Goal: Task Accomplishment & Management: Use online tool/utility

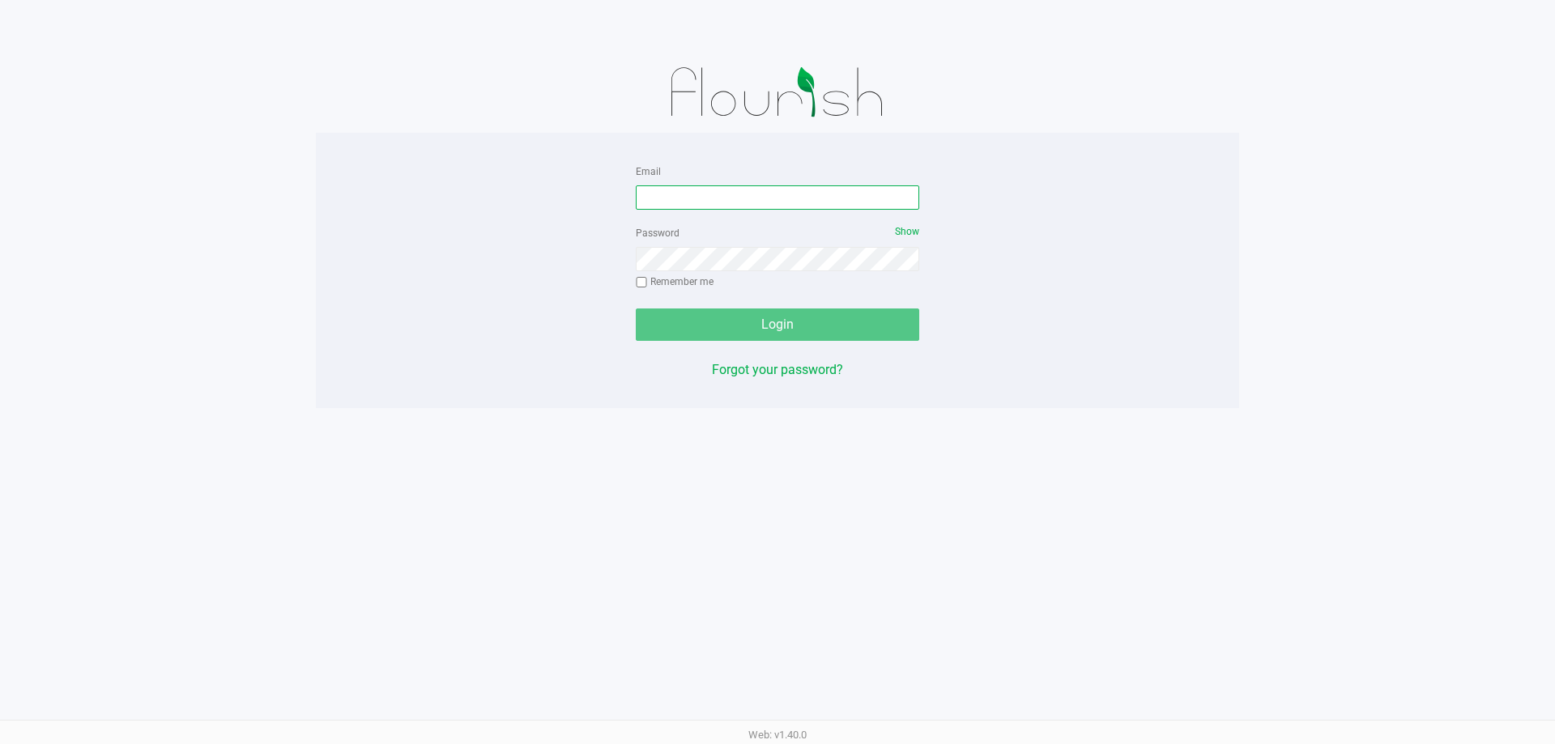
click at [654, 202] on input "Email" at bounding box center [777, 197] width 283 height 24
type input "[EMAIL_ADDRESS][DOMAIN_NAME]"
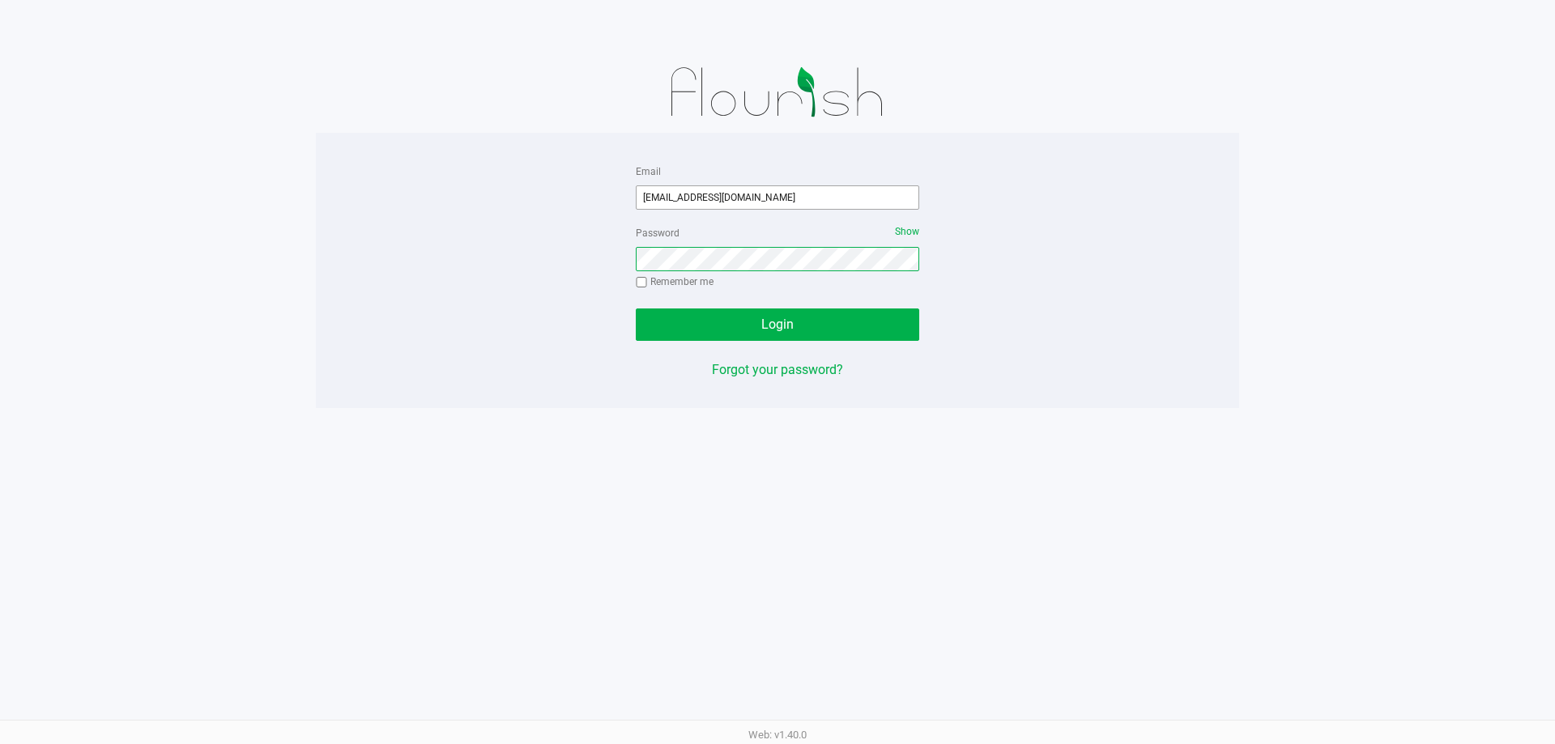
click at [636, 309] on button "Login" at bounding box center [777, 325] width 283 height 32
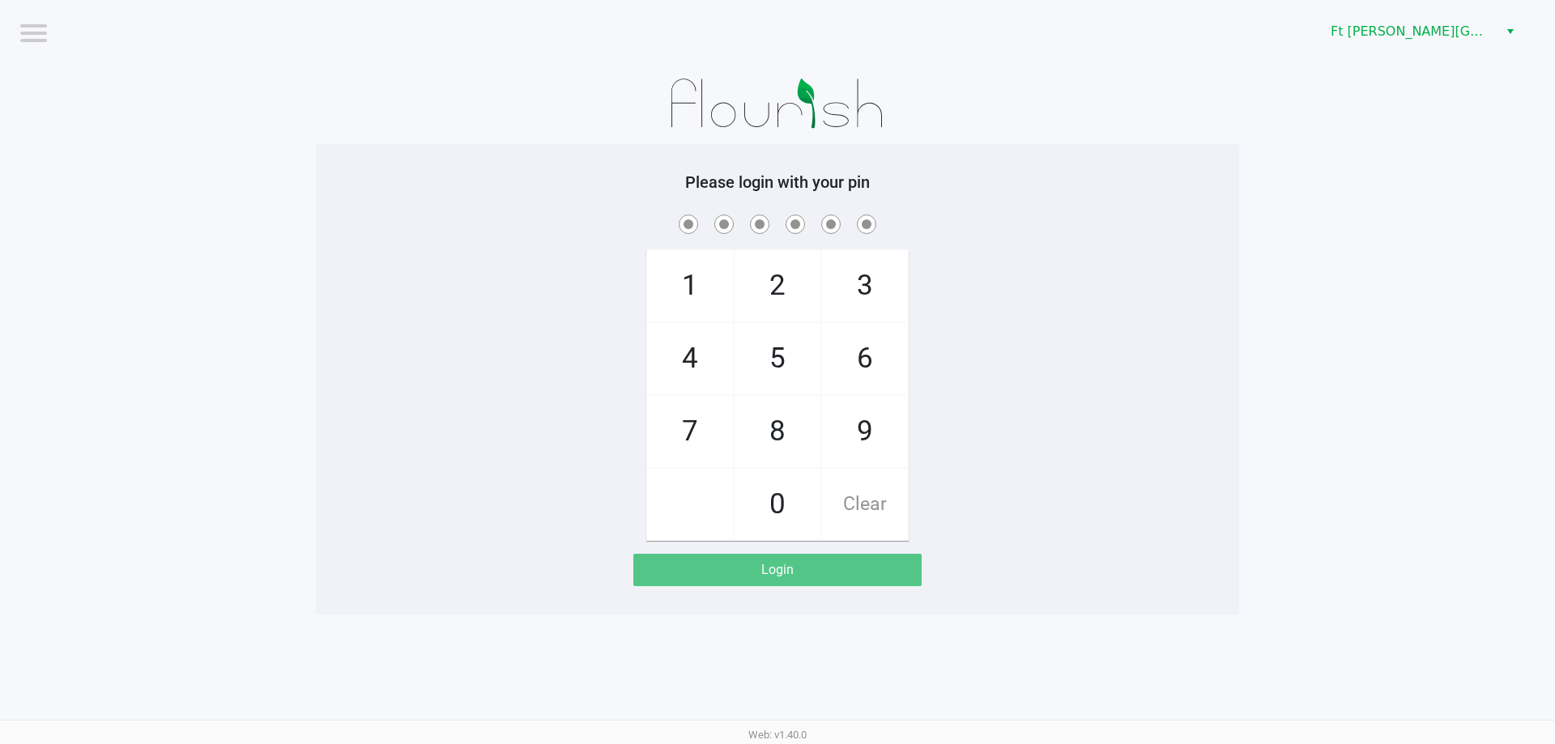
click at [117, 224] on app-pos-login-wrapper "Logout Ft [PERSON_NAME][GEOGRAPHIC_DATA] WC Please login with your pin 1 4 7 2 …" at bounding box center [777, 307] width 1555 height 615
checkbox input "true"
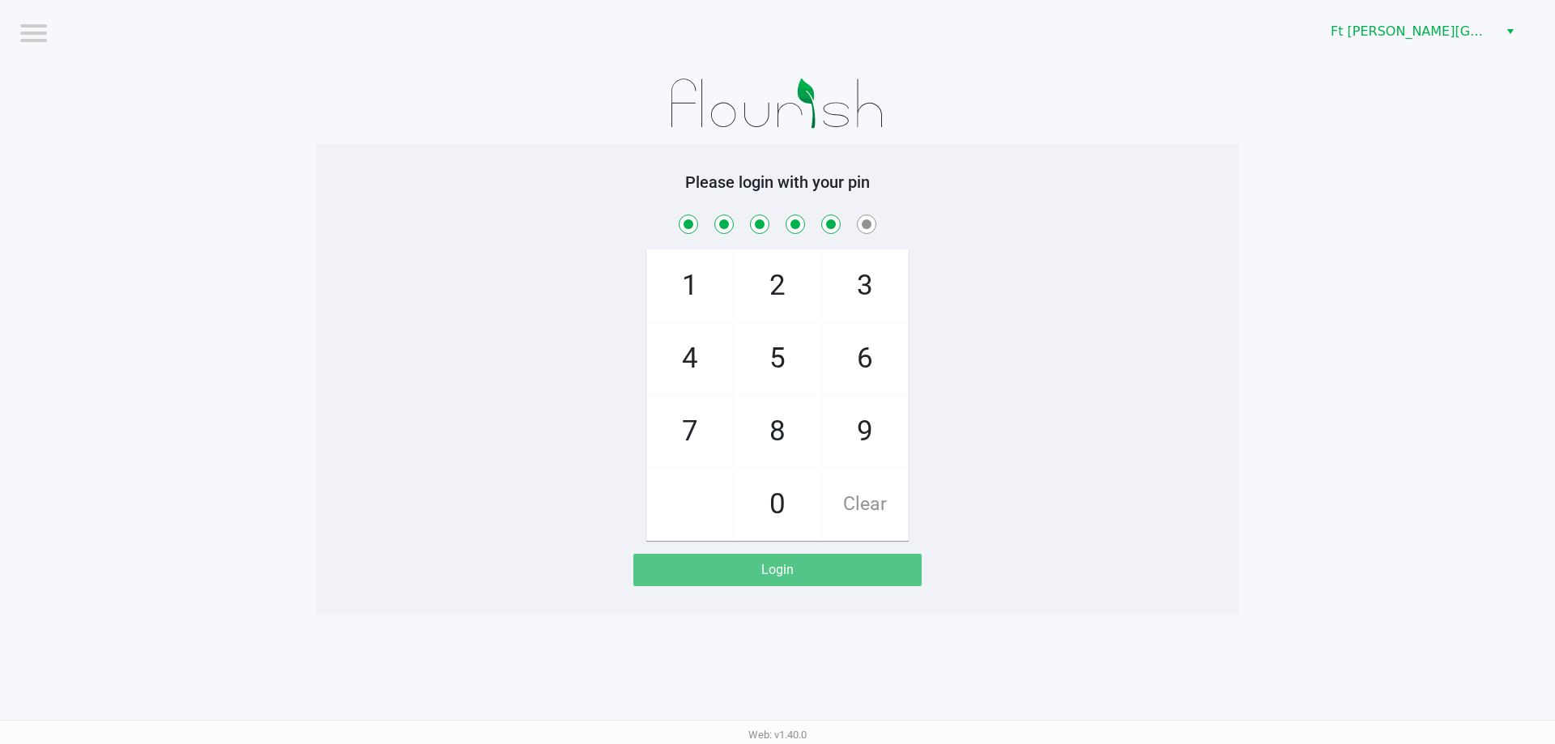
checkbox input "true"
checkbox input "false"
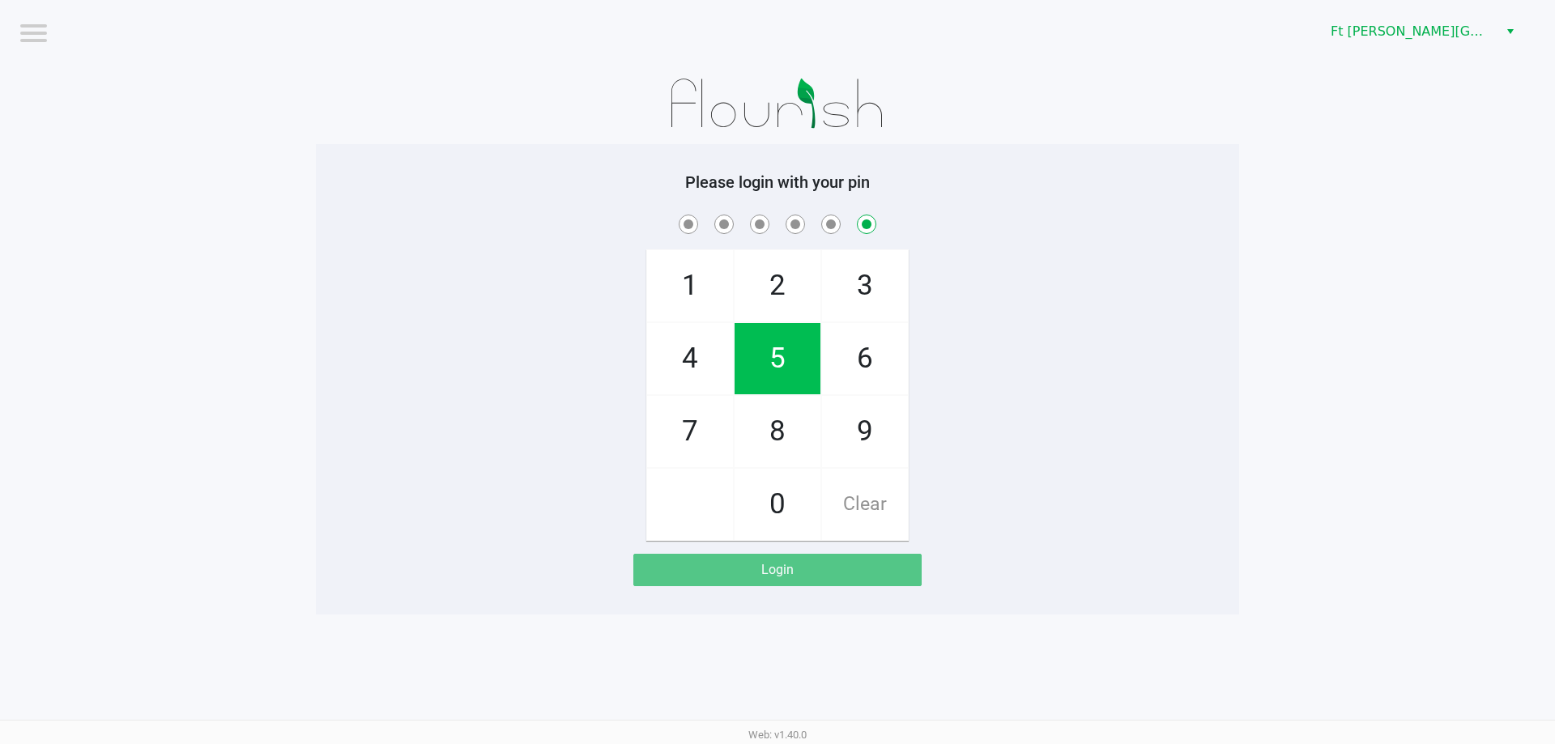
checkbox input "false"
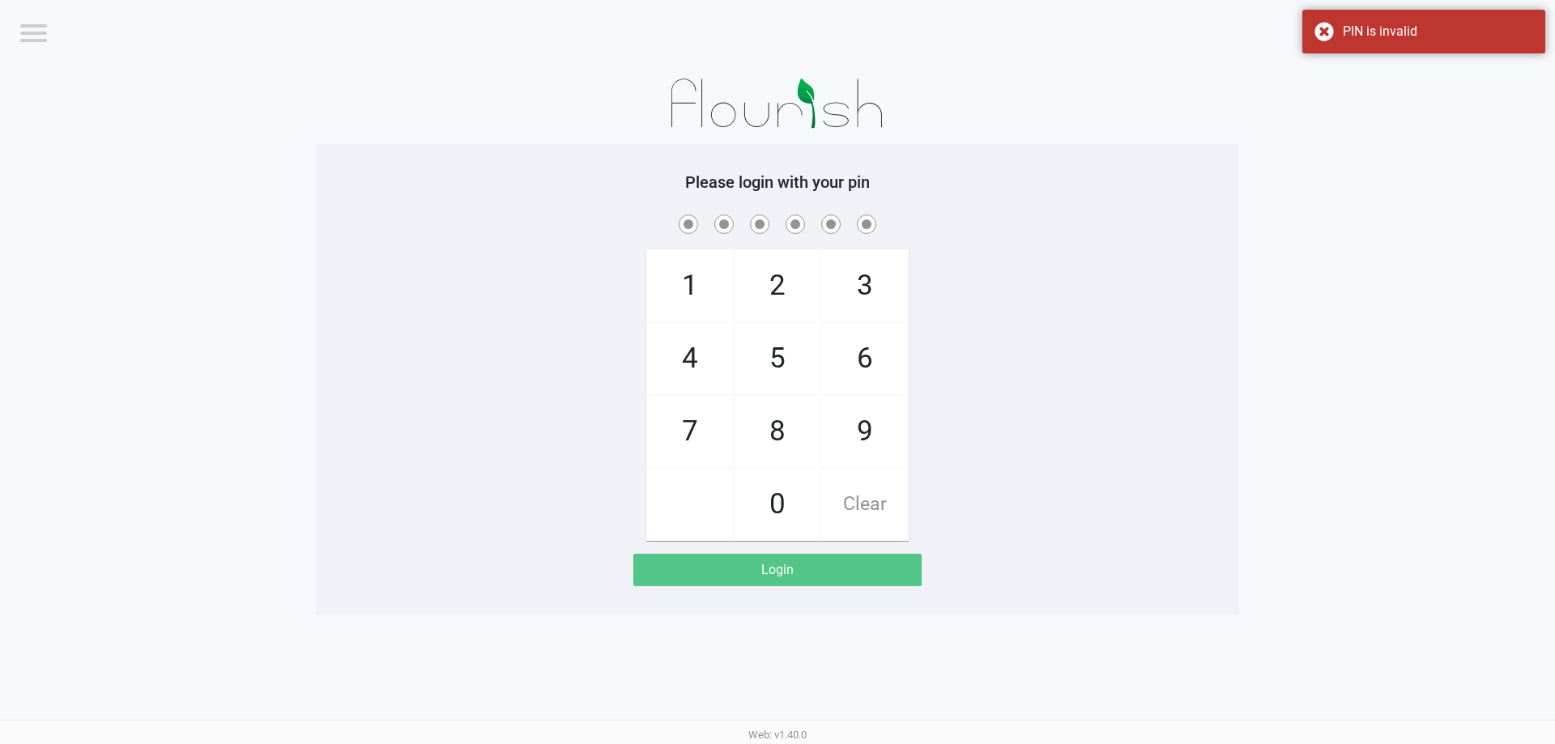
checkbox input "true"
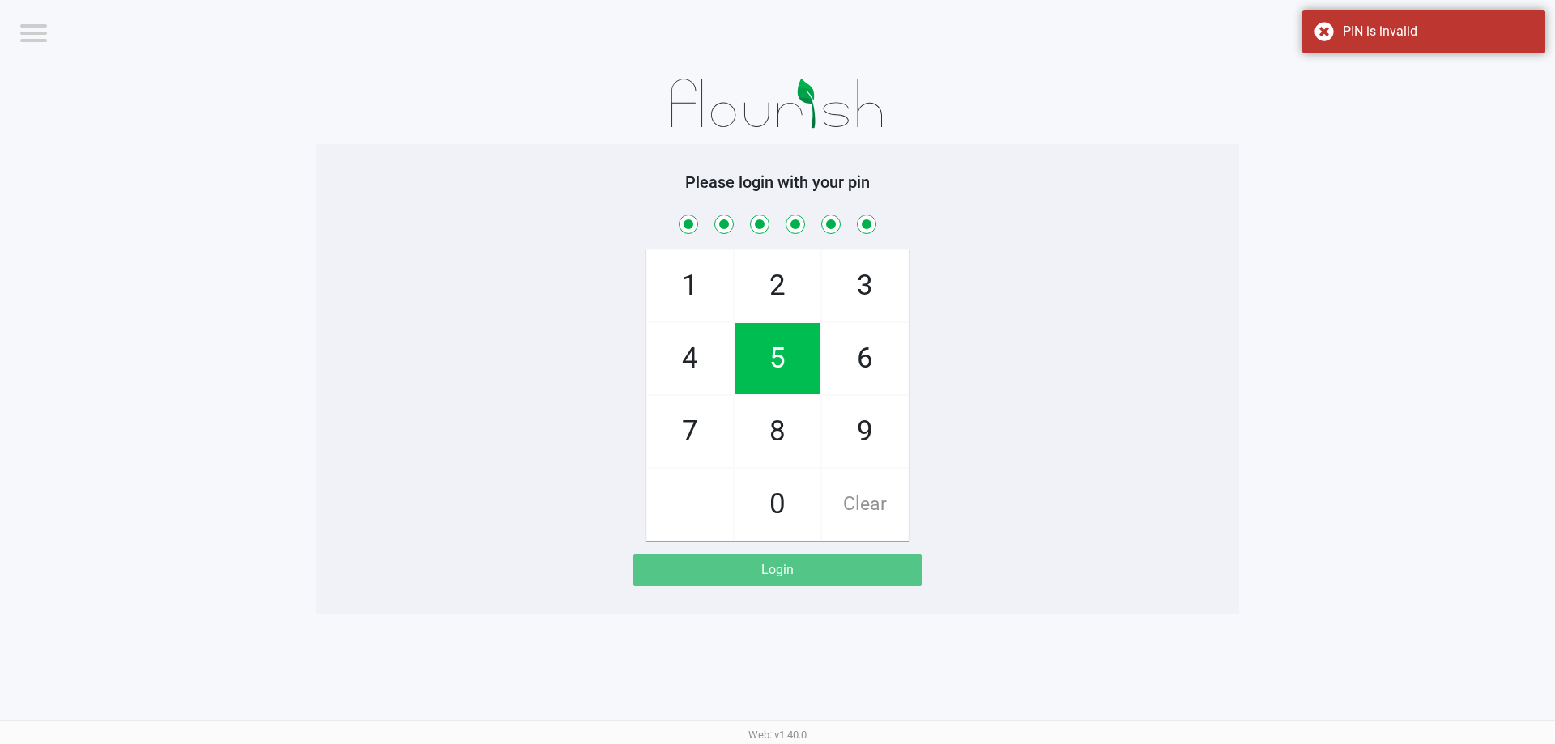
checkbox input "true"
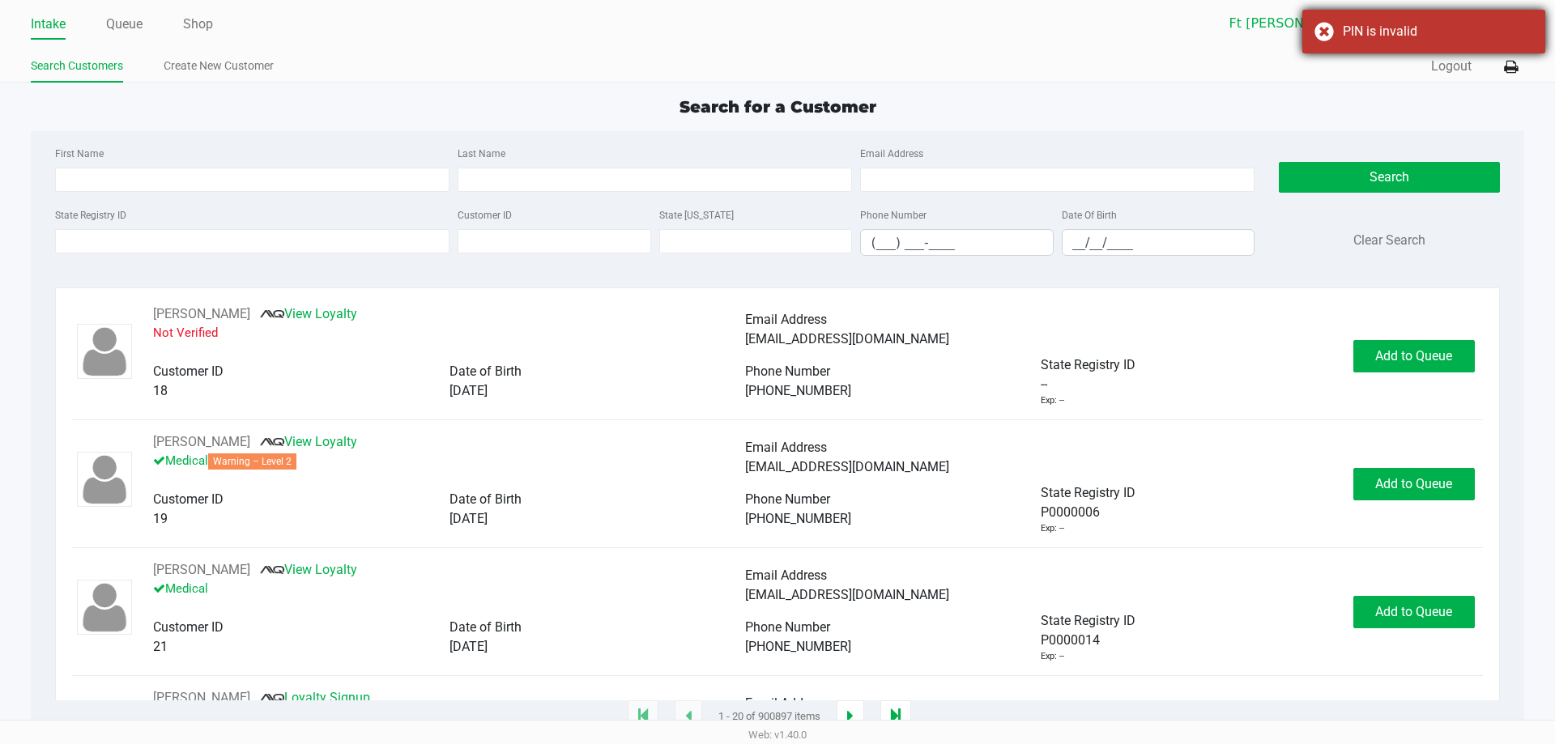
click at [1456, 25] on div "PIN is invalid" at bounding box center [1438, 31] width 190 height 19
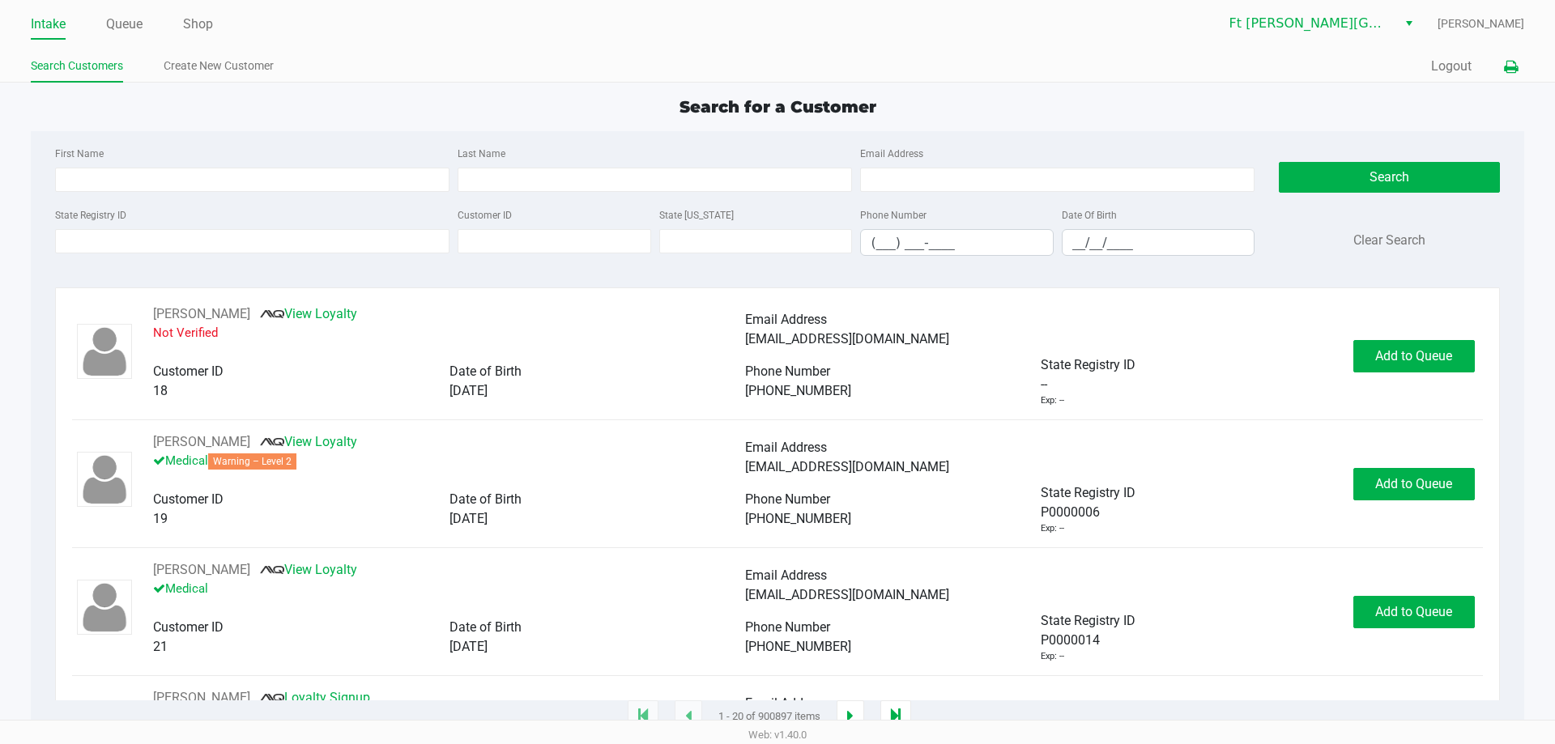
click at [1506, 62] on icon at bounding box center [1511, 67] width 14 height 11
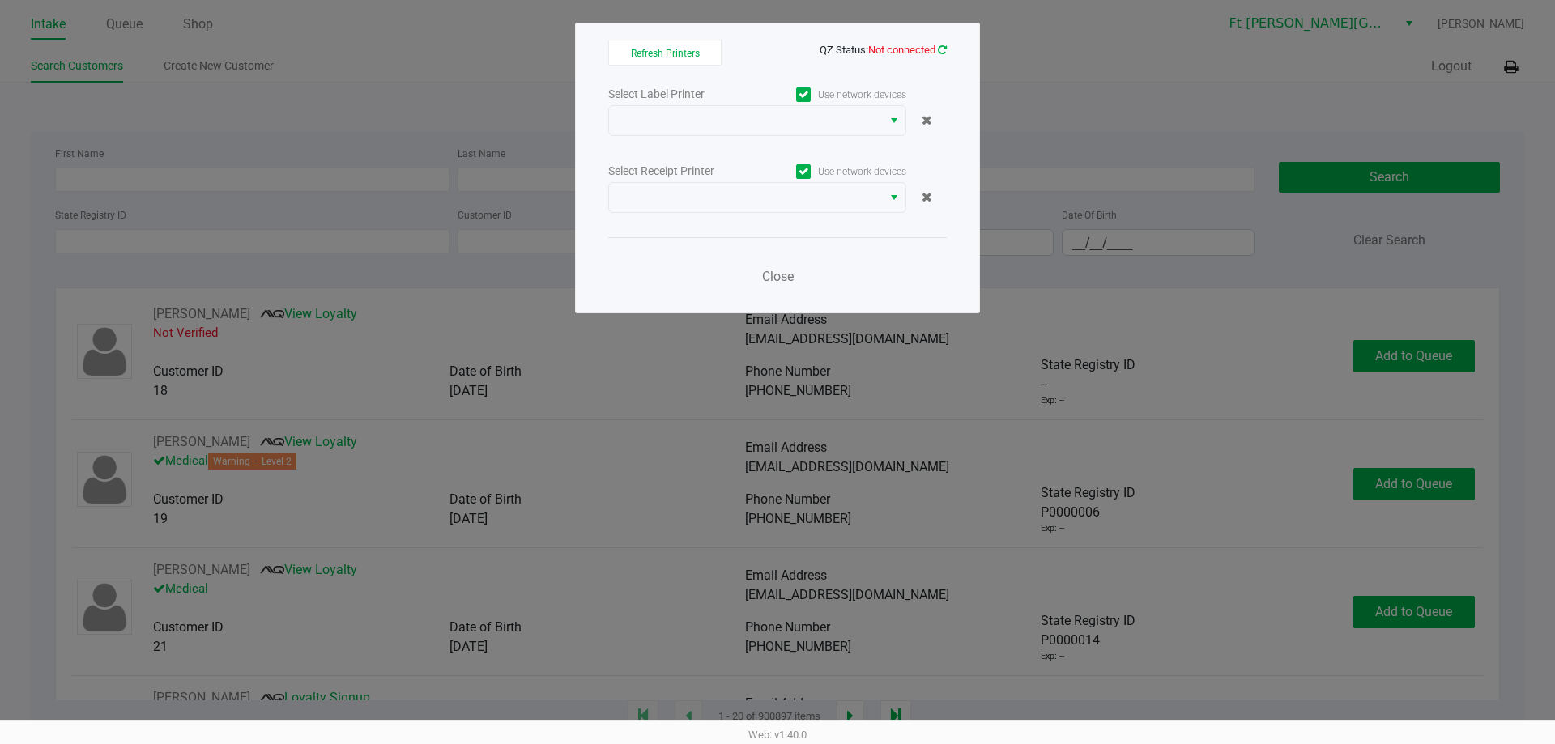
click at [940, 50] on icon at bounding box center [942, 50] width 9 height 11
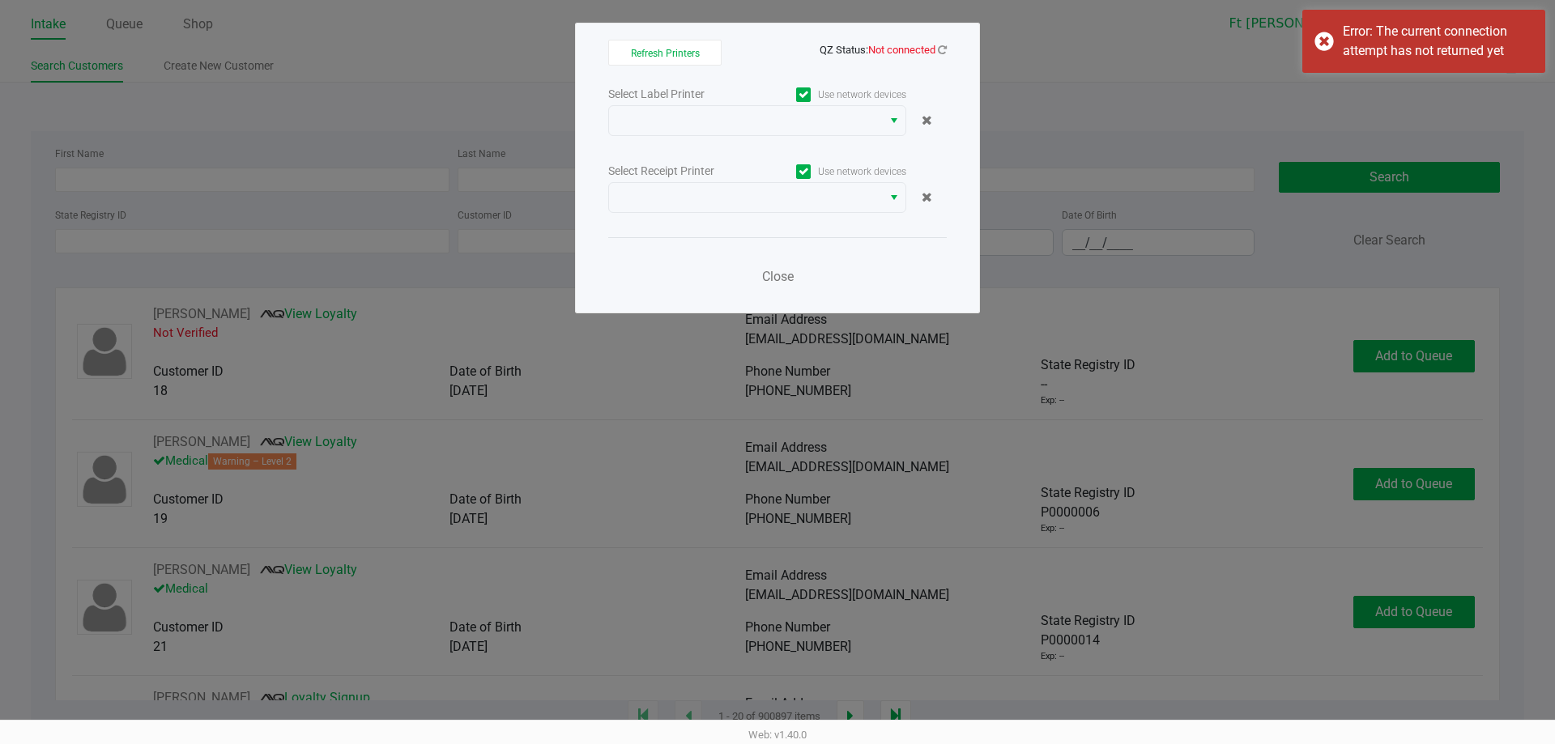
click at [1126, 86] on ngb-modal-window "Refresh Printers QZ Status: Not connected Select Label Printer Use network devi…" at bounding box center [777, 372] width 1555 height 744
click at [1044, 97] on ngb-modal-window "Refresh Printers QZ Status: Not connected Select Label Printer Use network devi…" at bounding box center [777, 372] width 1555 height 744
click at [778, 286] on button "Close" at bounding box center [777, 277] width 49 height 32
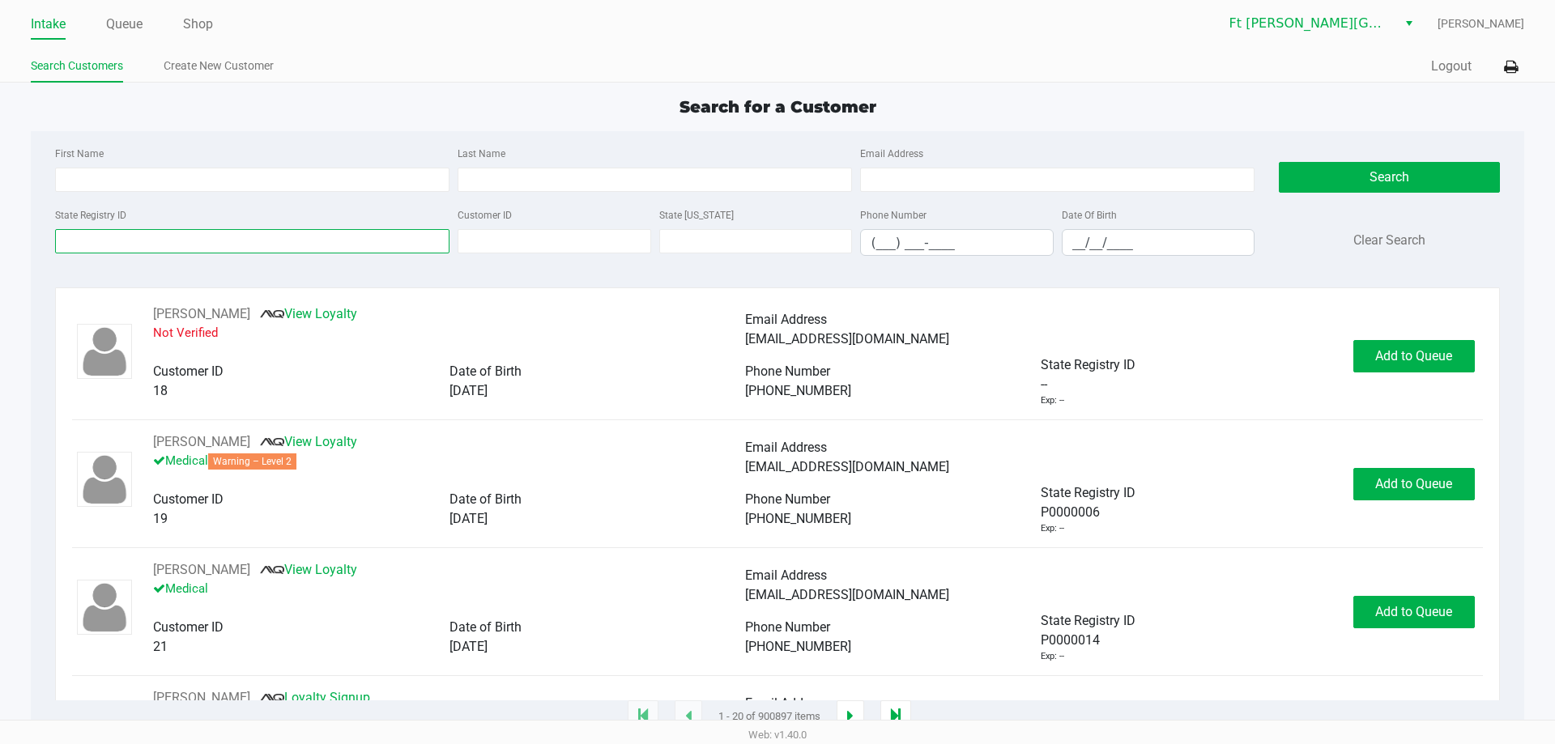
click at [286, 238] on input "State Registry ID" at bounding box center [252, 241] width 394 height 24
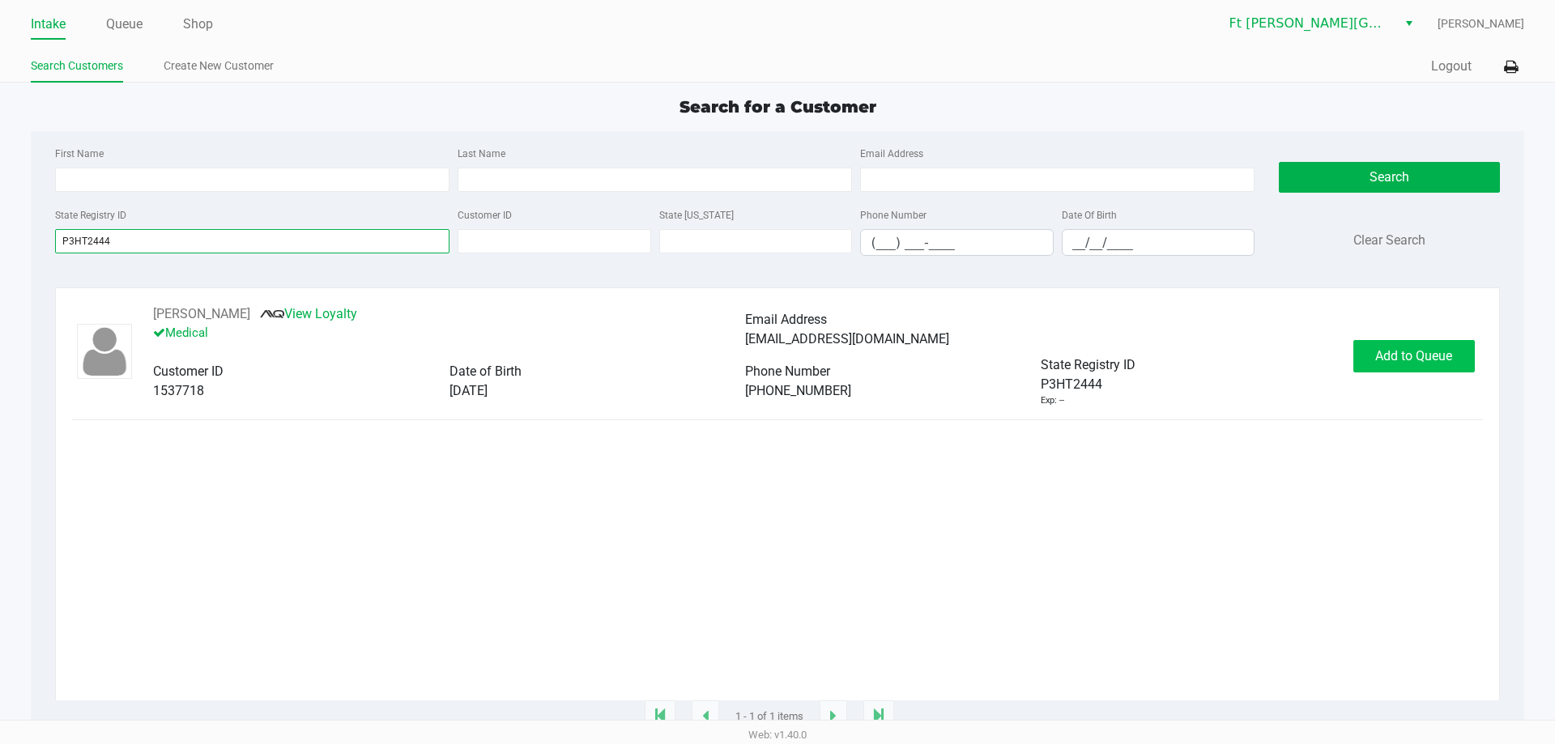
type input "P3HT2444"
click at [1421, 351] on button "Add to Queue" at bounding box center [1413, 356] width 121 height 32
click at [1421, 351] on div "Add to Queue" at bounding box center [1413, 356] width 121 height 32
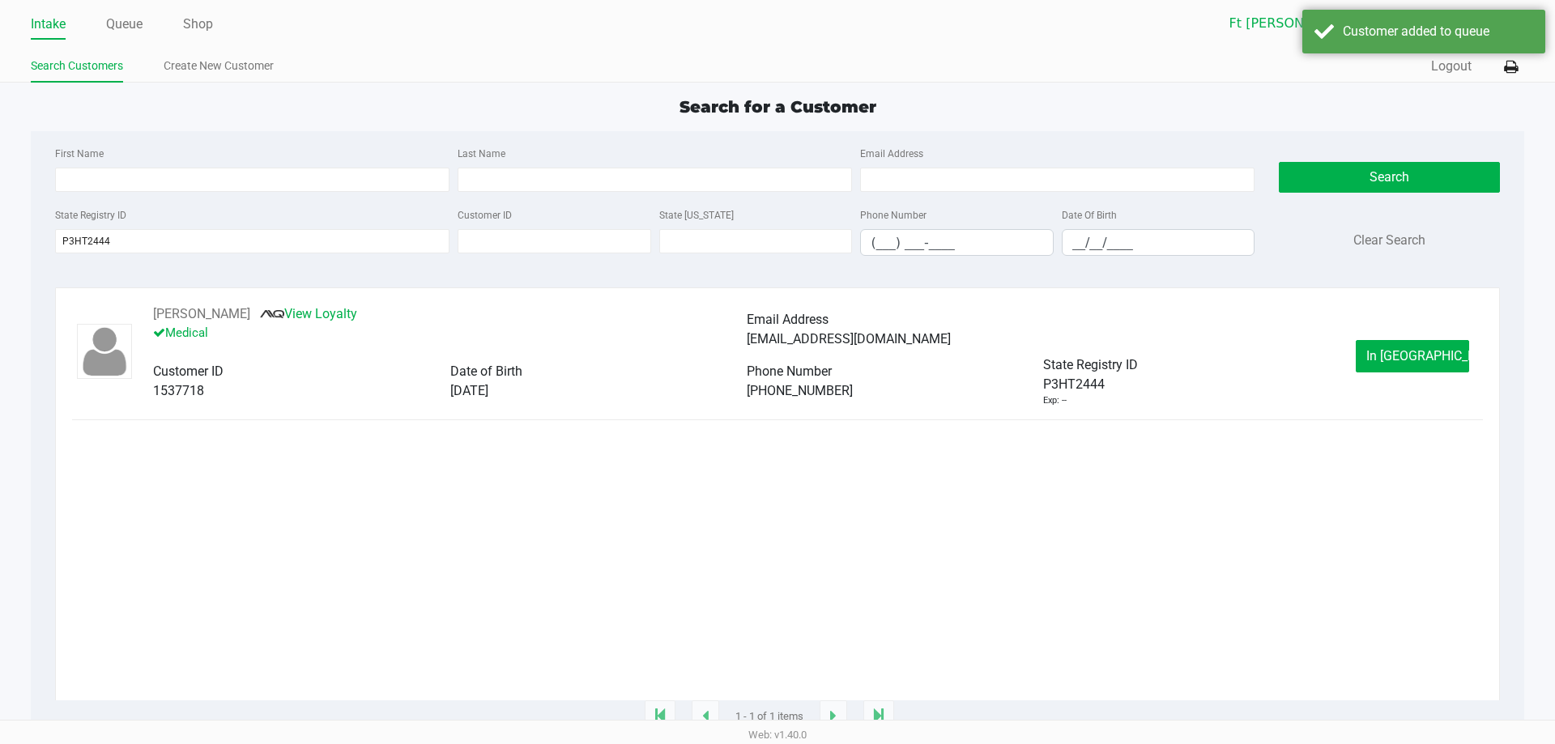
click at [1421, 351] on span "In [GEOGRAPHIC_DATA]" at bounding box center [1434, 355] width 136 height 15
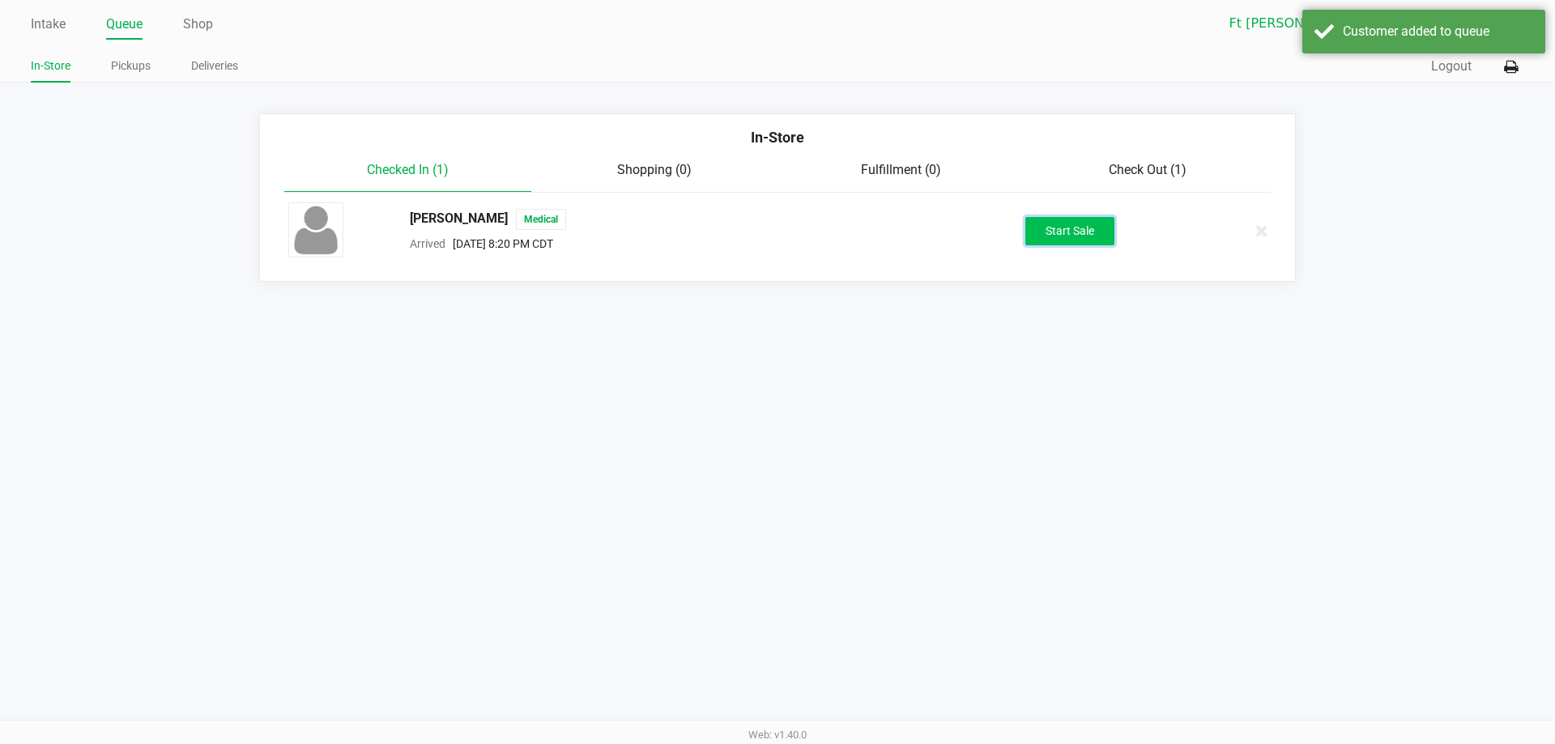
click at [1087, 241] on button "Start Sale" at bounding box center [1069, 231] width 89 height 28
click at [1086, 236] on div "Start Sale" at bounding box center [1069, 231] width 89 height 28
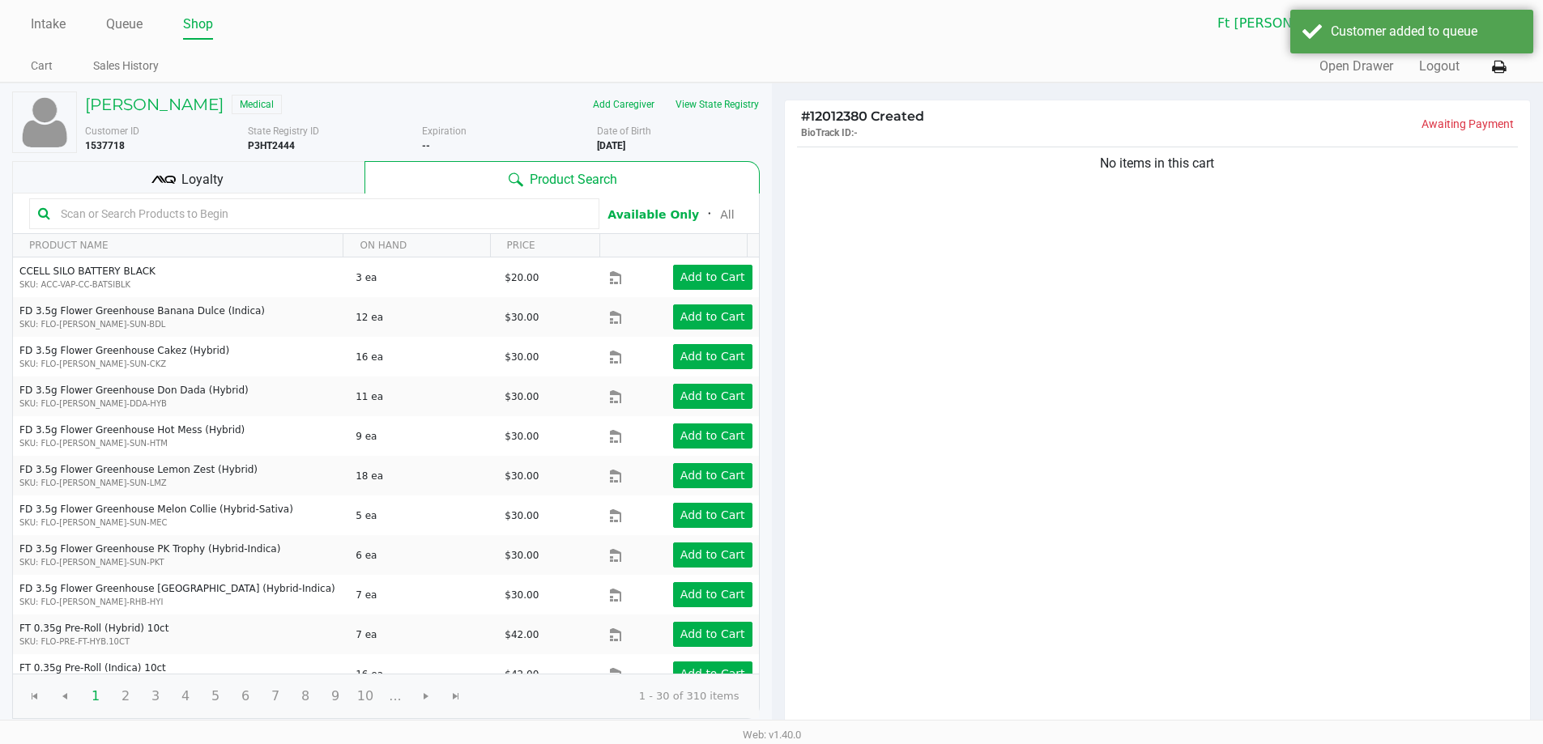
click at [178, 215] on input "text" at bounding box center [322, 214] width 536 height 24
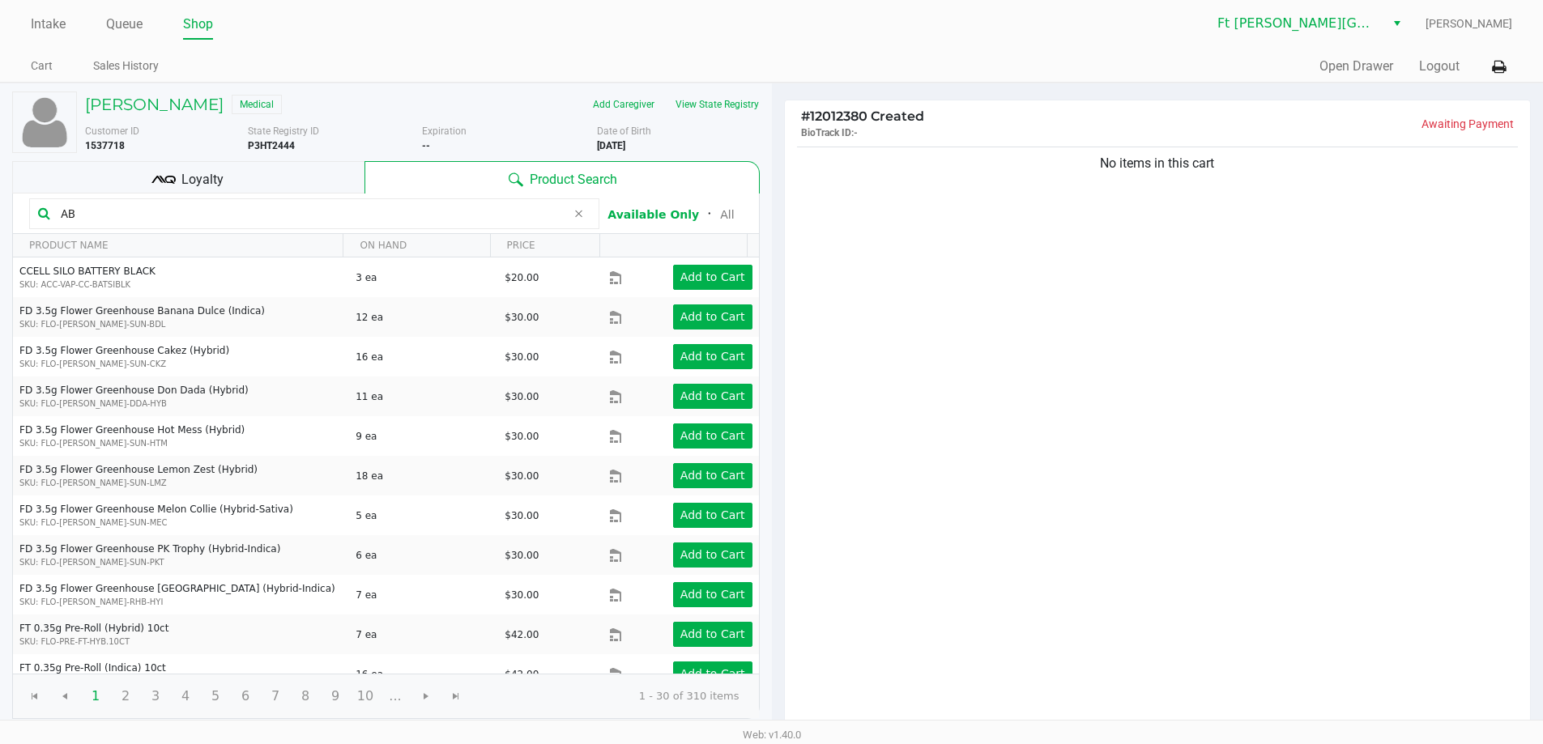
type input "A"
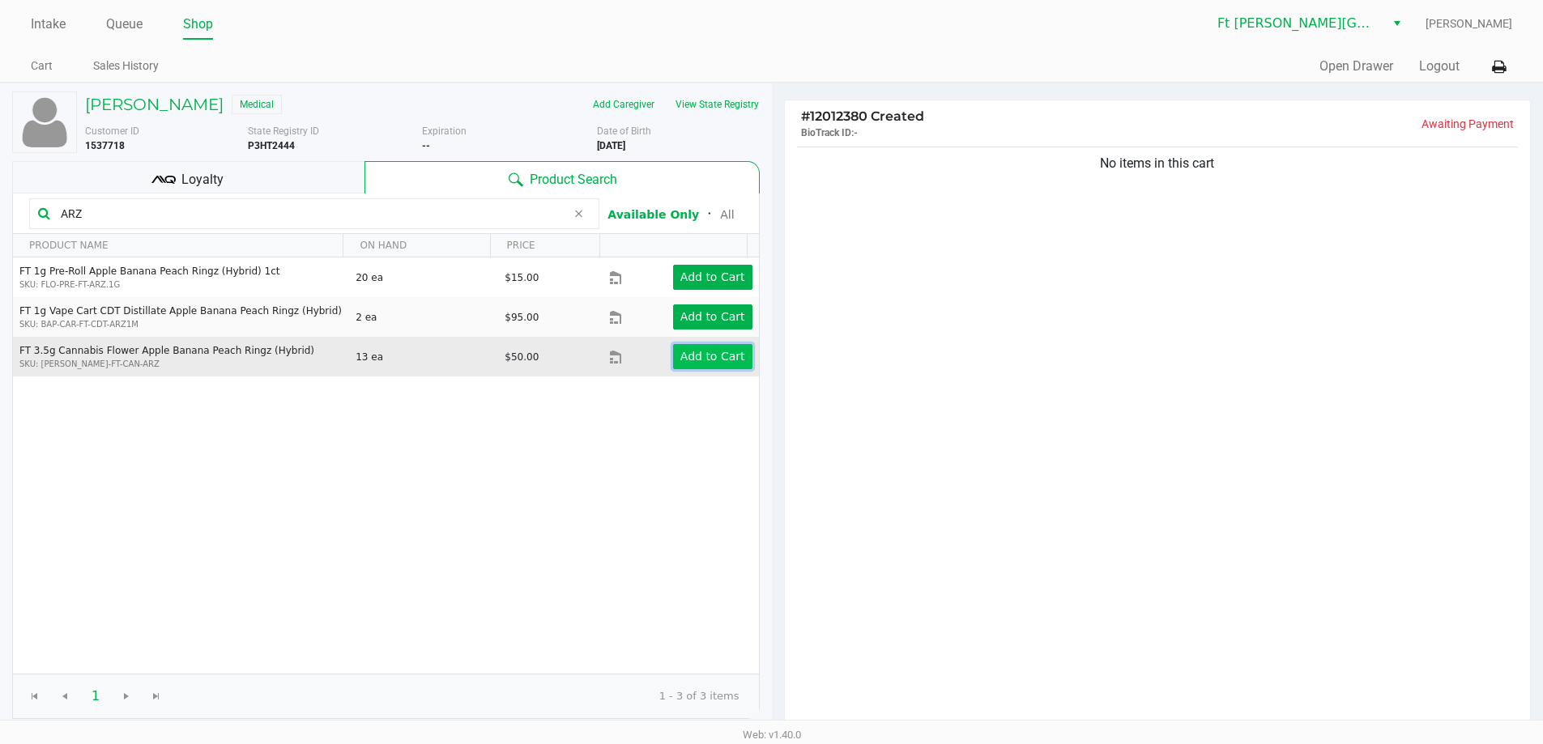
click at [705, 348] on button "Add to Cart" at bounding box center [712, 356] width 79 height 25
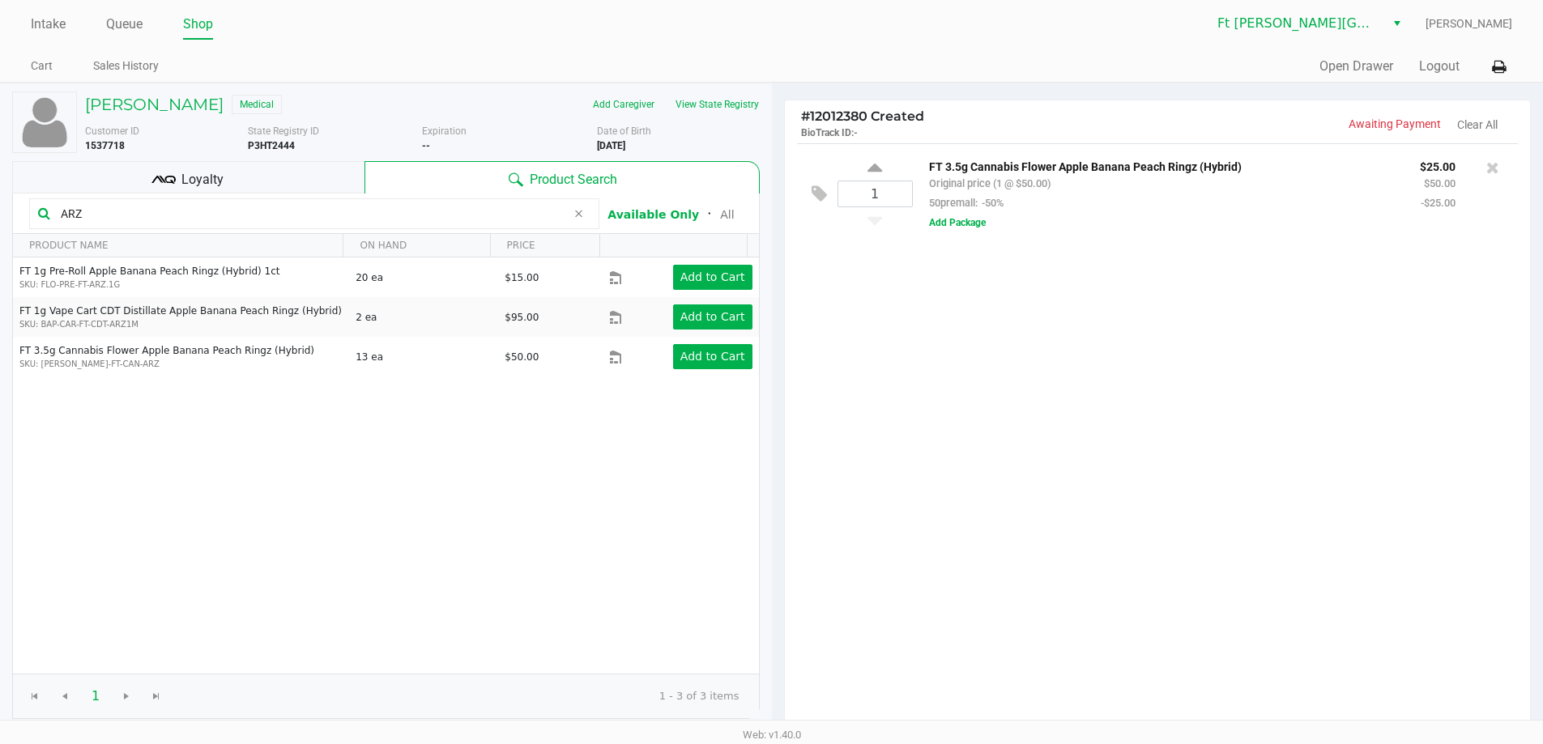
click at [313, 205] on input "ARZ" at bounding box center [310, 214] width 512 height 24
click at [313, 206] on input "ARZ" at bounding box center [310, 214] width 512 height 24
drag, startPoint x: 318, startPoint y: 206, endPoint x: 333, endPoint y: 205, distance: 14.6
click at [331, 205] on input "ARZ" at bounding box center [310, 214] width 512 height 24
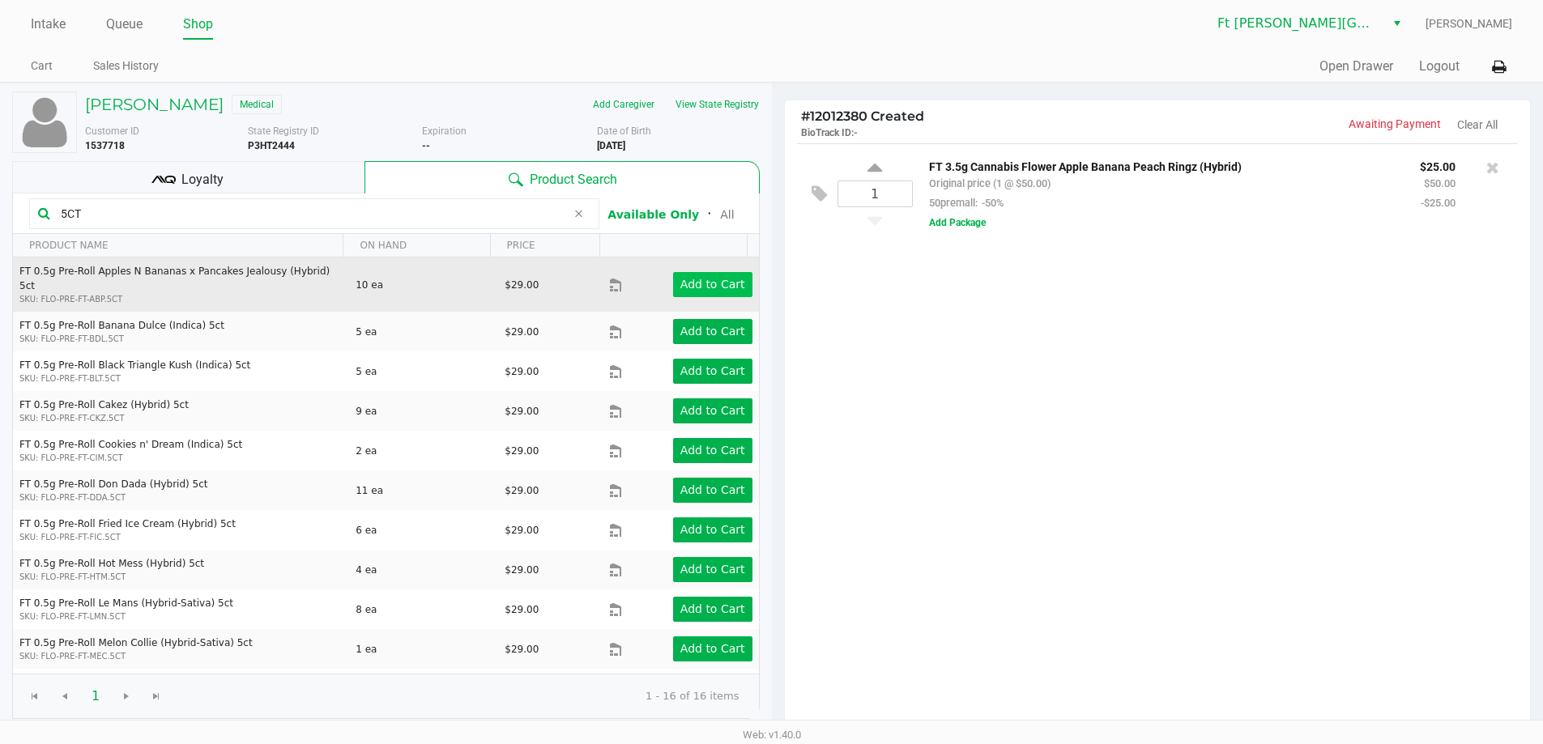
type input "5CT"
click at [705, 278] on app-button-loader "Add to Cart" at bounding box center [712, 284] width 65 height 13
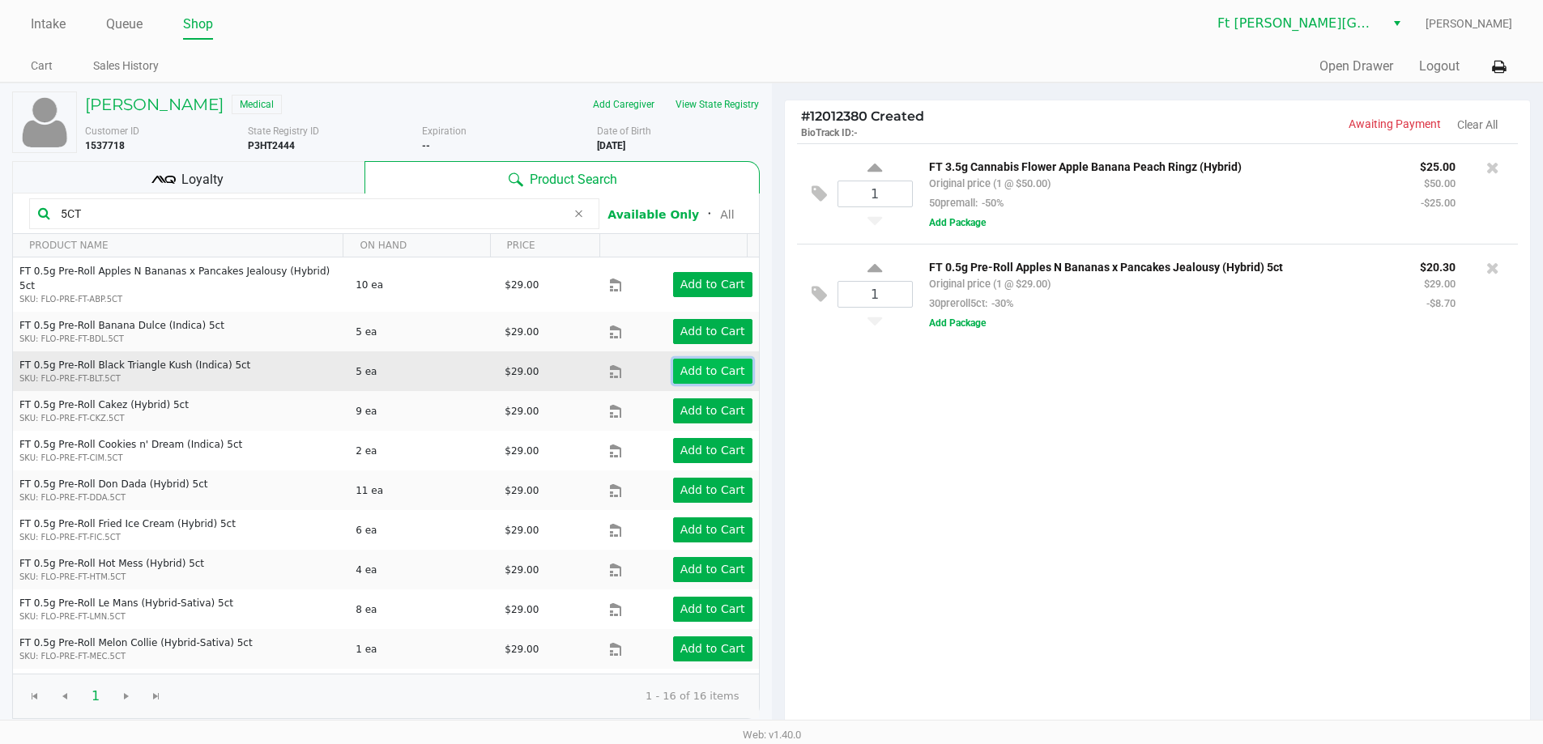
click at [704, 364] on app-button-loader "Add to Cart" at bounding box center [712, 370] width 65 height 13
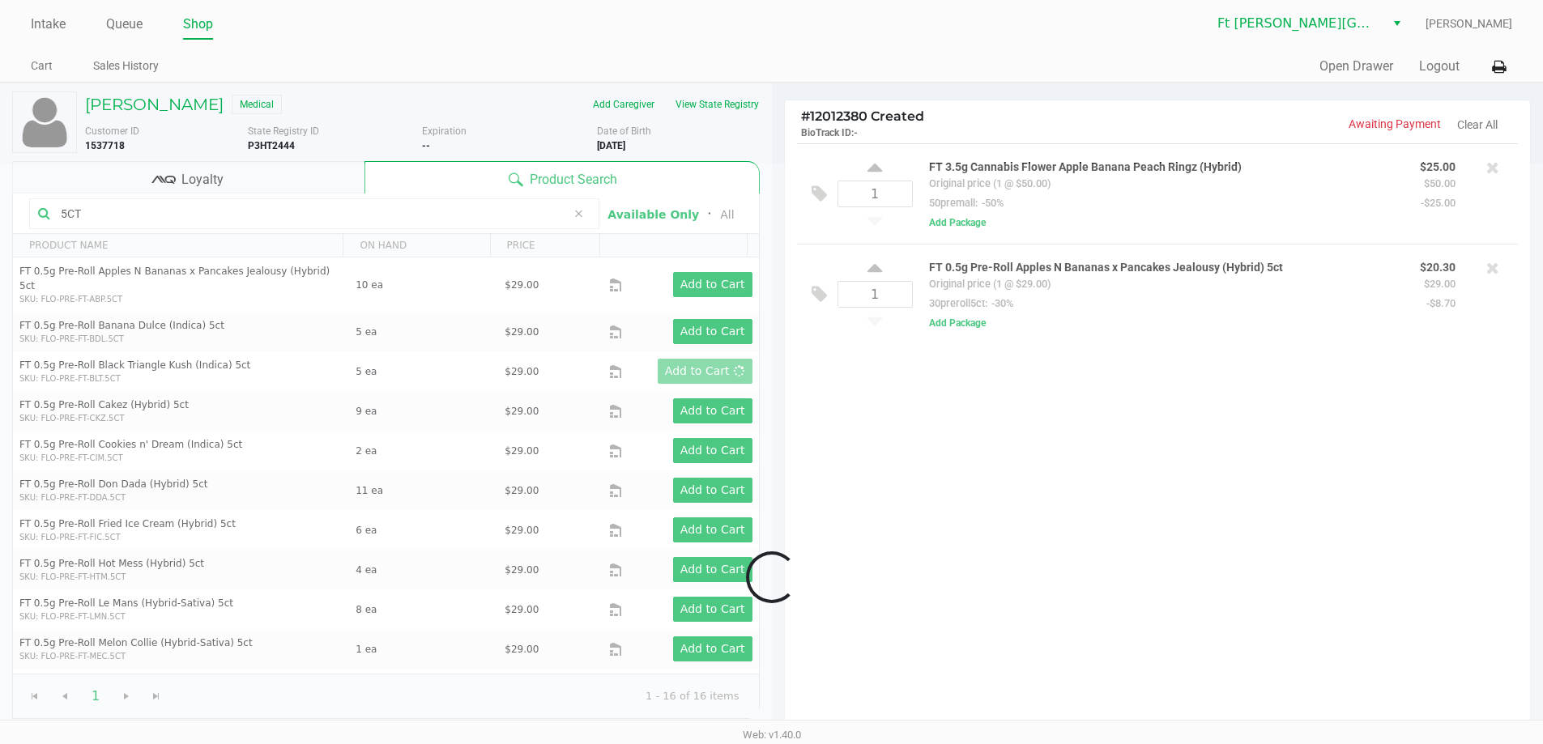
click at [995, 464] on div at bounding box center [771, 578] width 1543 height 828
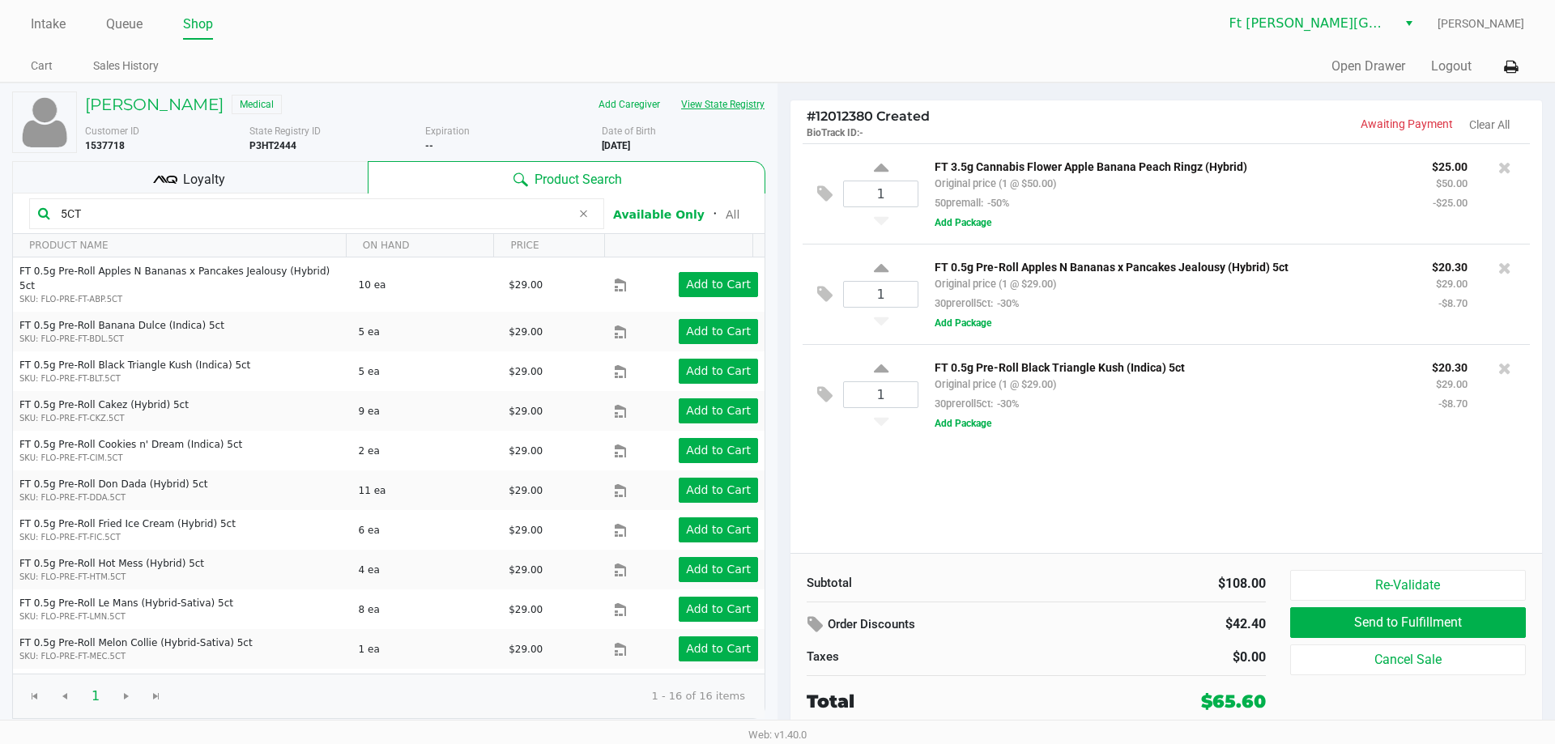
click at [748, 105] on button "View State Registry" at bounding box center [718, 105] width 95 height 26
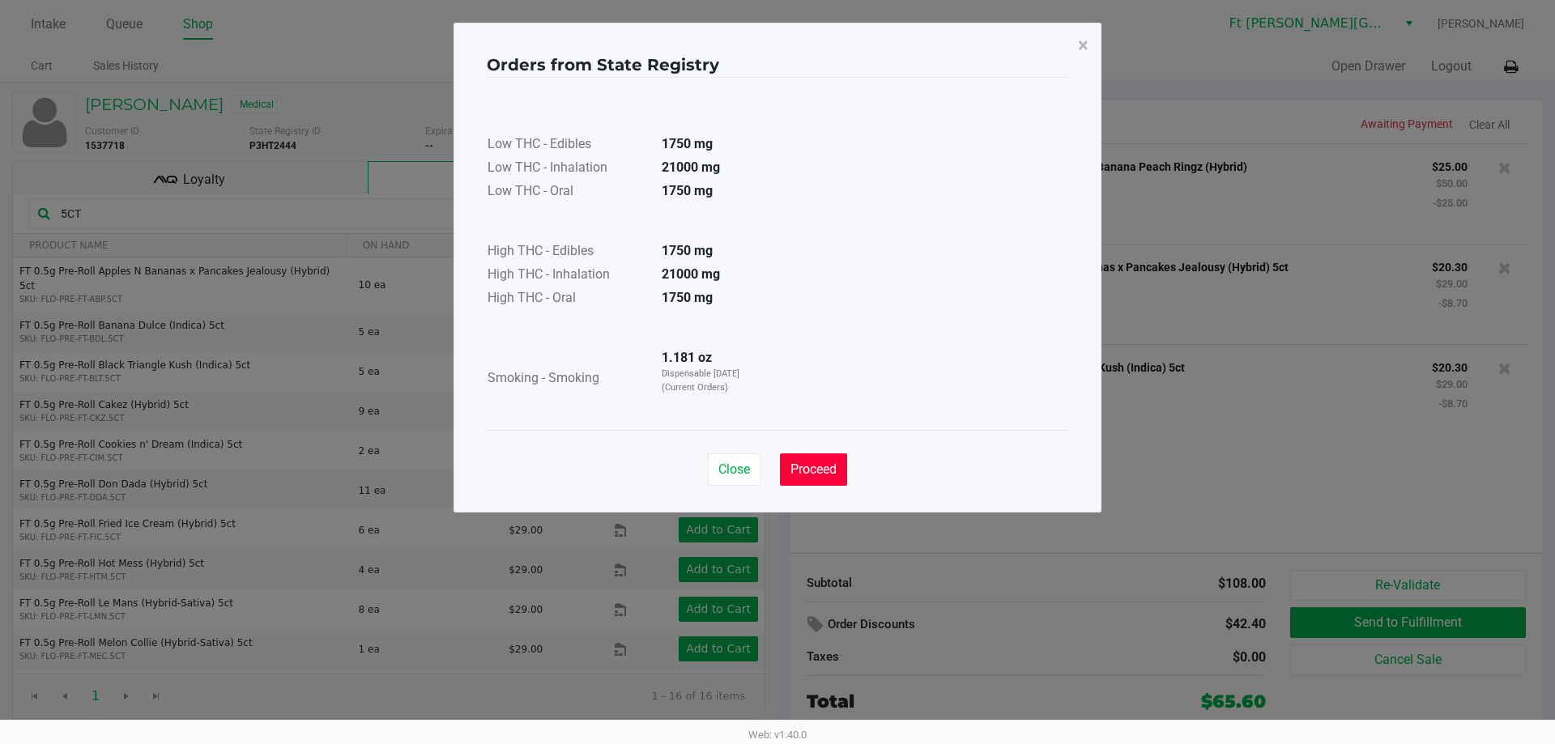
click at [816, 467] on span "Proceed" at bounding box center [813, 469] width 46 height 15
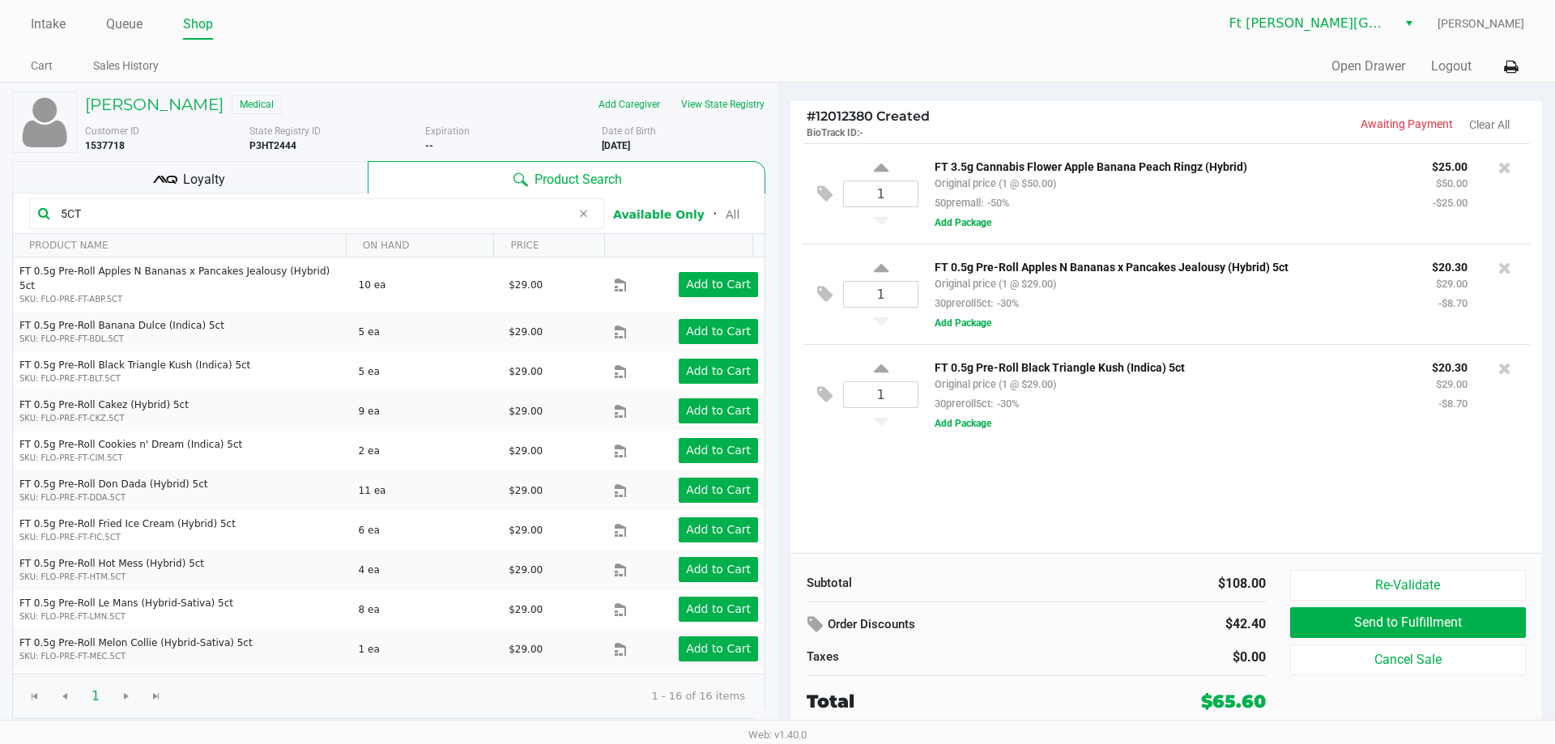
drag, startPoint x: 205, startPoint y: 176, endPoint x: 226, endPoint y: 179, distance: 21.3
click at [207, 176] on span "Loyalty" at bounding box center [204, 179] width 42 height 19
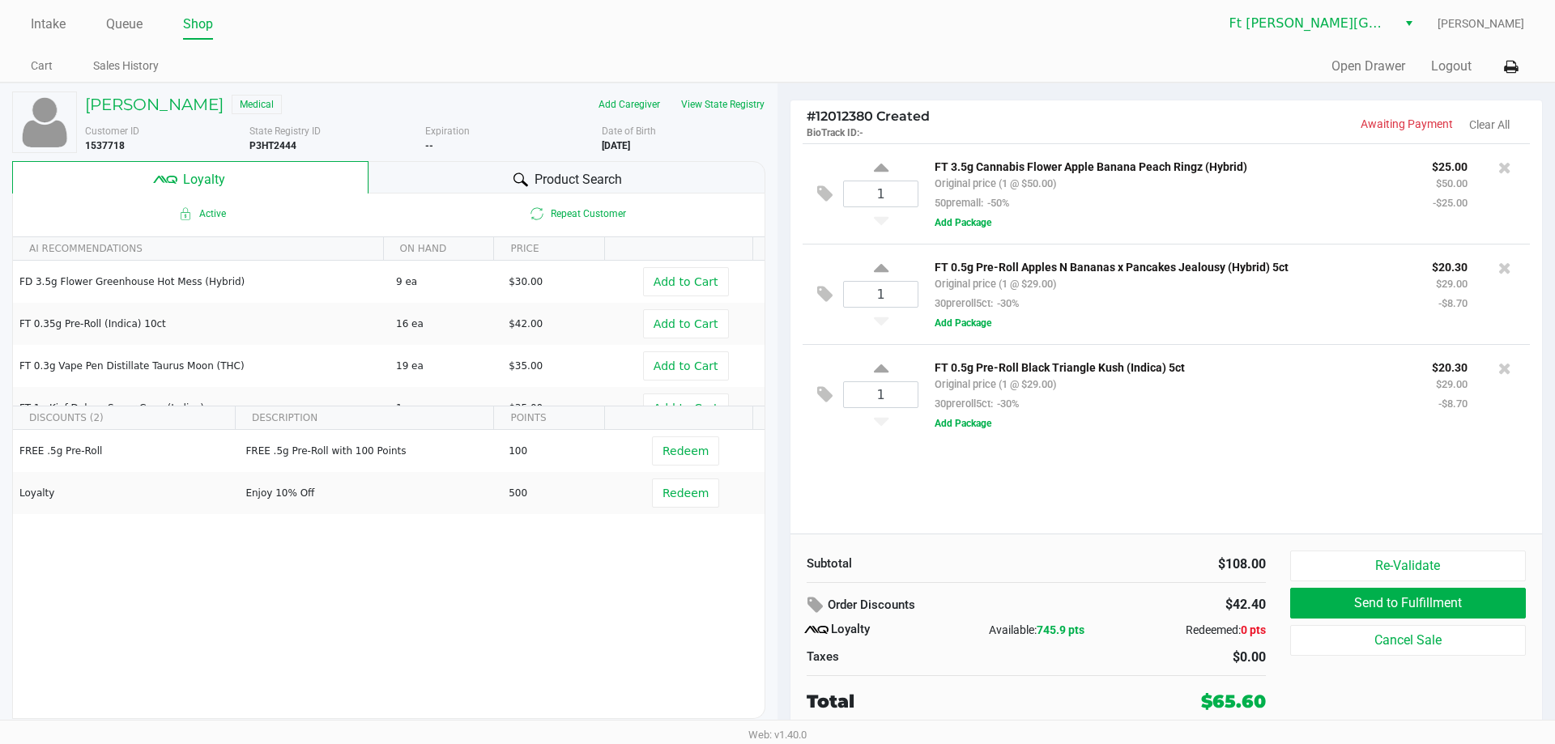
click at [539, 172] on span "Product Search" at bounding box center [578, 179] width 87 height 19
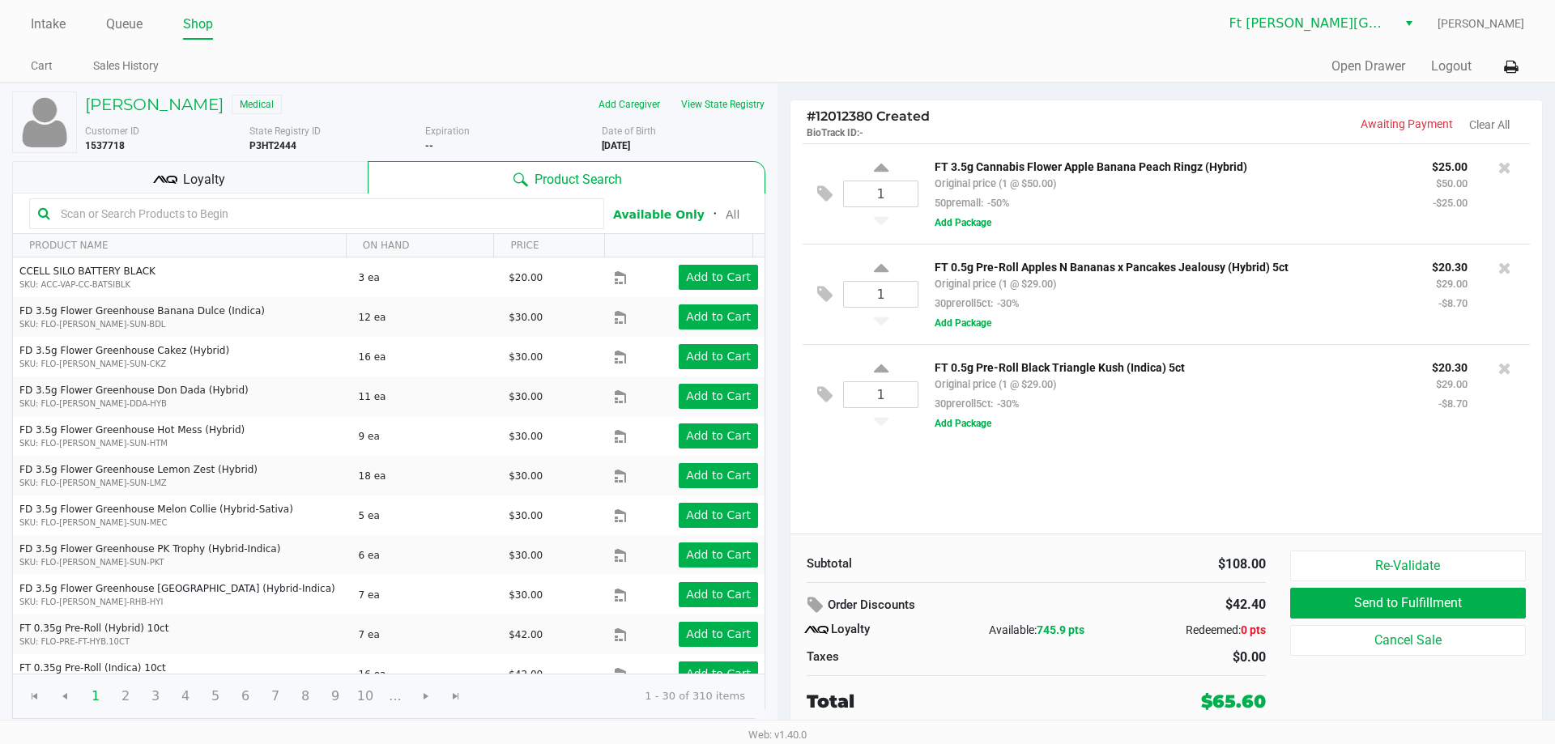
click at [422, 210] on input "text" at bounding box center [324, 214] width 541 height 24
drag, startPoint x: 422, startPoint y: 210, endPoint x: 436, endPoint y: 207, distance: 14.1
click at [422, 211] on input "text" at bounding box center [324, 214] width 541 height 24
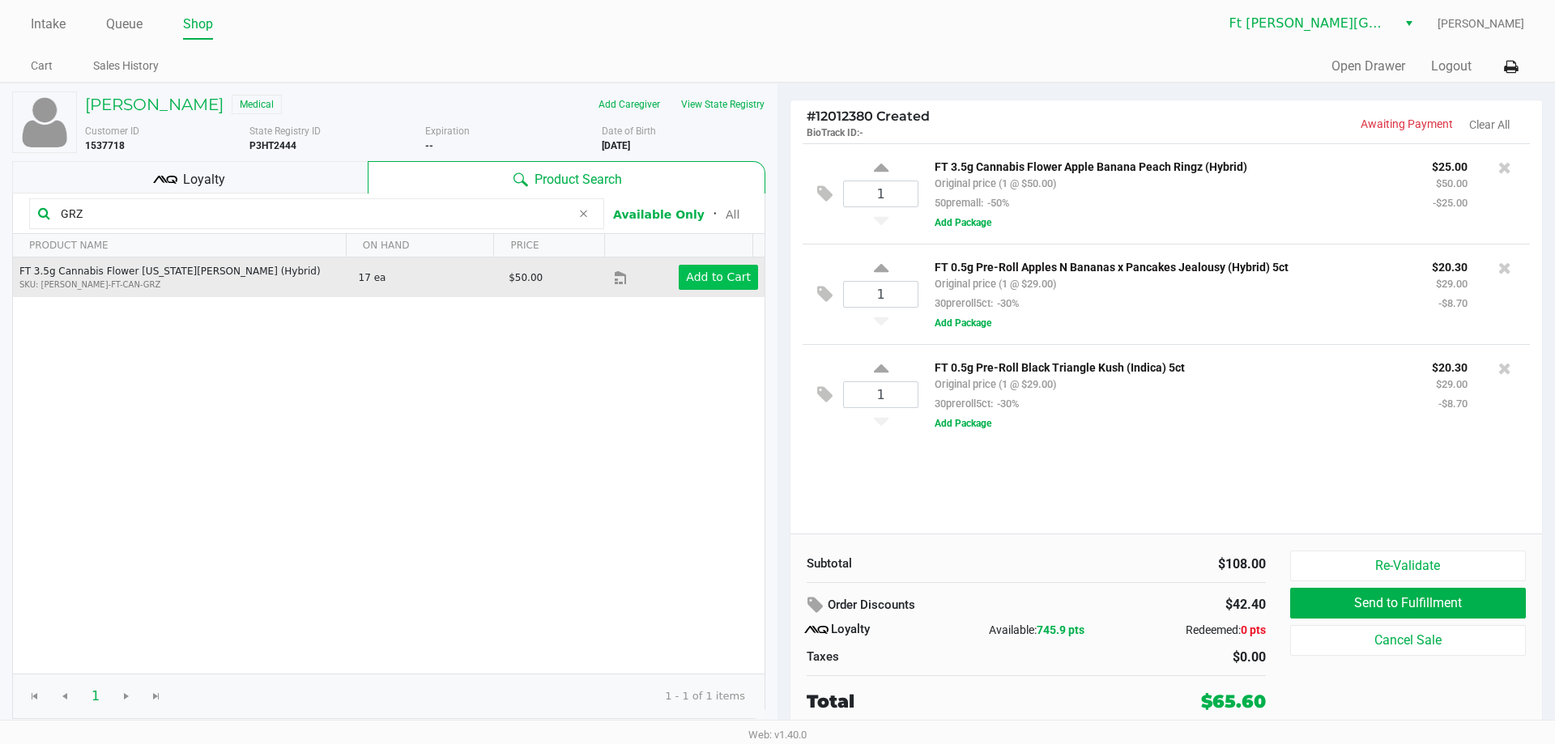
type input "GRZ"
click at [701, 279] on app-button-loader "Add to Cart" at bounding box center [718, 277] width 65 height 13
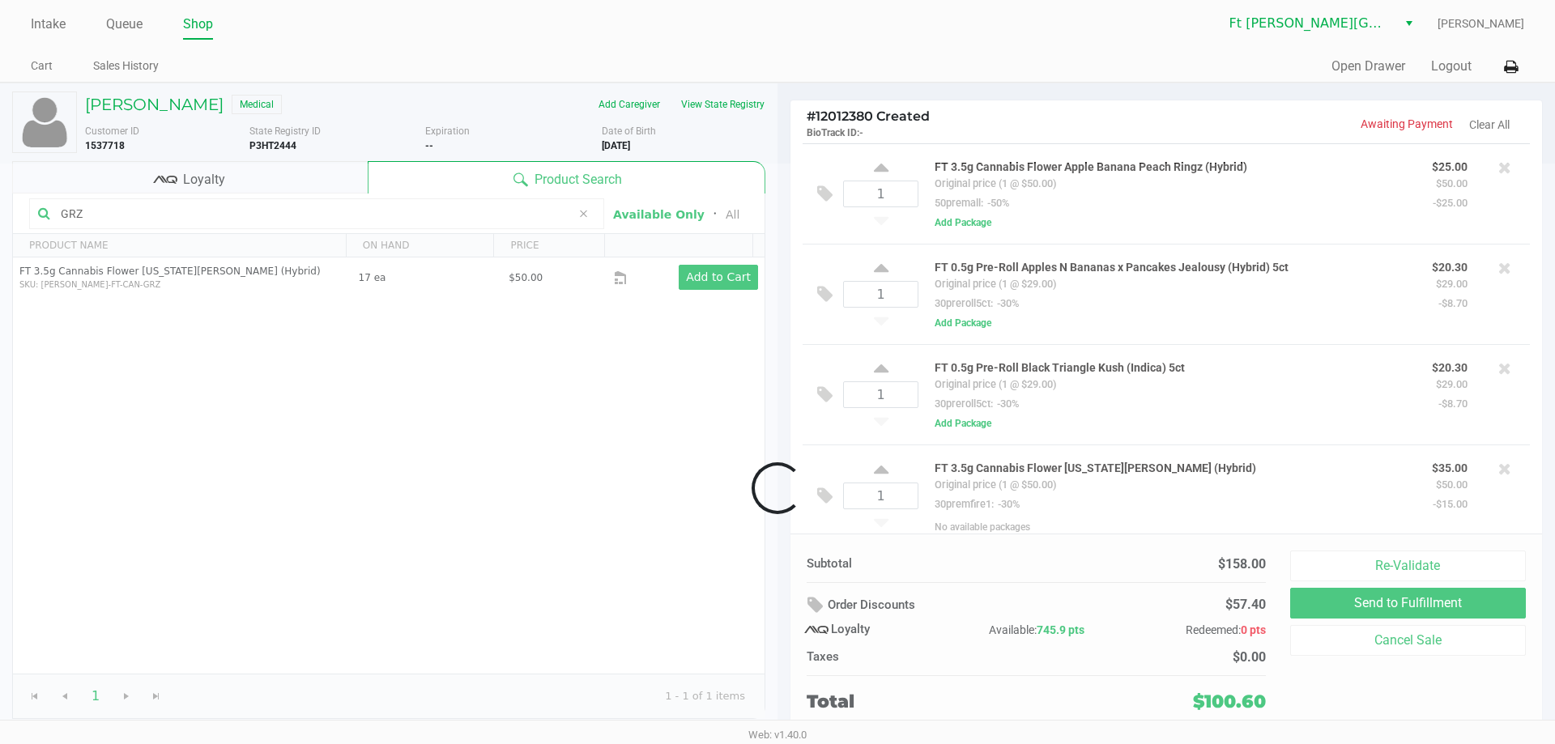
scroll to position [15, 0]
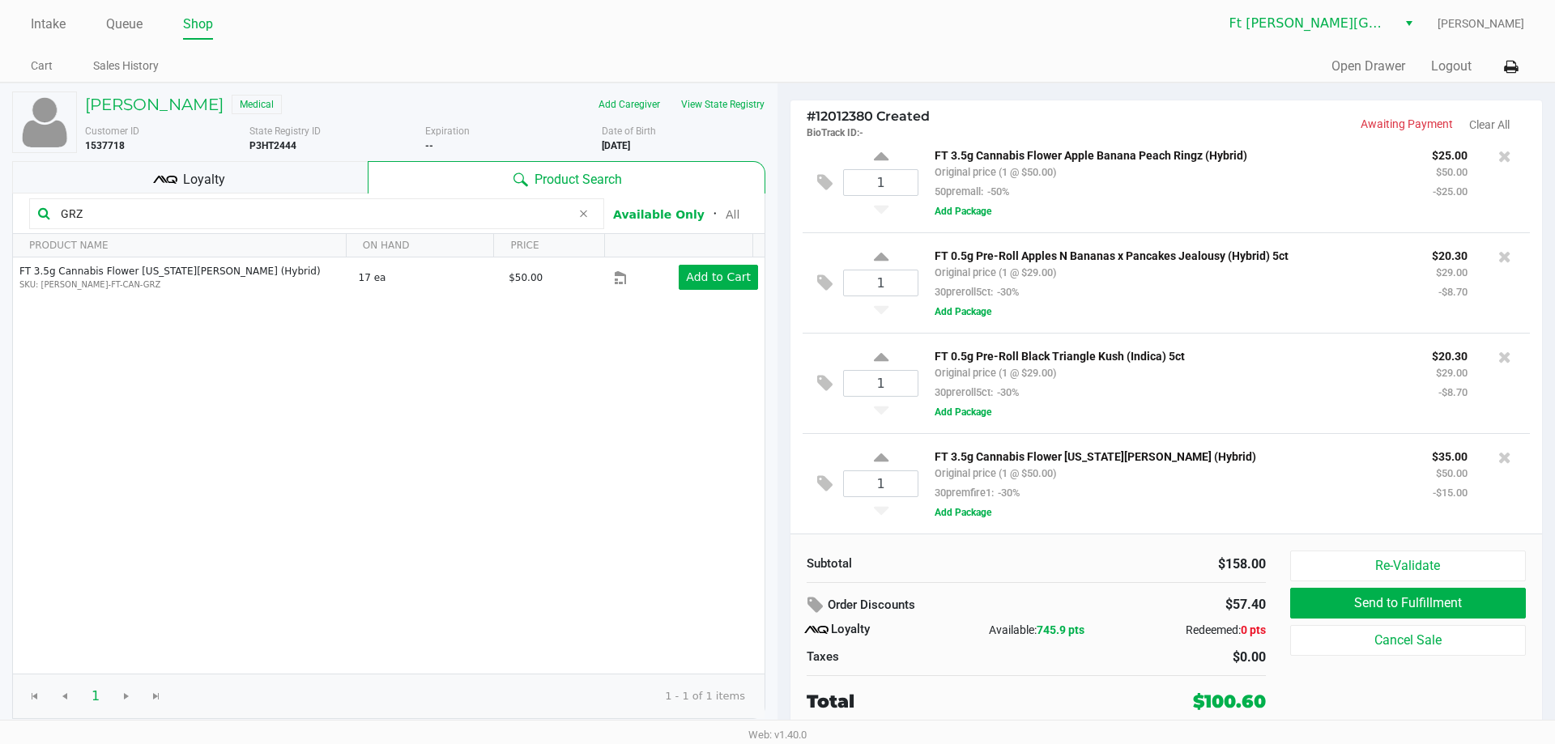
click at [194, 173] on span "Loyalty" at bounding box center [204, 179] width 42 height 19
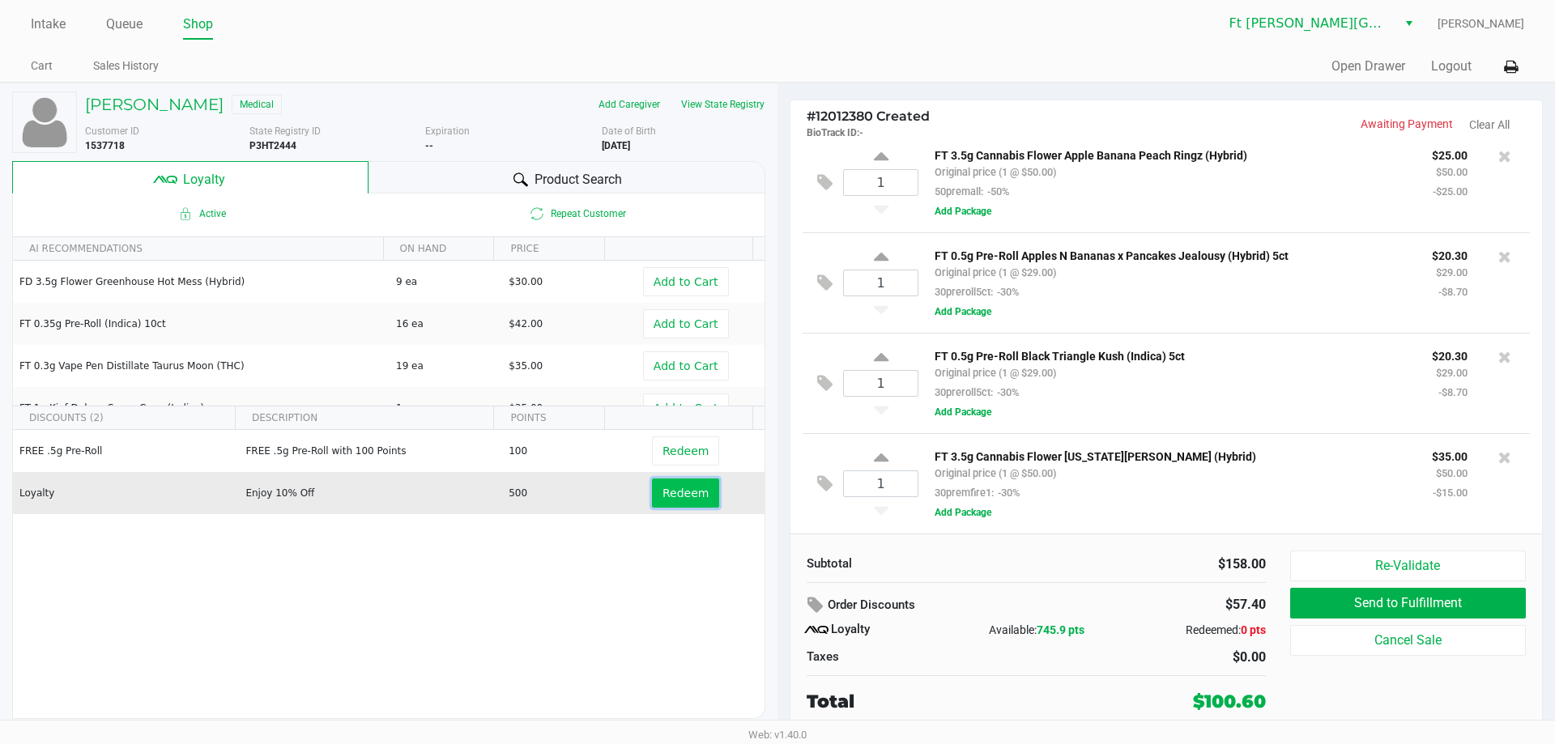
click at [686, 496] on span "Redeem" at bounding box center [686, 493] width 46 height 13
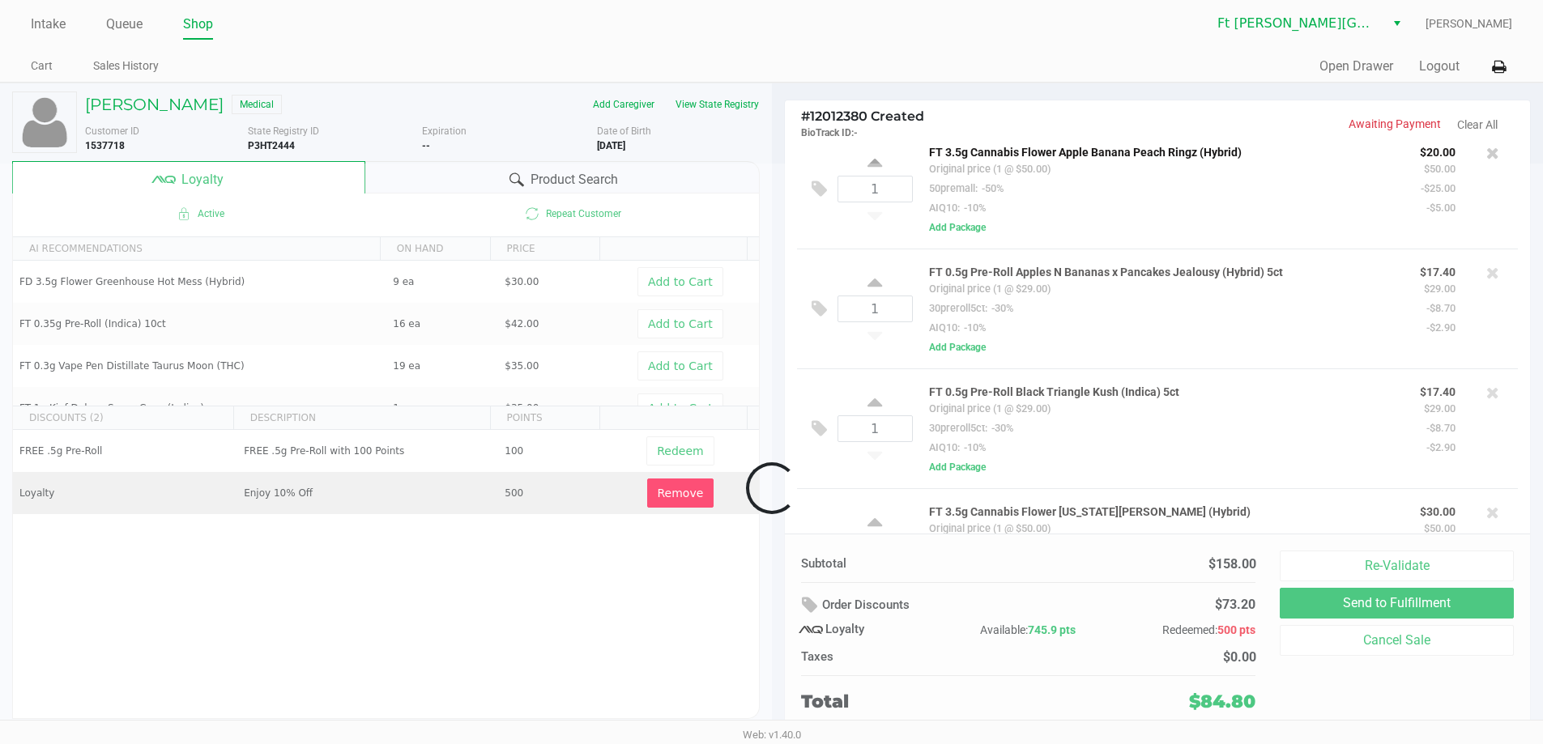
scroll to position [92, 0]
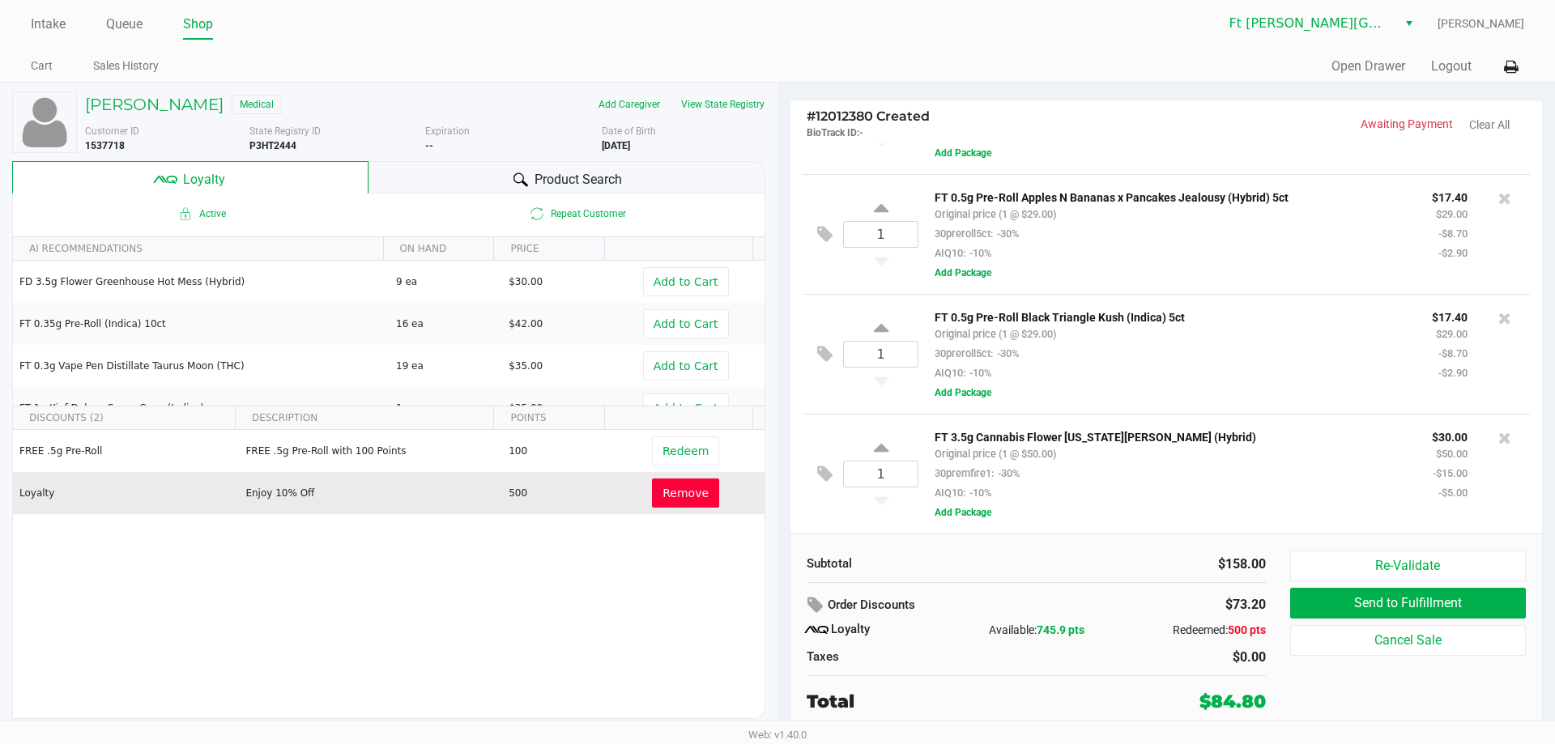
click at [671, 496] on span "Remove" at bounding box center [686, 493] width 46 height 13
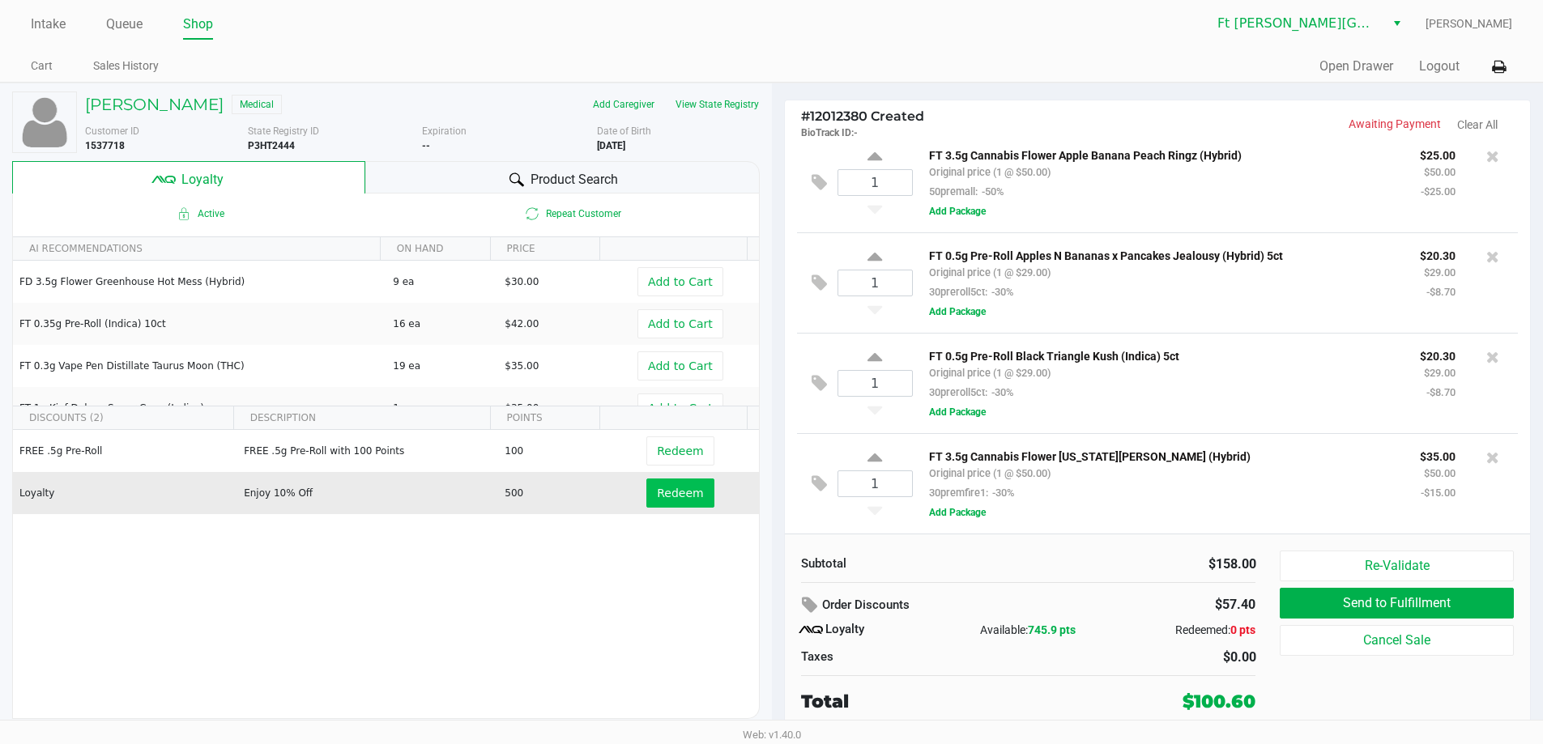
scroll to position [0, 0]
click at [692, 484] on button "Redeem" at bounding box center [685, 493] width 67 height 29
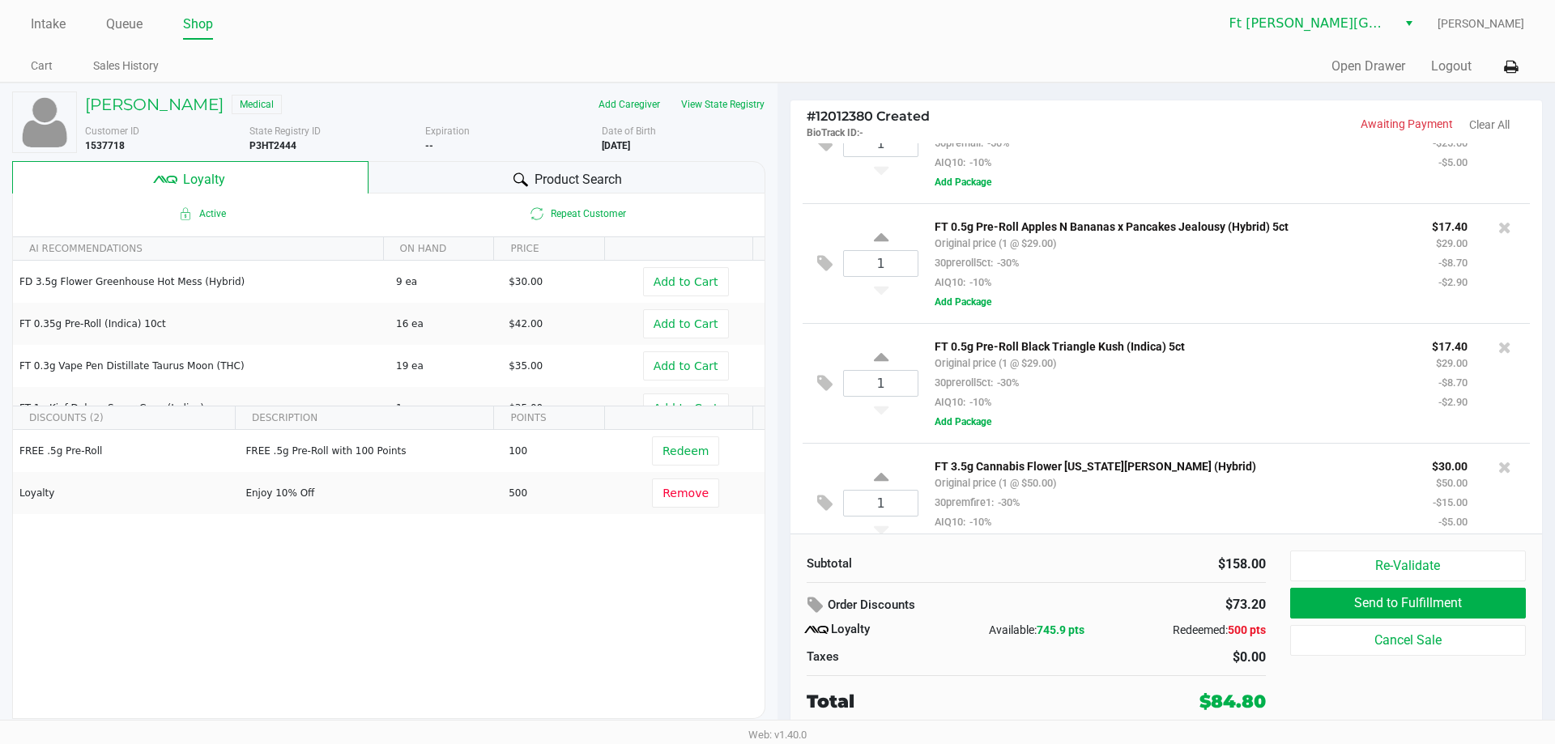
scroll to position [92, 0]
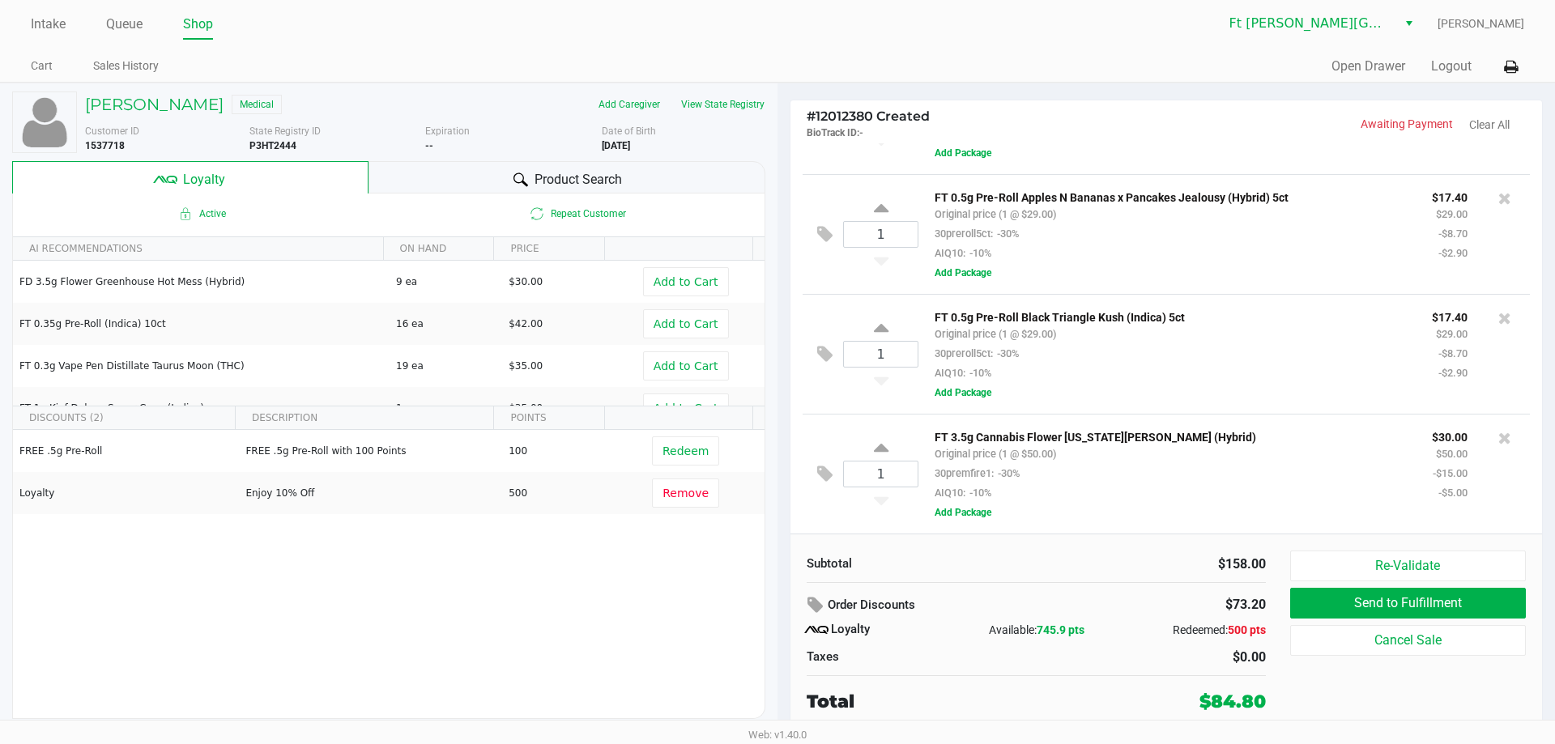
click at [615, 185] on span "Product Search" at bounding box center [578, 179] width 87 height 19
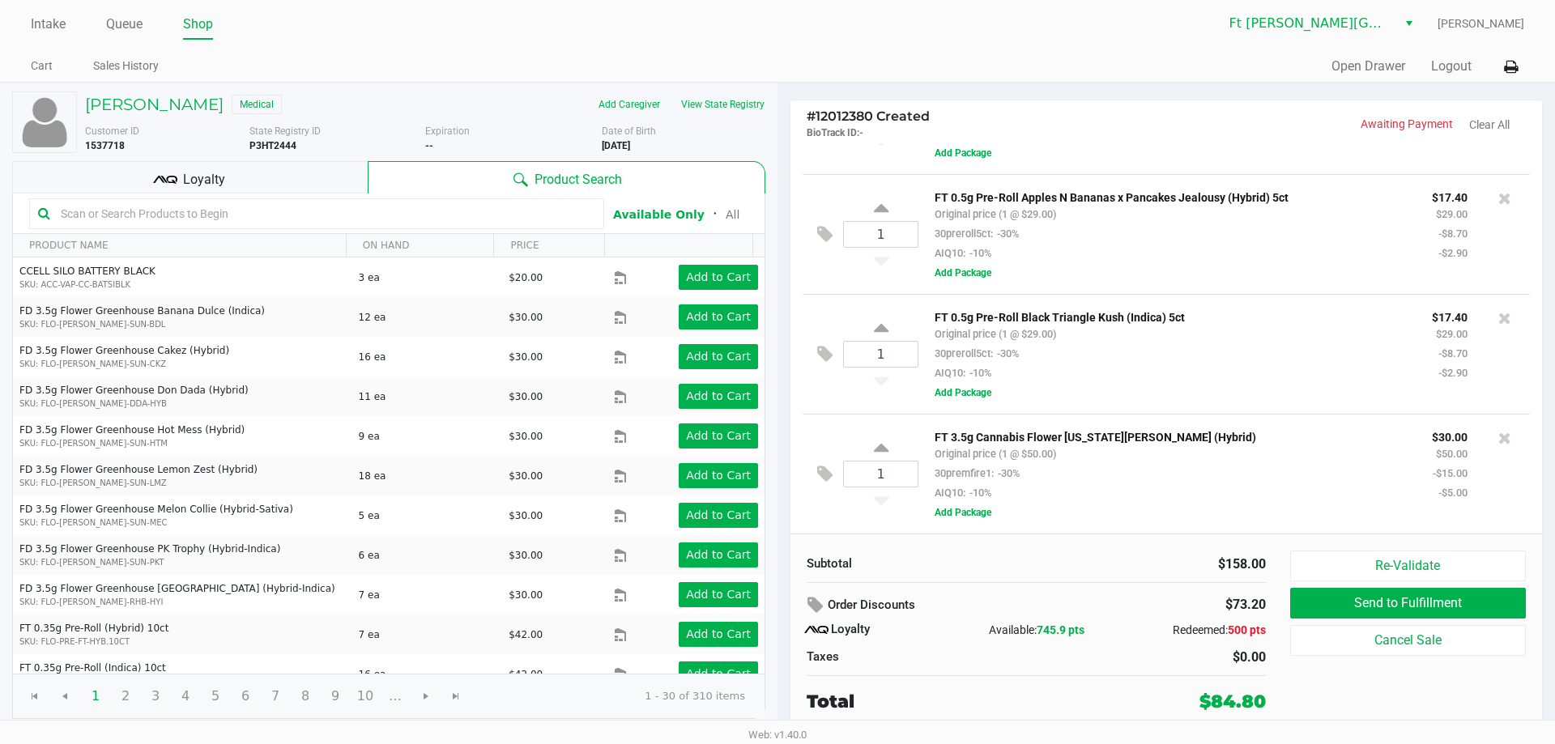
scroll to position [0, 0]
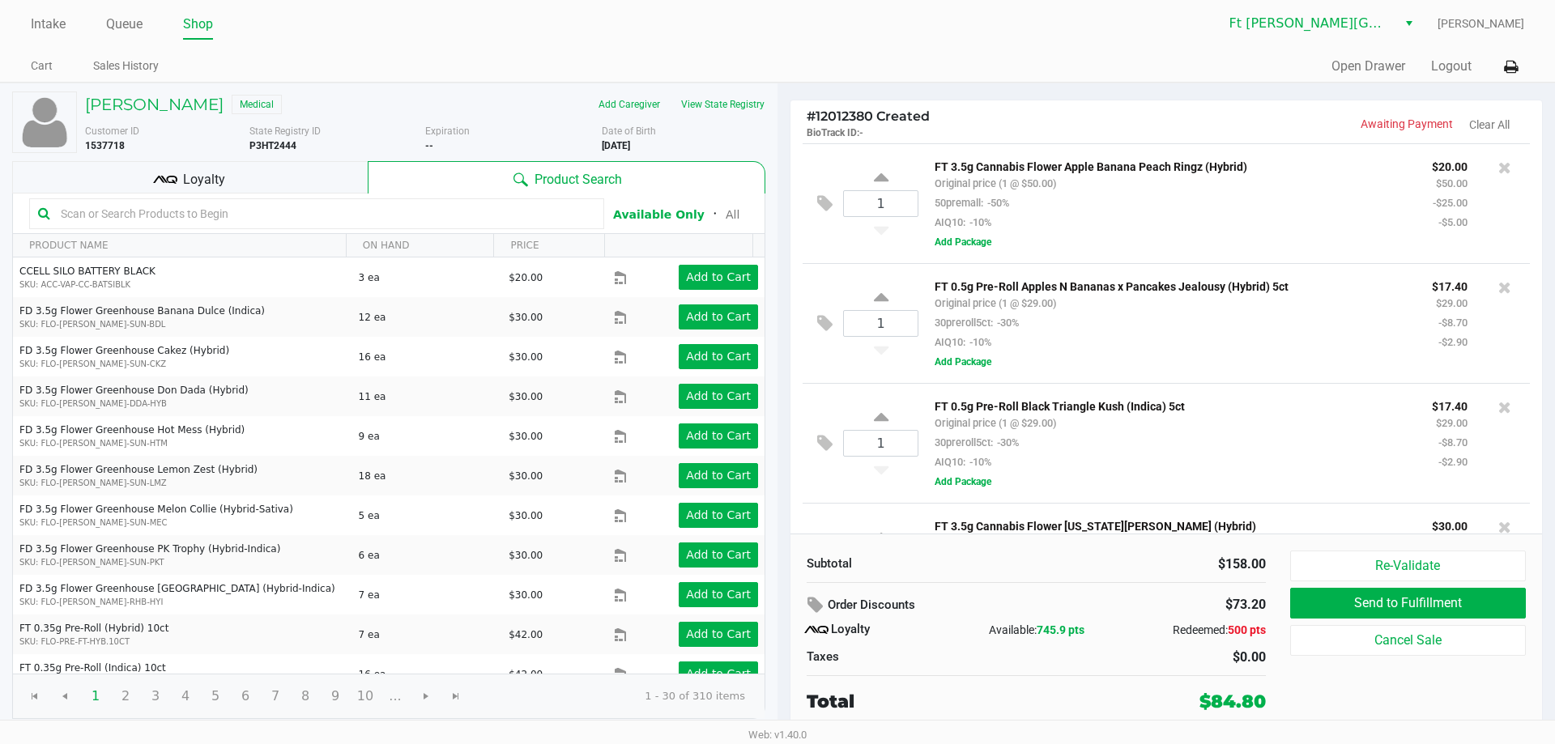
click at [400, 213] on input "text" at bounding box center [324, 214] width 541 height 24
click at [444, 216] on input "text" at bounding box center [324, 214] width 541 height 24
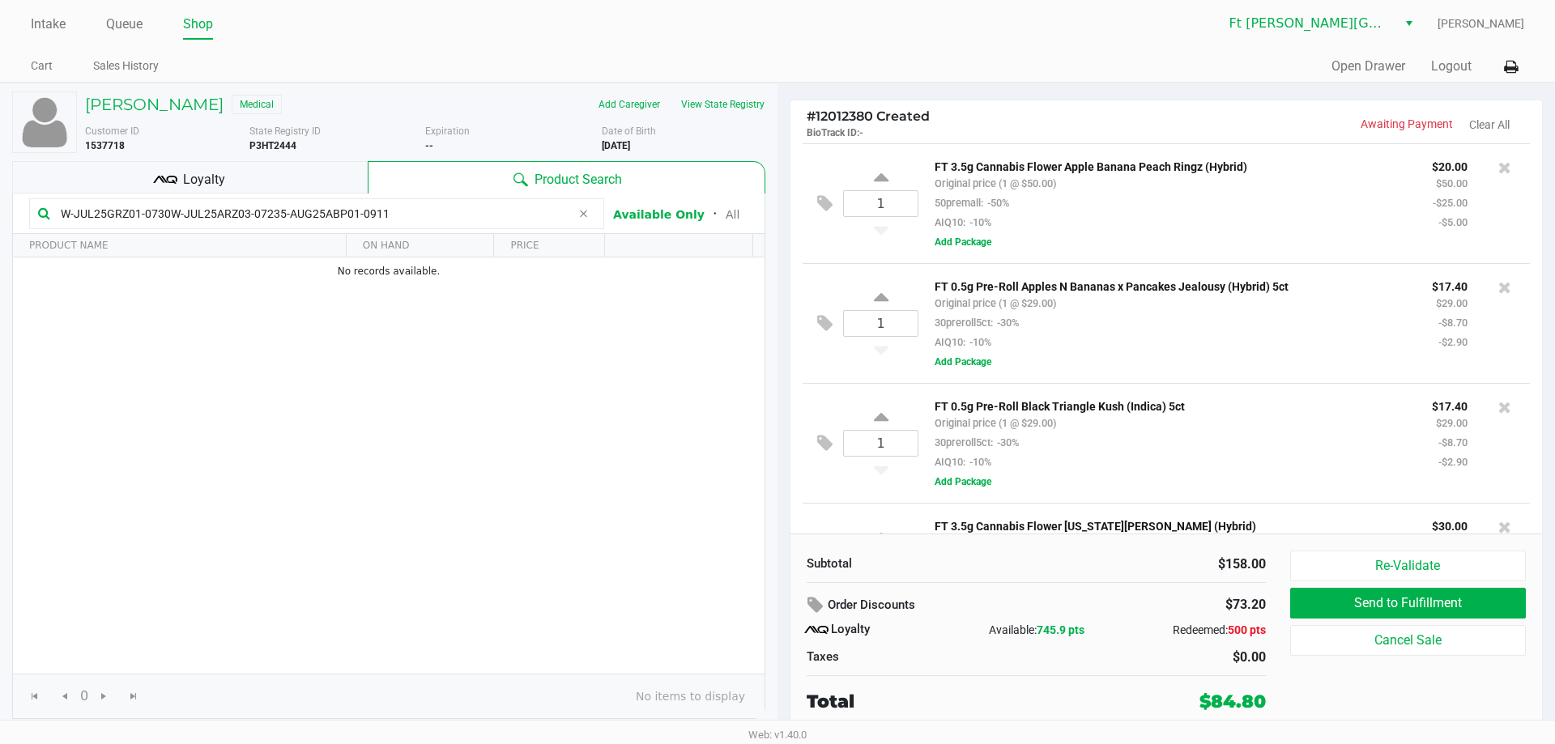
type input "W-JUL25GRZ01-0730W-JUL25ARZ03-07235-AUG25ABP01-0911"
click at [1231, 234] on div "FT 3.5g Cannabis Flower Apple Banana Peach Ringz (Hybrid) Original price (1 @ $…" at bounding box center [1217, 203] width 599 height 95
click at [1236, 236] on div "FT 3.5g Cannabis Flower Apple Banana Peach Ringz (Hybrid) Original price (1 @ $…" at bounding box center [1217, 203] width 599 height 95
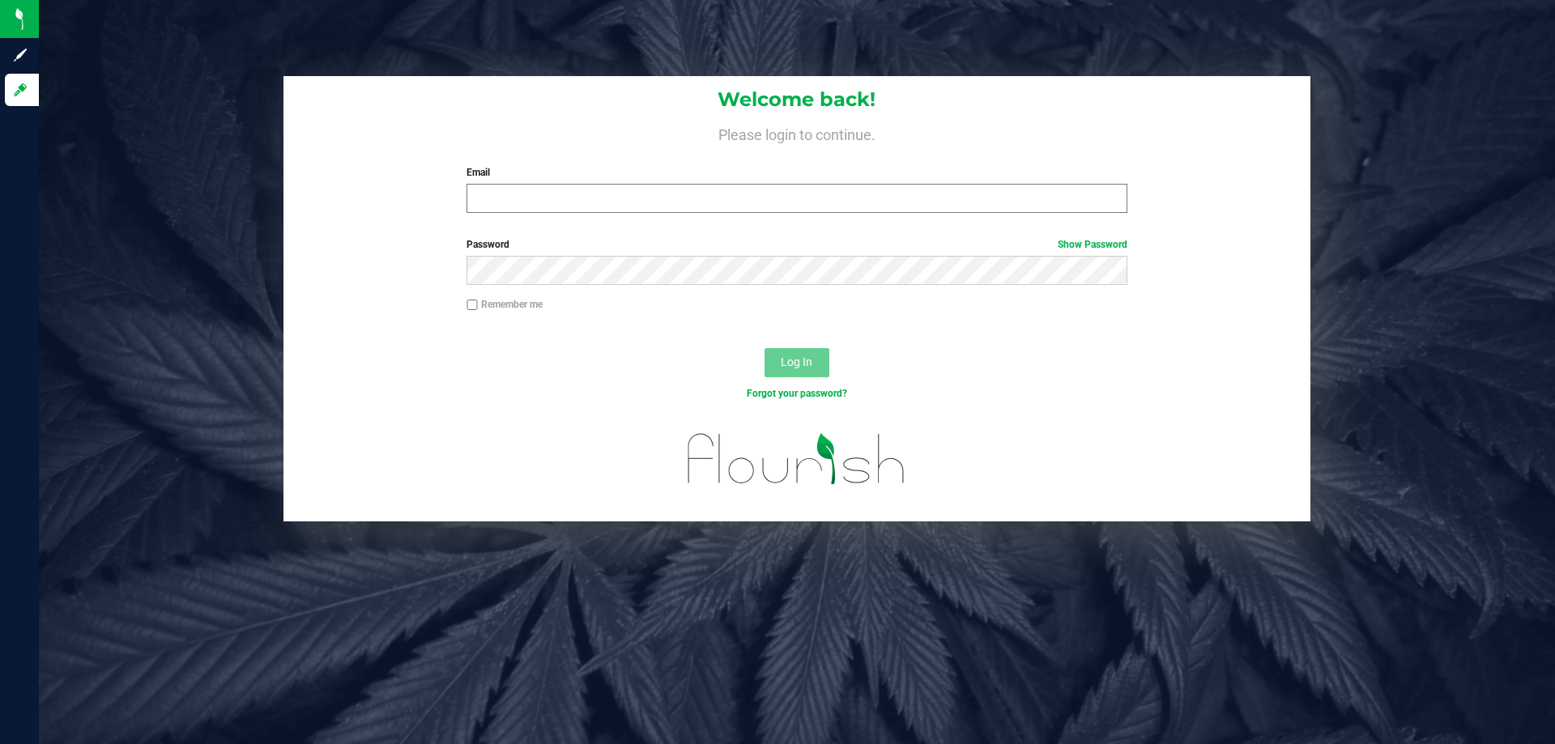
click at [573, 172] on label "Email" at bounding box center [797, 172] width 660 height 15
click at [573, 184] on input "Email" at bounding box center [797, 198] width 660 height 29
click at [573, 186] on input "Email" at bounding box center [797, 198] width 660 height 29
type input "[EMAIL_ADDRESS][DOMAIN_NAME]"
click at [765, 348] on button "Log In" at bounding box center [797, 362] width 65 height 29
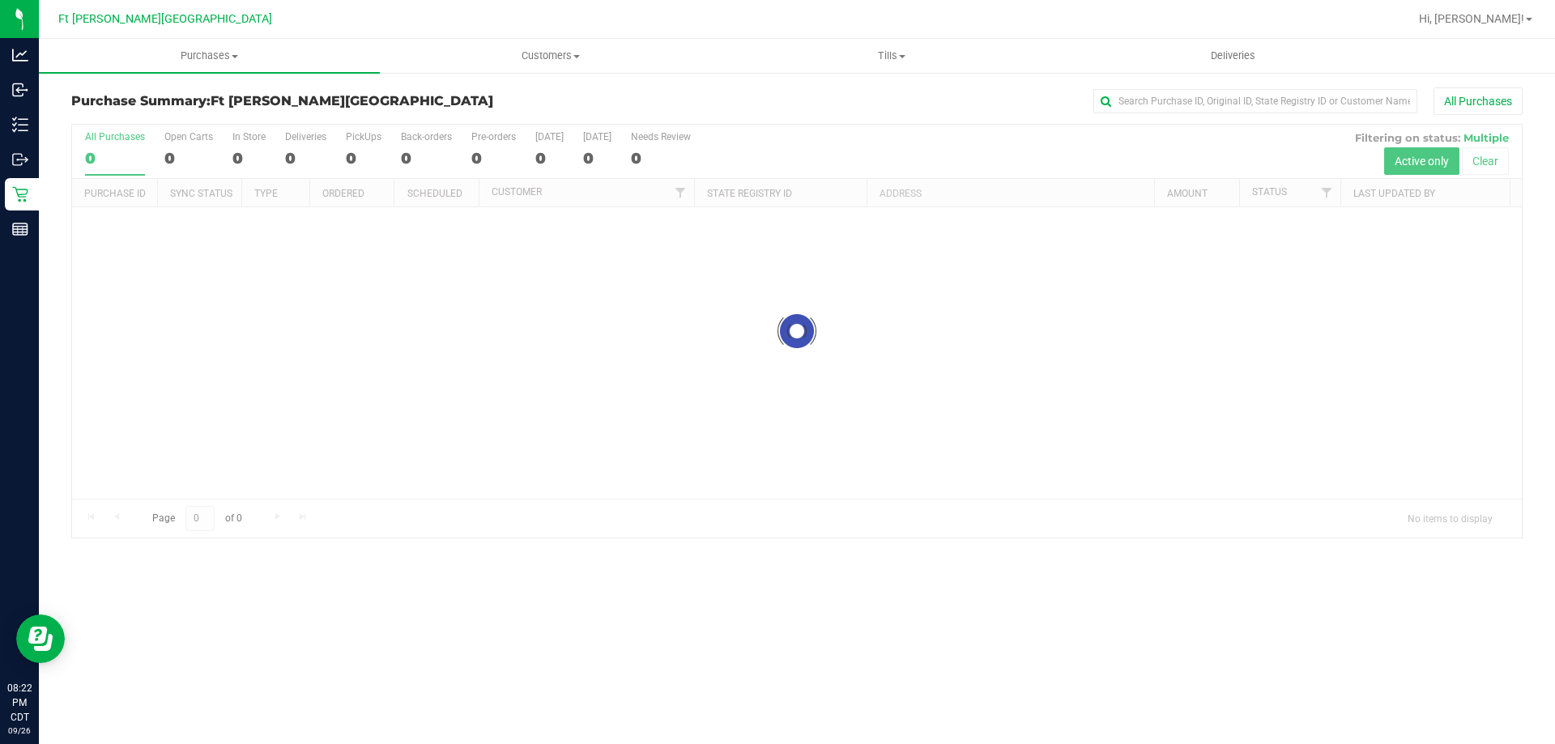
click at [244, 160] on div at bounding box center [797, 331] width 1450 height 413
click at [237, 158] on div at bounding box center [797, 420] width 1450 height 590
click at [114, 224] on div at bounding box center [797, 420] width 1450 height 590
click at [117, 228] on div at bounding box center [797, 420] width 1450 height 590
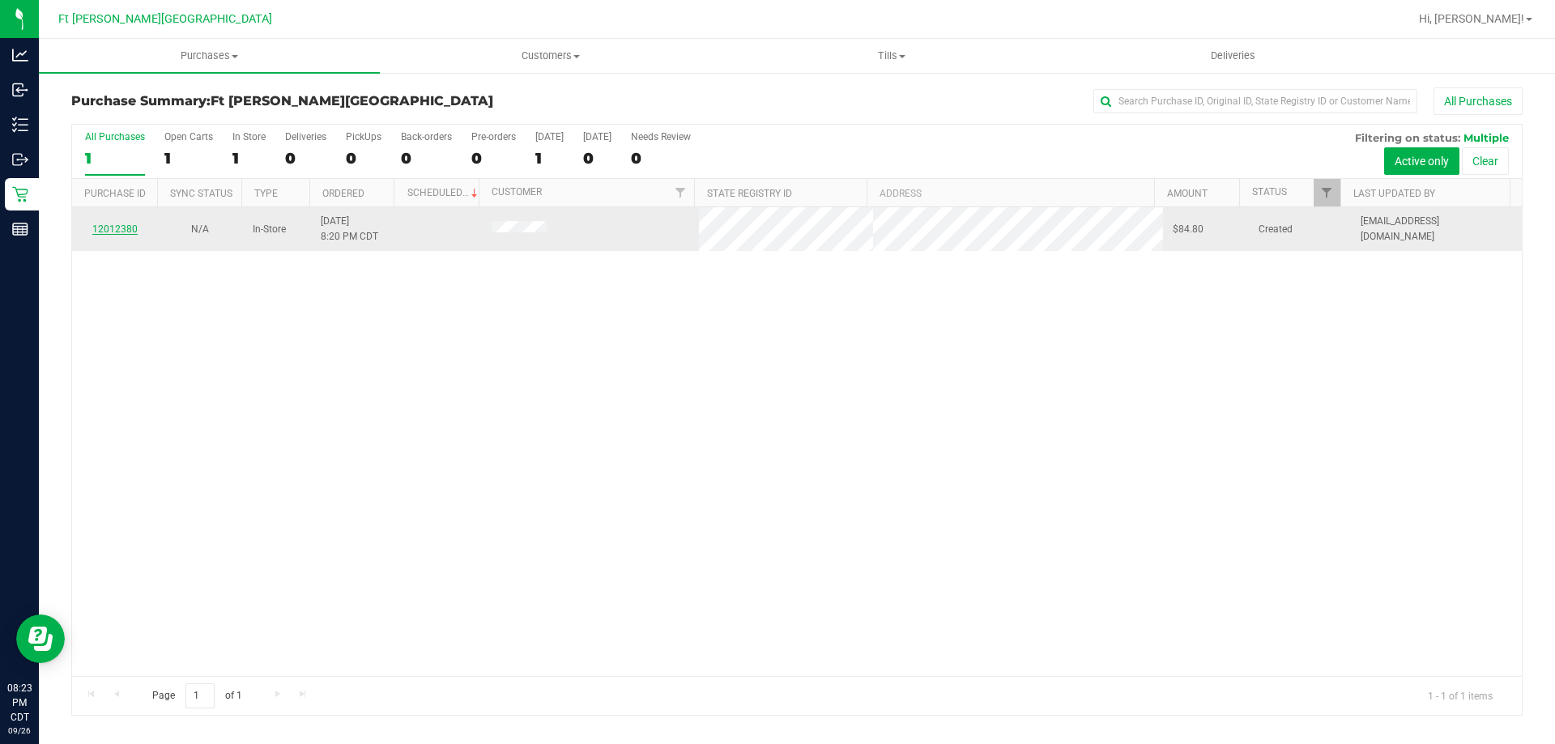
click at [118, 228] on link "12012380" at bounding box center [114, 229] width 45 height 11
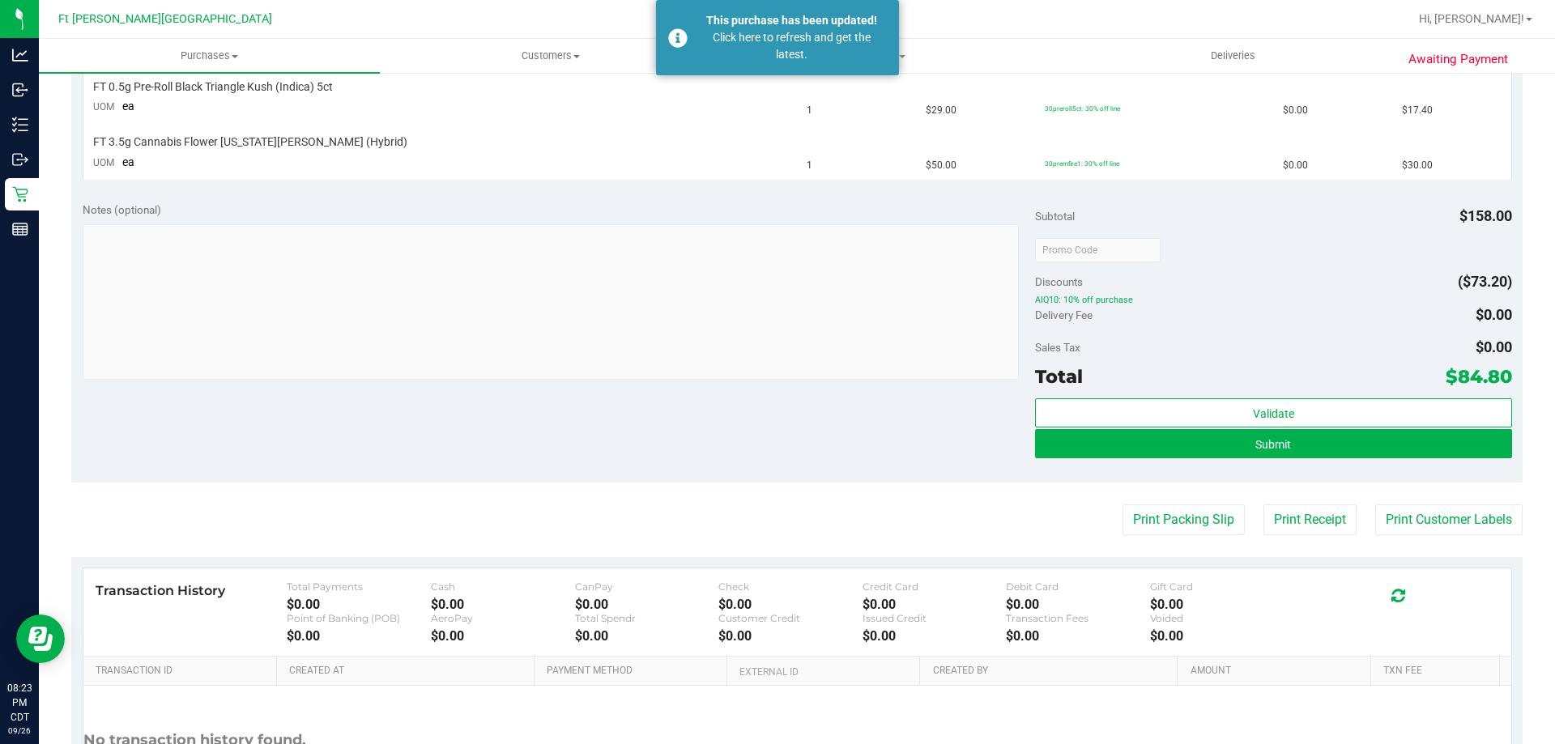
scroll to position [405, 0]
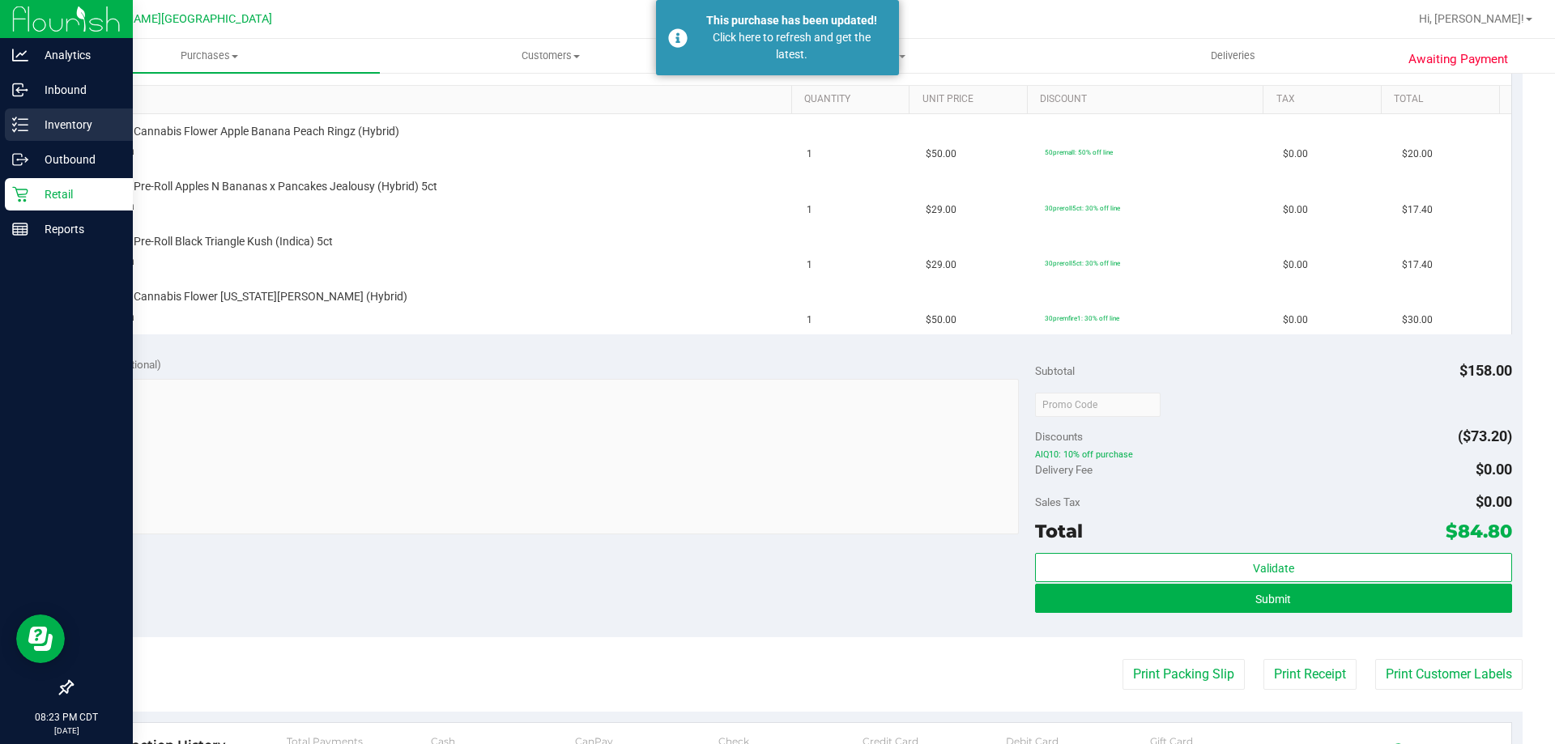
click at [53, 125] on p "Inventory" at bounding box center [76, 124] width 97 height 19
click at [53, 124] on p "Inventory" at bounding box center [76, 124] width 97 height 19
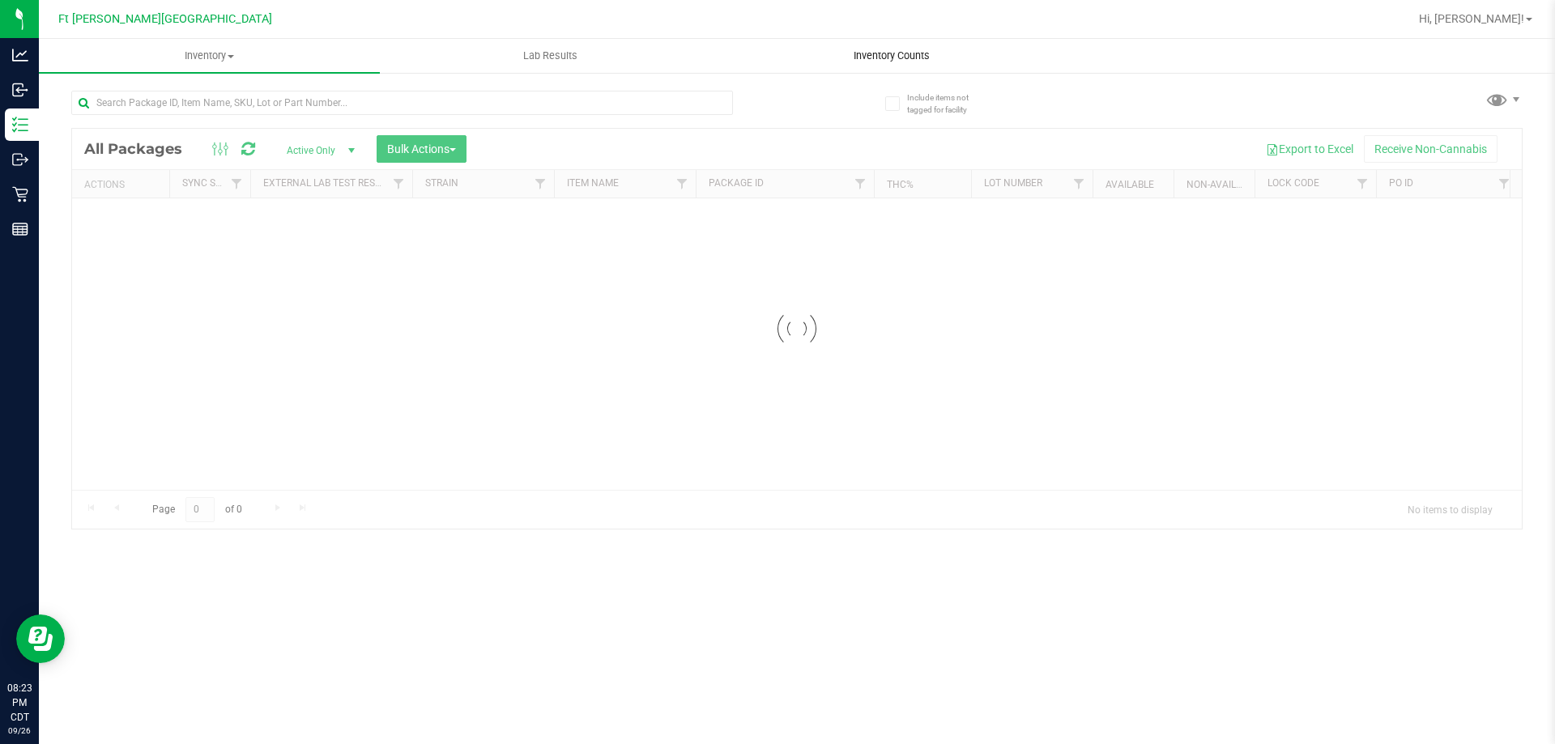
click at [878, 56] on span "Inventory Counts" at bounding box center [892, 56] width 120 height 15
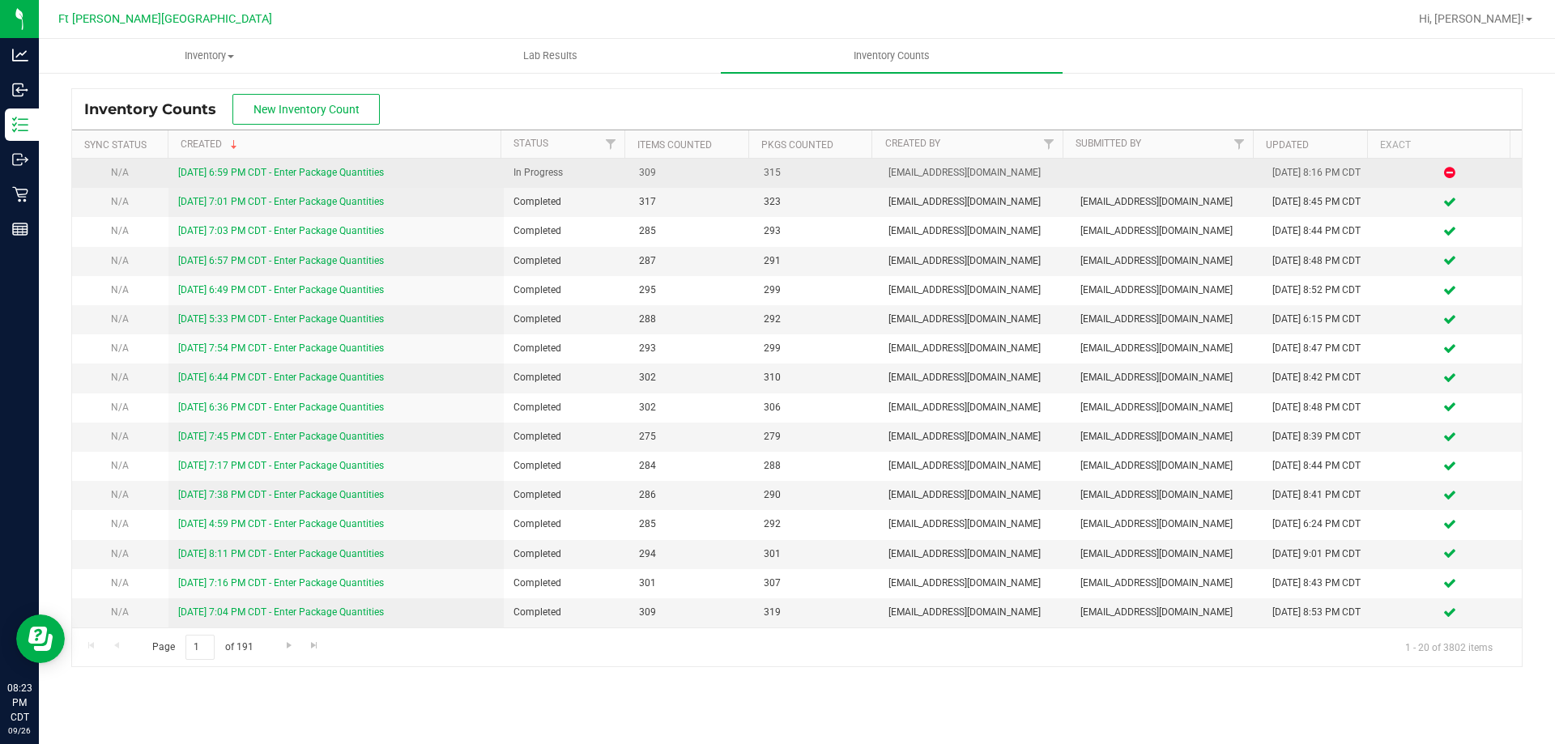
click at [266, 173] on link "9/26/25 6:59 PM CDT - Enter Package Quantities" at bounding box center [281, 172] width 206 height 11
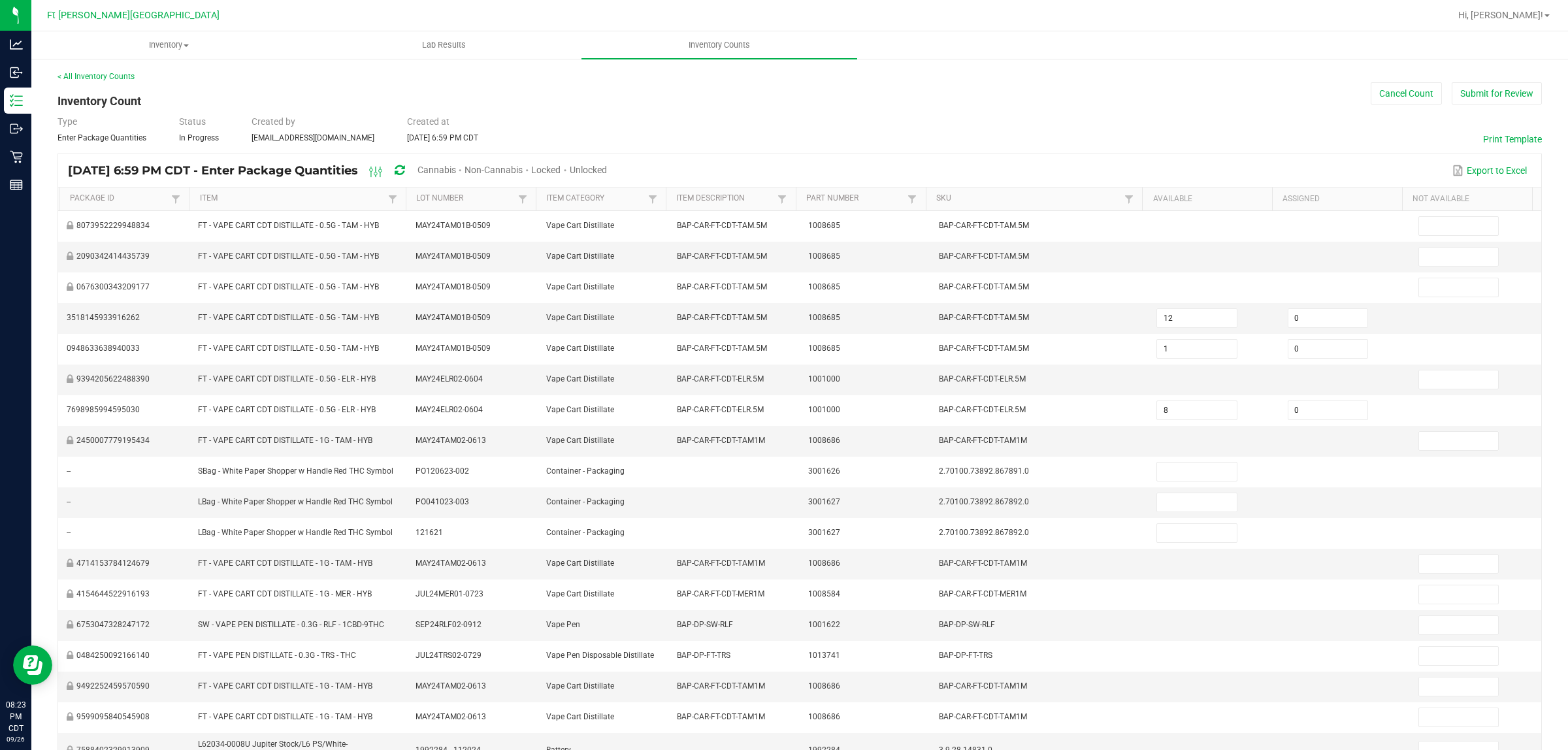
click at [607, 165] on span "Unlocked" at bounding box center [588, 169] width 37 height 10
type input "11"
type input "2"
type input "1"
type input "3"
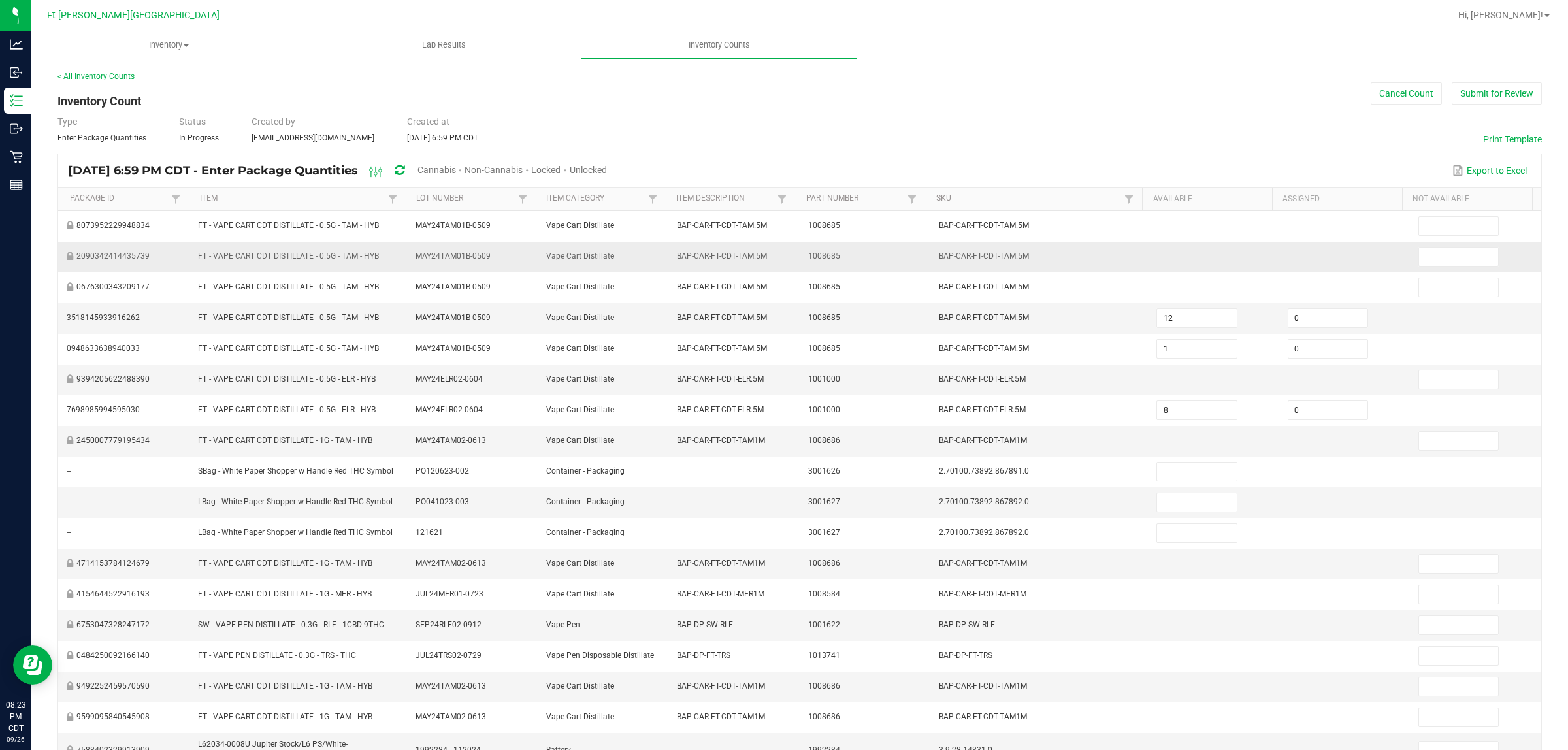
type input "2"
type input "1"
type input "20"
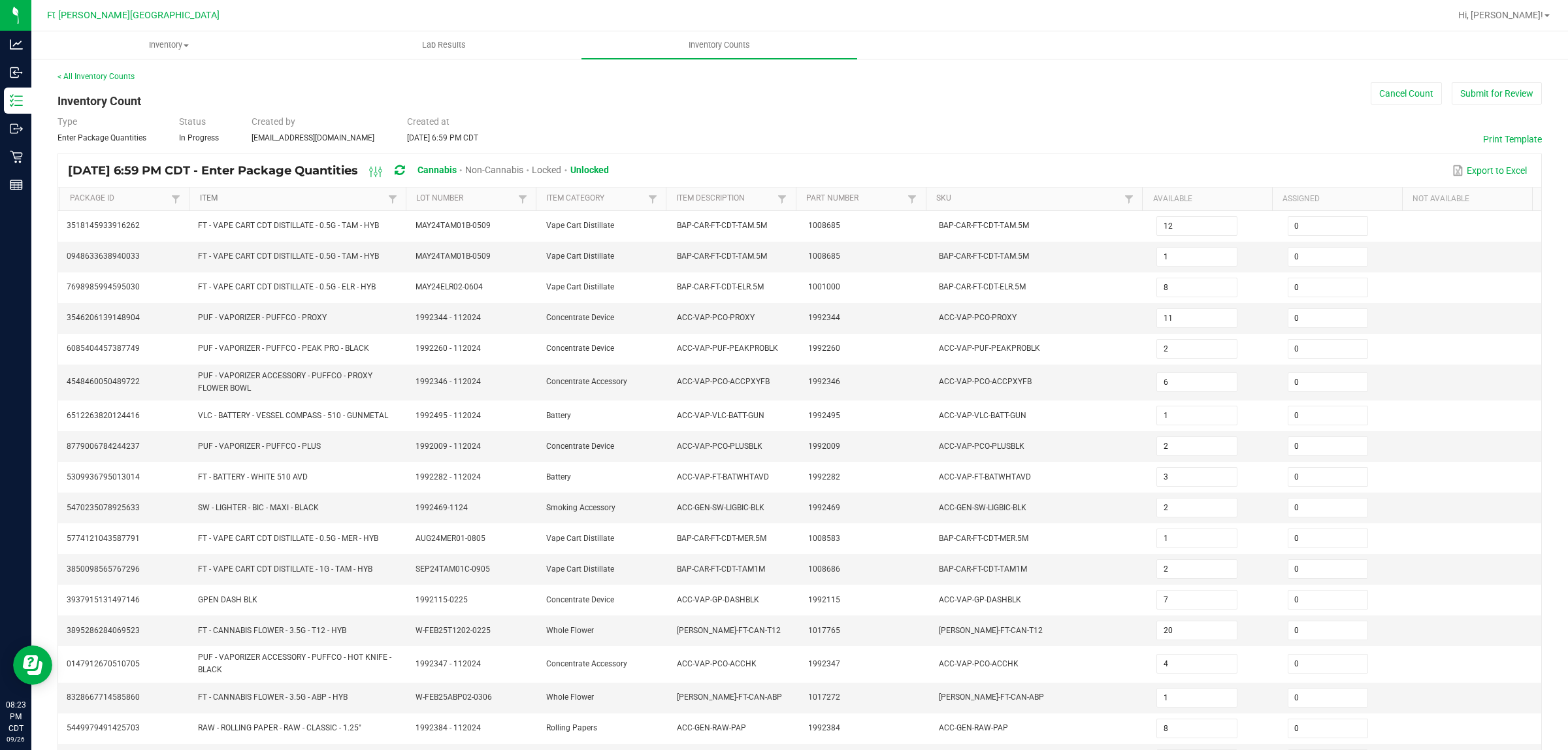
click at [236, 201] on link "Item" at bounding box center [292, 198] width 185 height 10
type input "9"
type input "5"
type input "7"
type input "3"
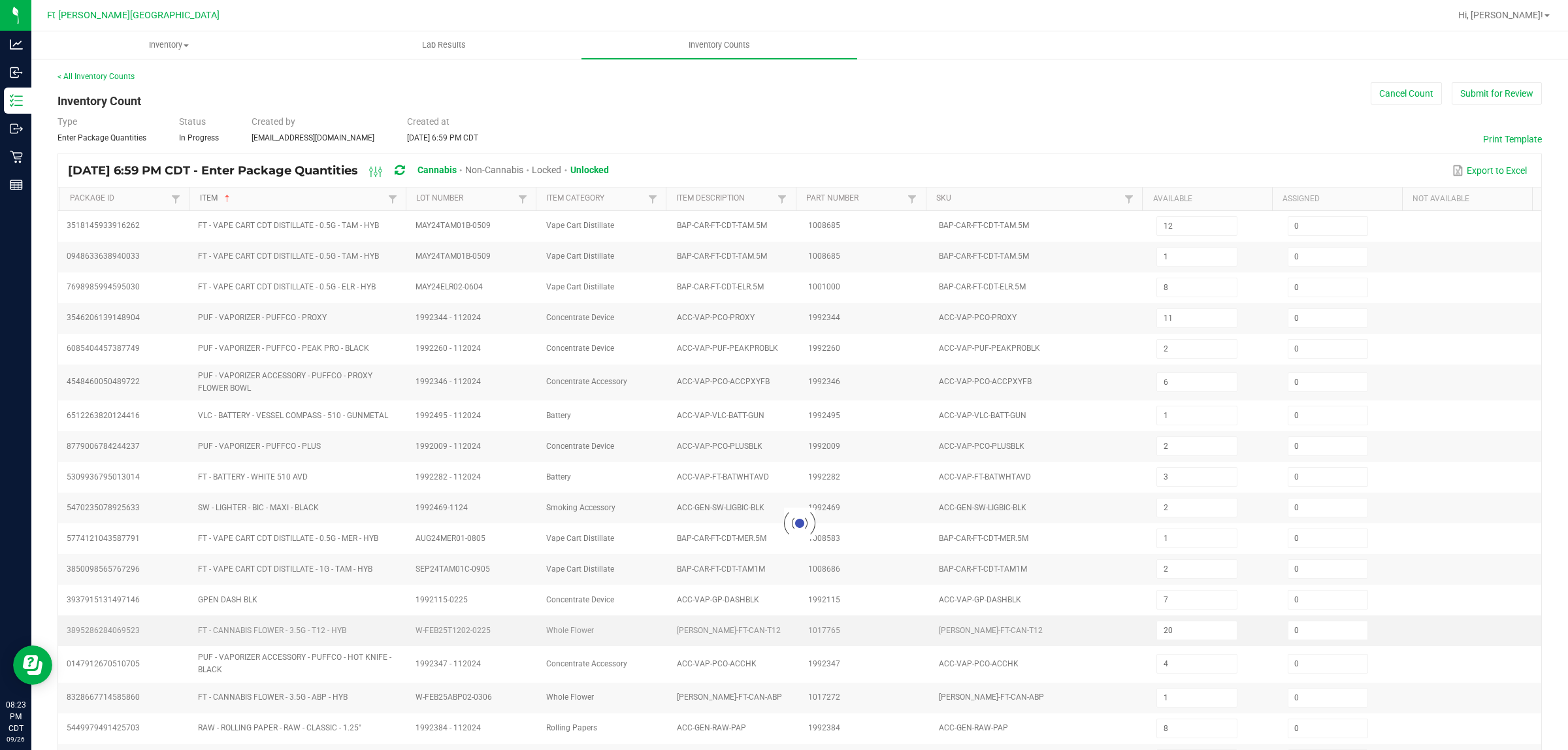
type input "16"
type input "3"
type input "18"
type input "3"
type input "12"
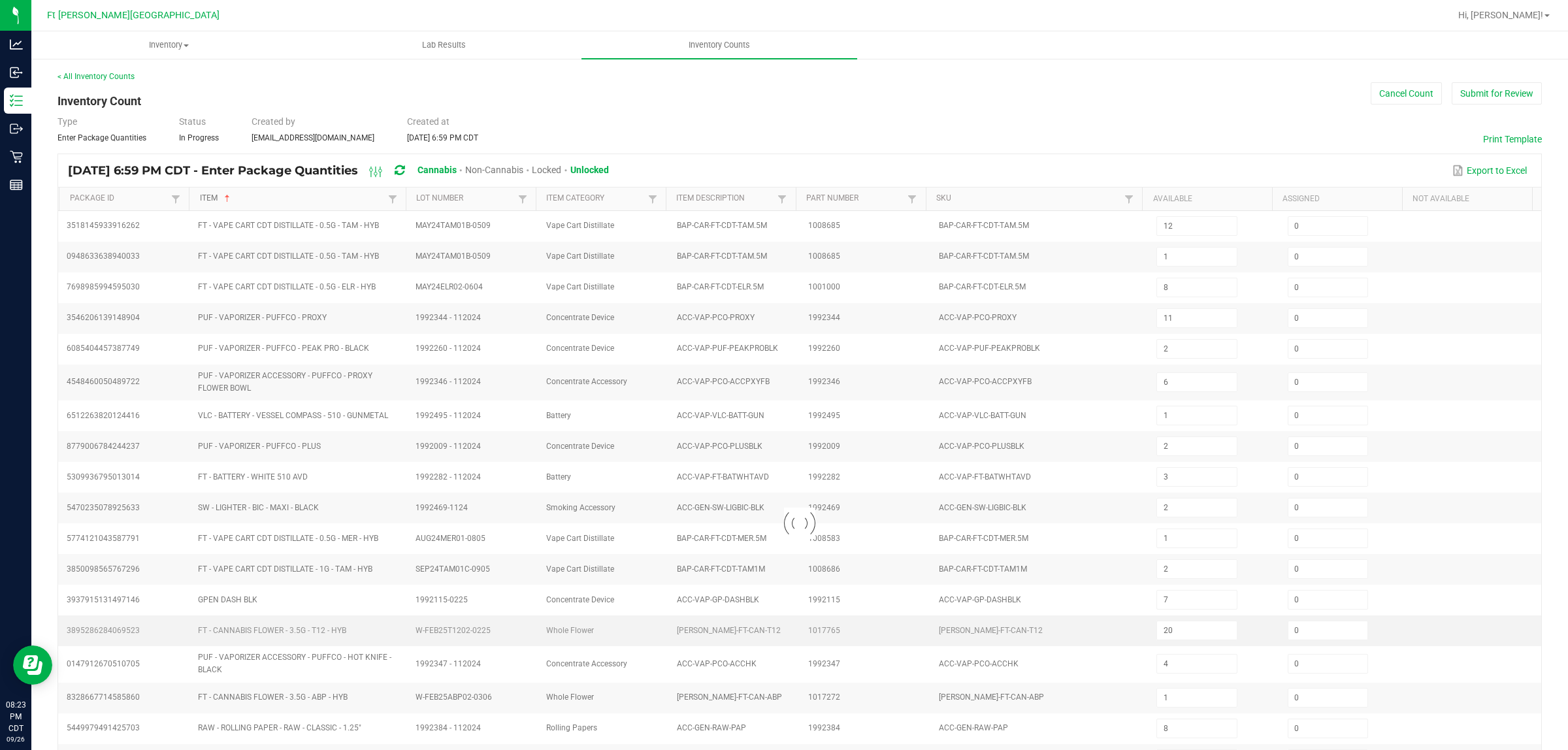
type input "16"
type input "18"
type input "6"
type input "1"
type input "15"
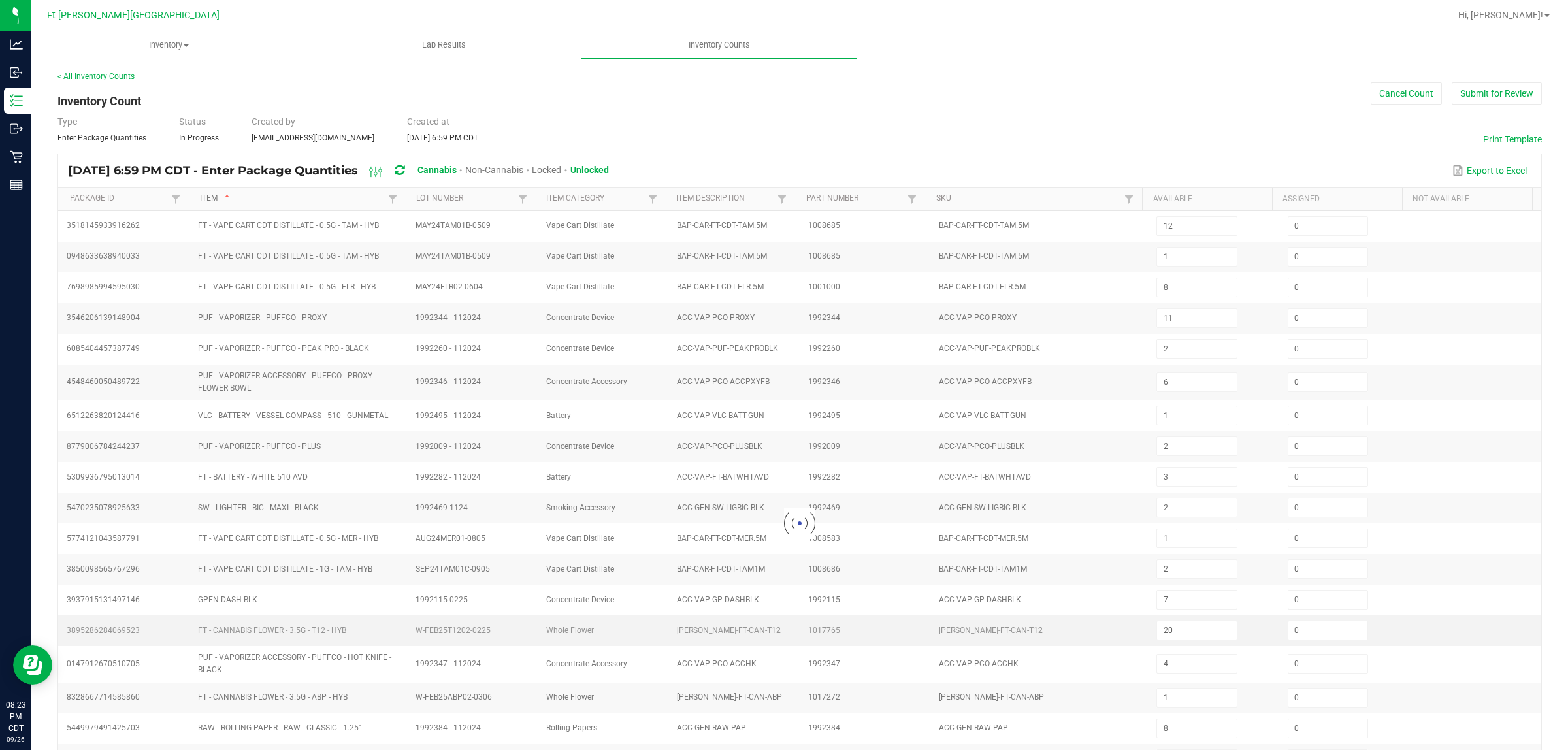
type input "1"
type input "13"
type input "18"
type input "8"
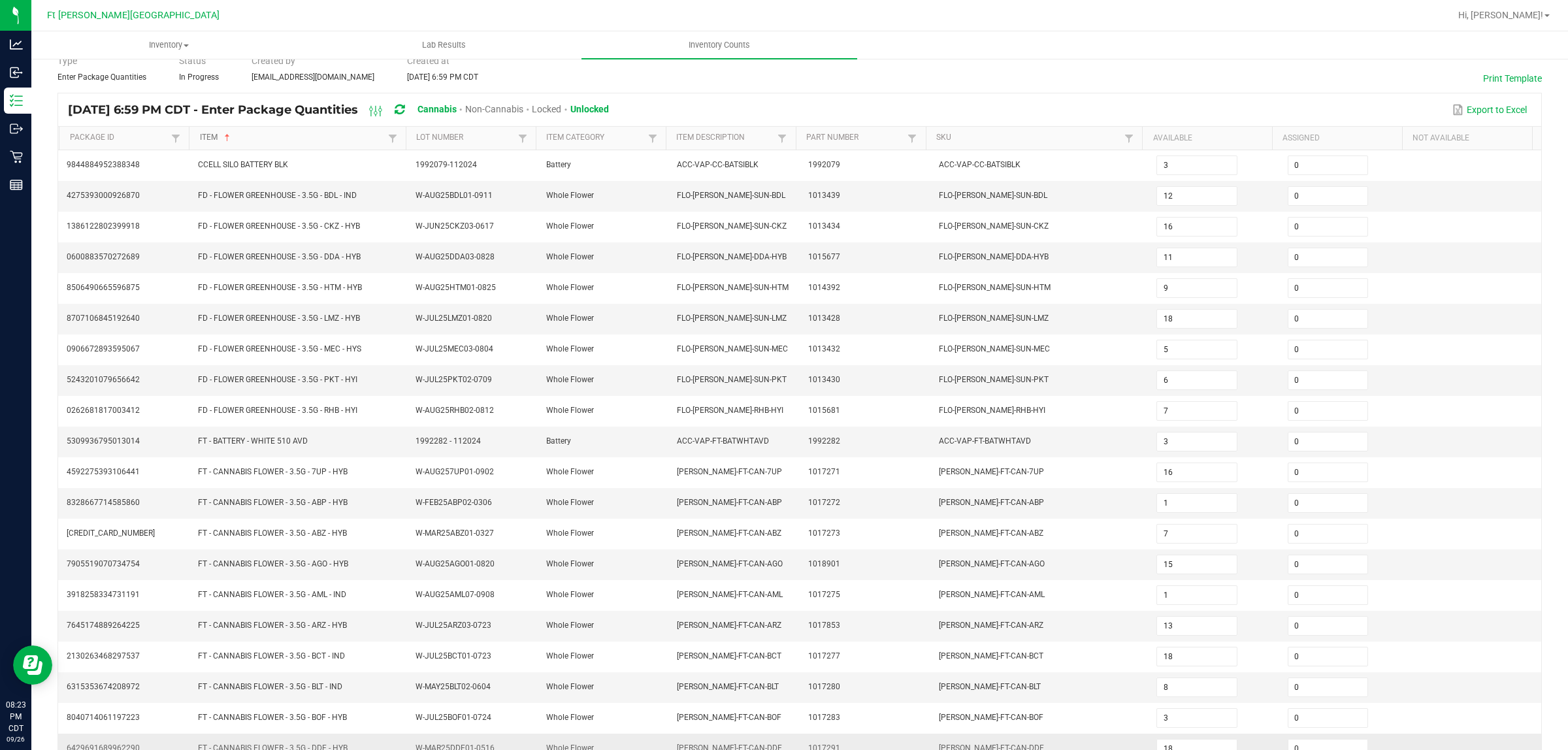
scroll to position [131, 0]
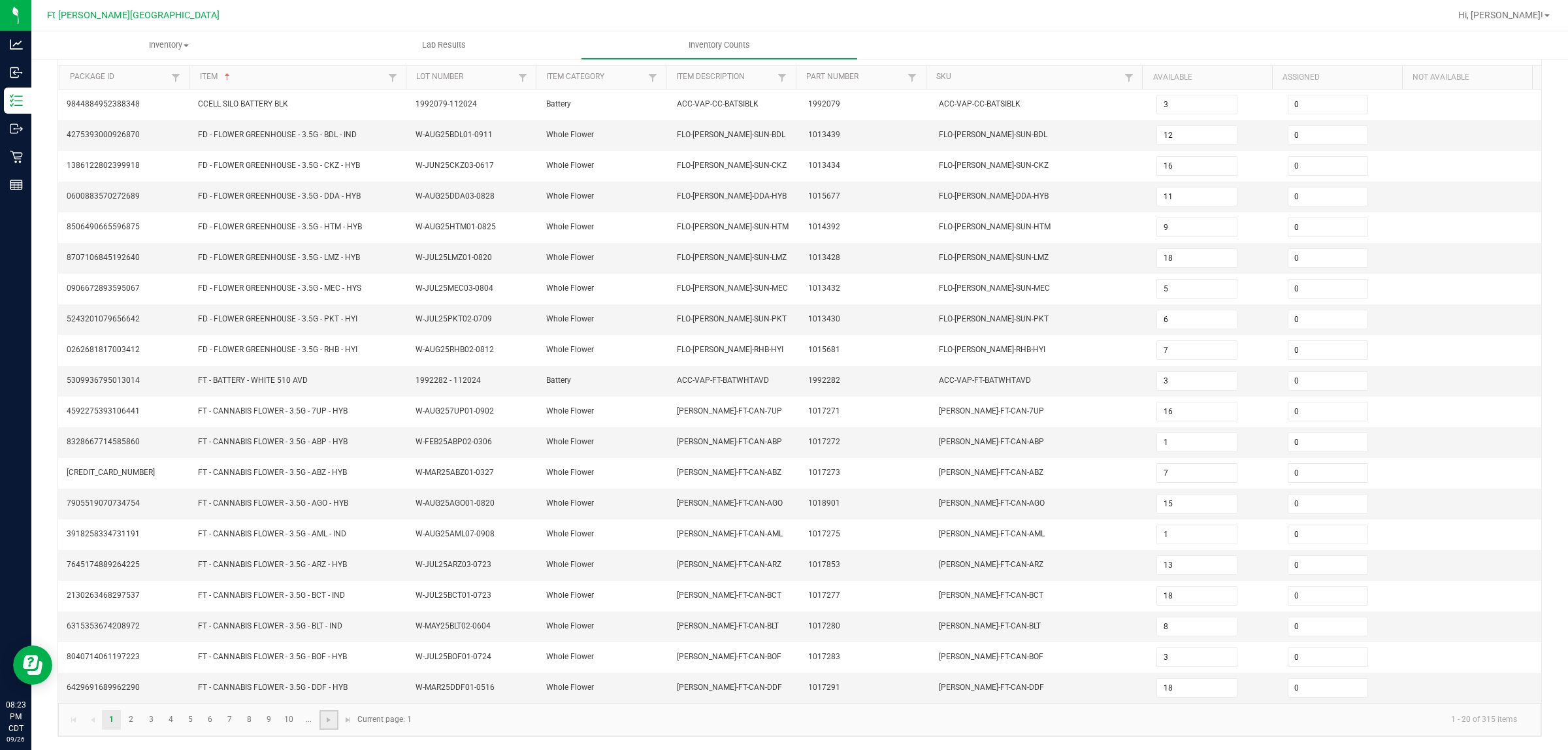
click at [321, 600] on link at bounding box center [328, 719] width 19 height 19
type input "3"
type input "17"
type input "4"
type input "20"
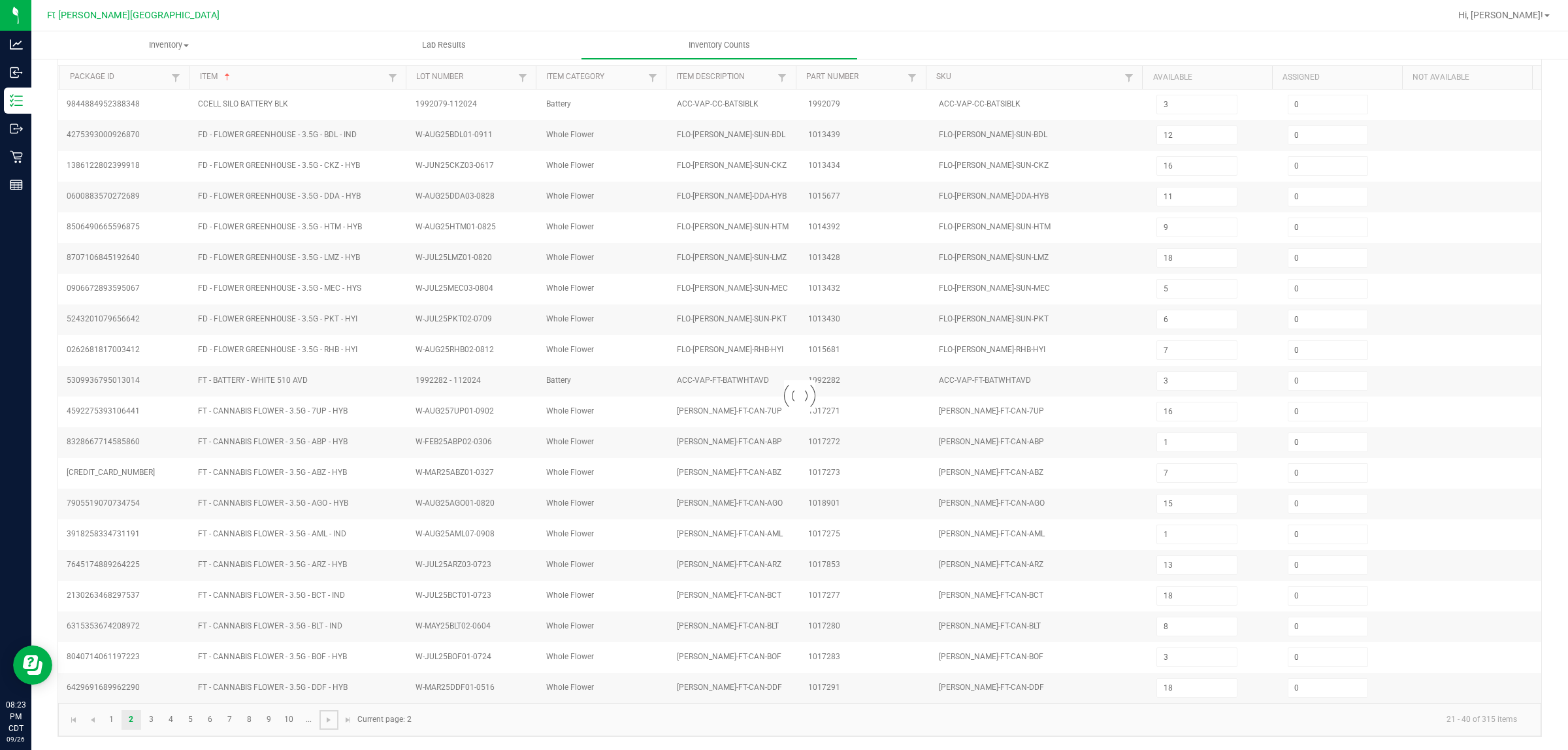
type input "6"
type input "5"
type input "6"
type input "4"
type input "8"
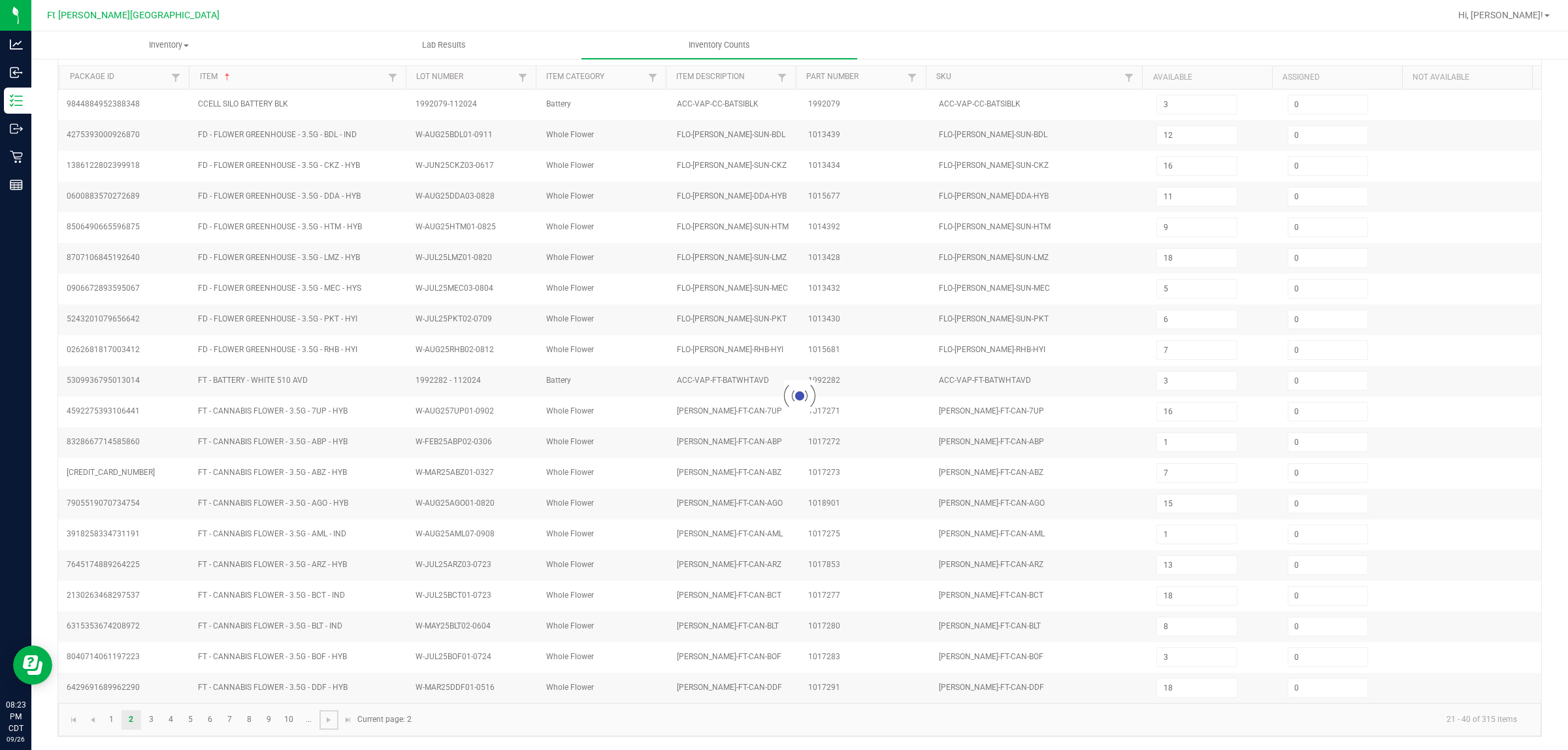
type input "11"
type input "20"
type input "17"
type input "1"
type input "16"
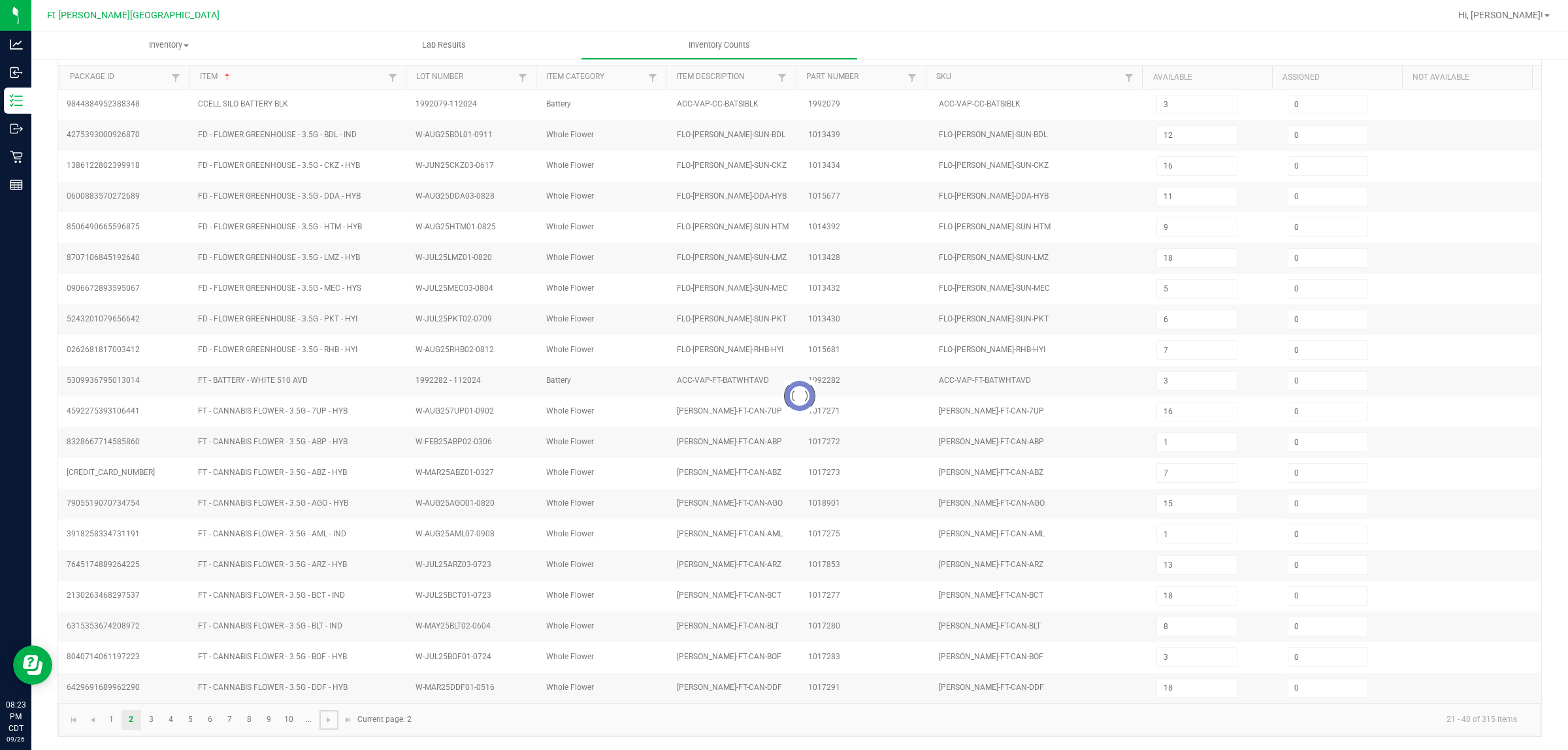
type input "9"
type input "11"
type input "16"
type input "2"
type input "20"
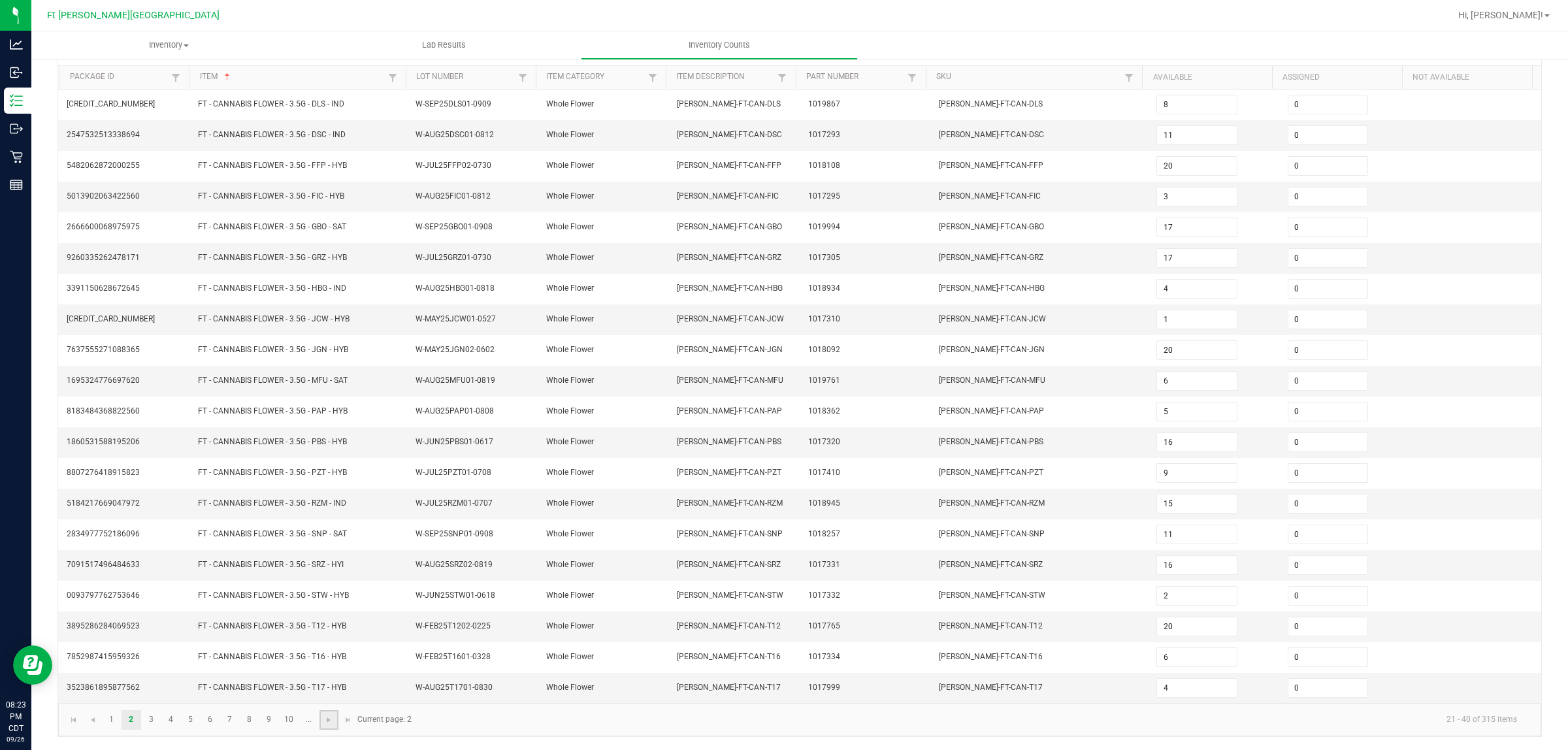
click at [322, 600] on link at bounding box center [328, 719] width 19 height 19
type input "10"
type input "16"
type input "1"
type input "2"
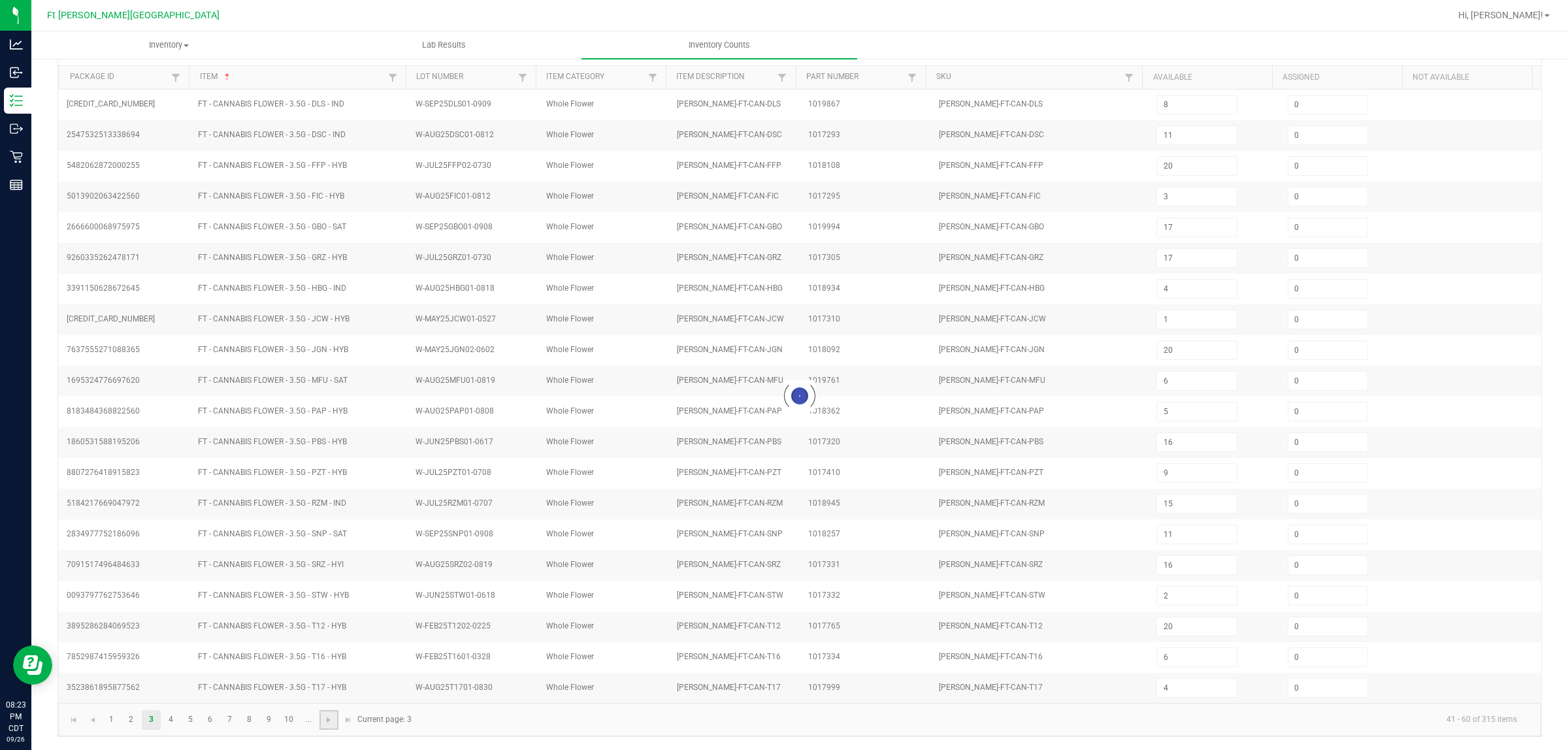
type input "2"
type input "1"
type input "10"
type input "2"
type input "13"
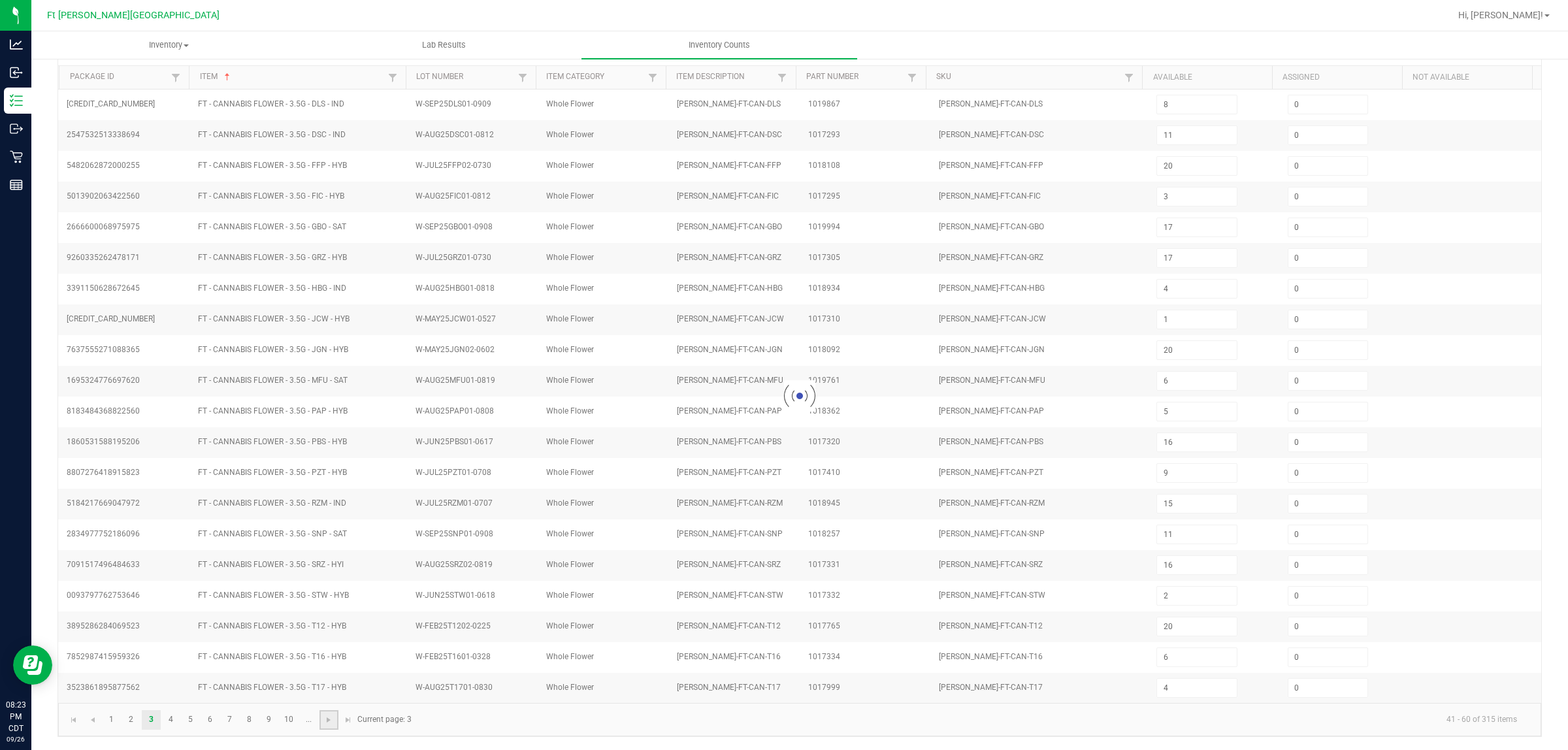
type input "13"
type input "19"
type input "11"
type input "2"
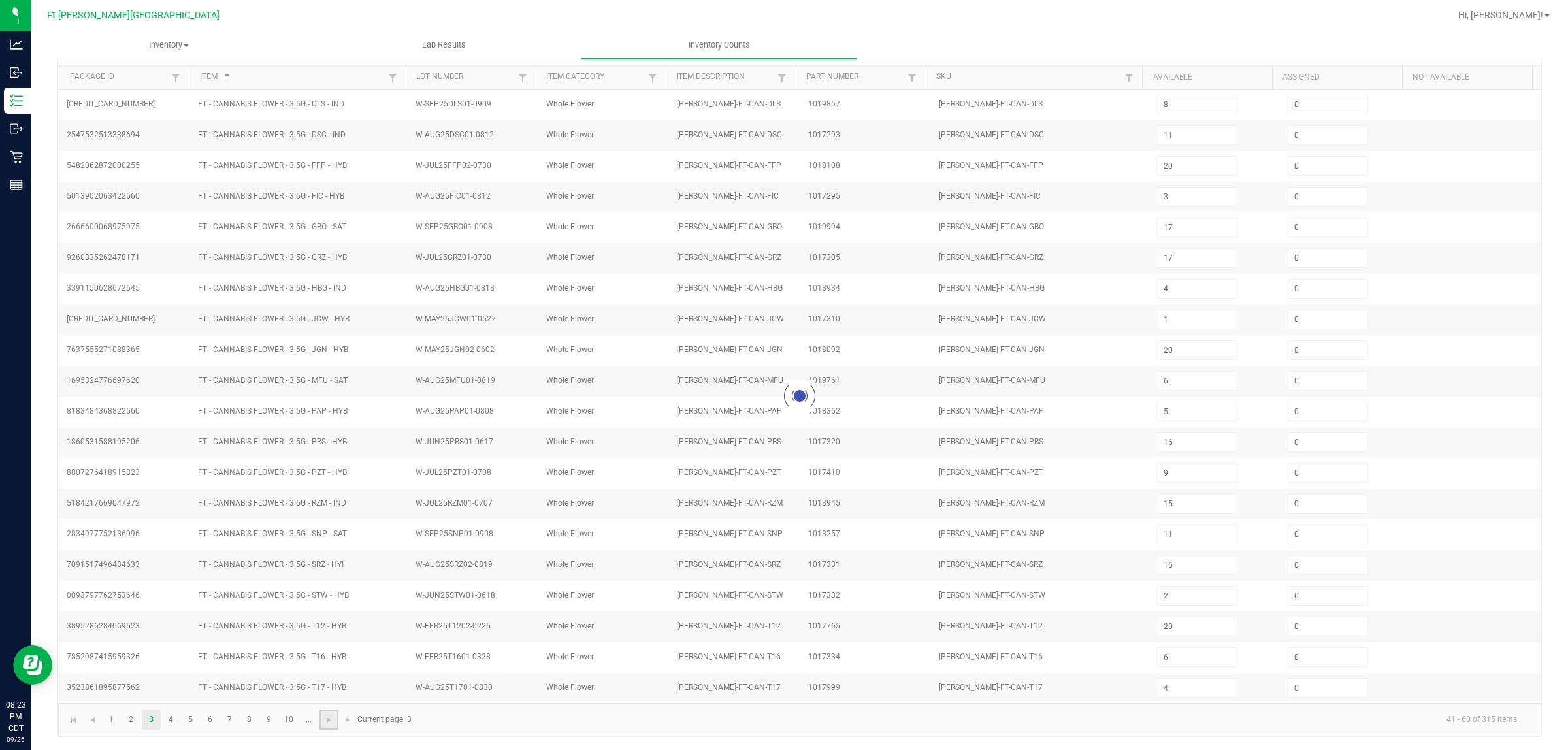
type input "6"
type input "1"
type input "8"
type input "2"
type input "1"
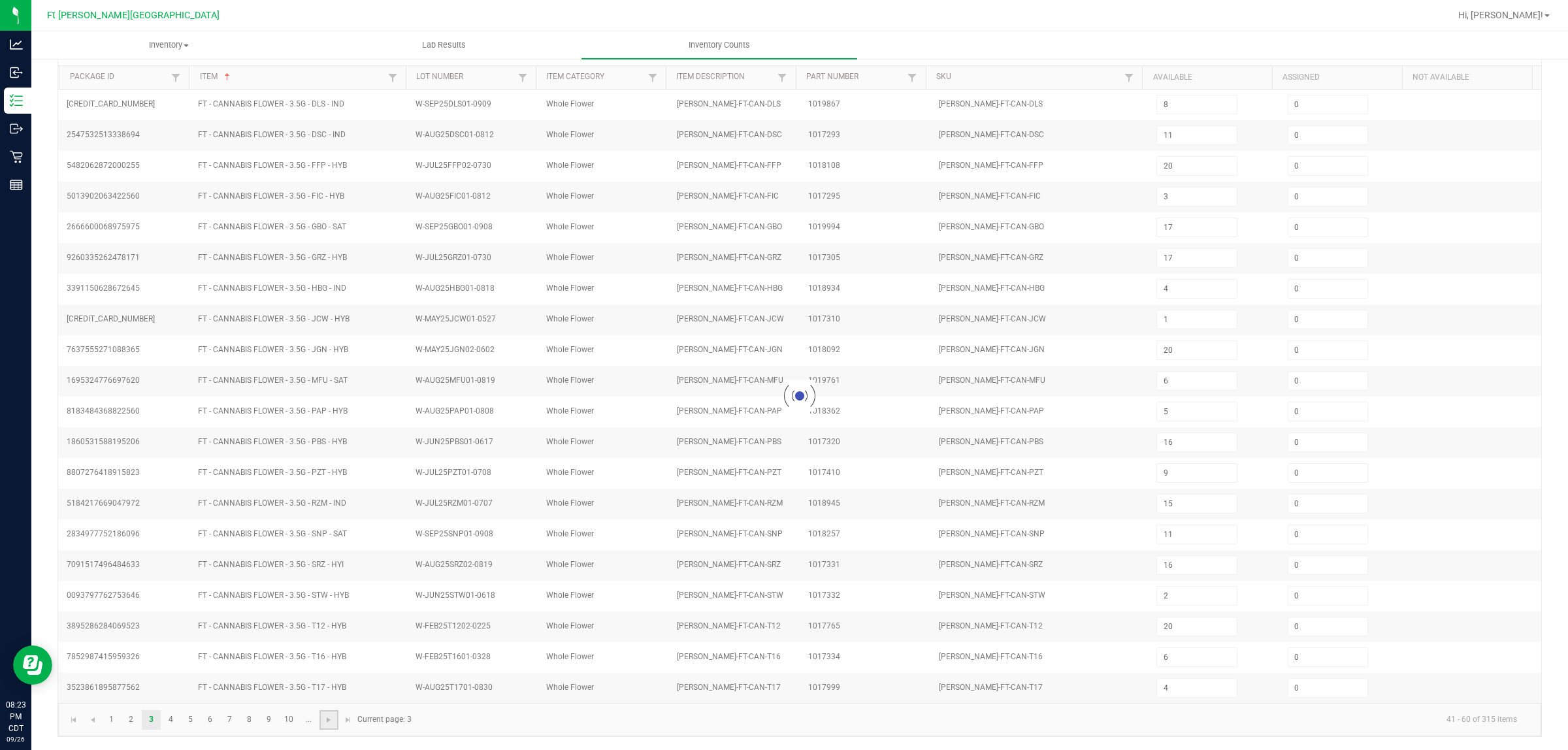
type input "3"
click at [322, 600] on link at bounding box center [328, 719] width 19 height 19
type input "9"
type input "5"
type input "17"
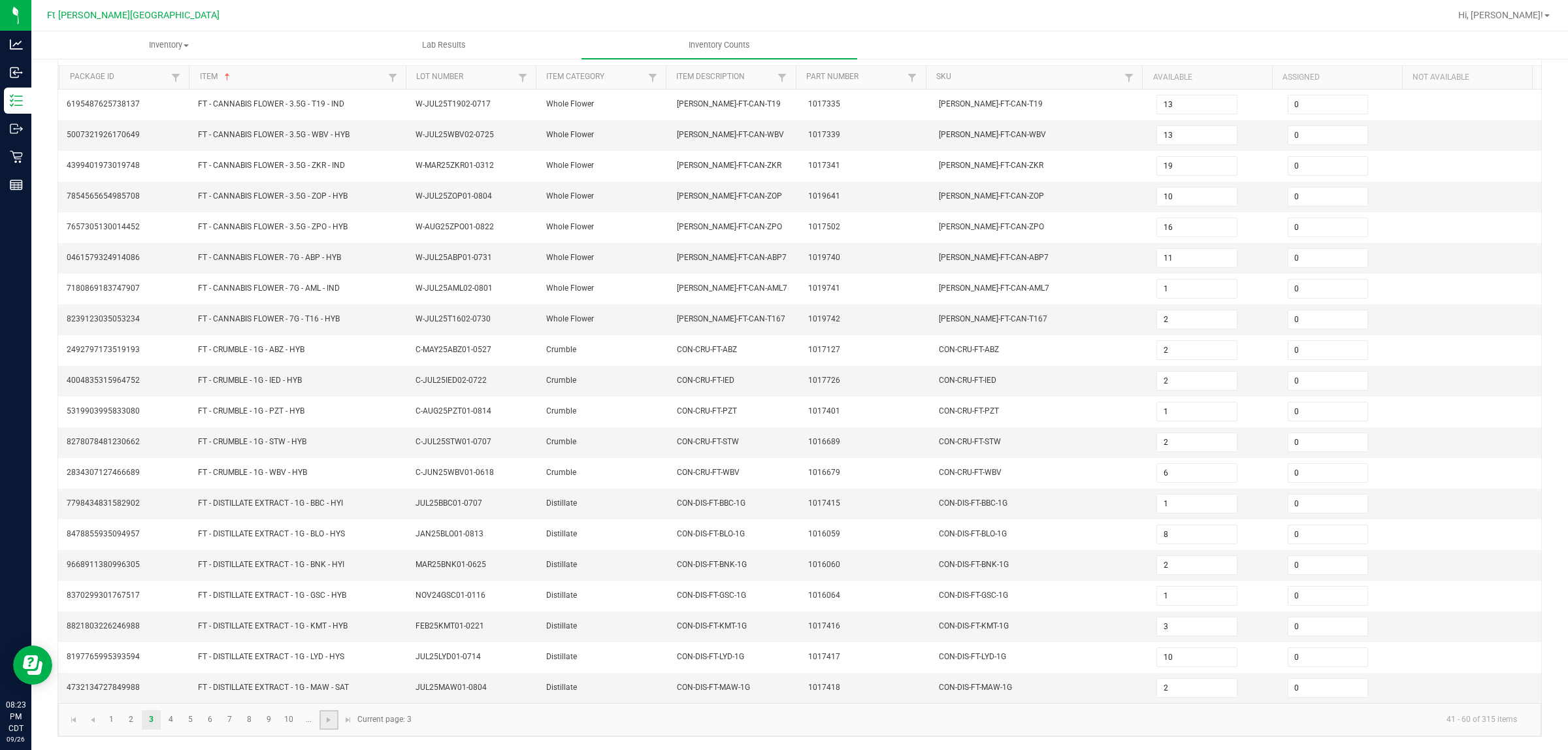
type input "1"
type input "3"
type input "16"
type input "13"
type input "2"
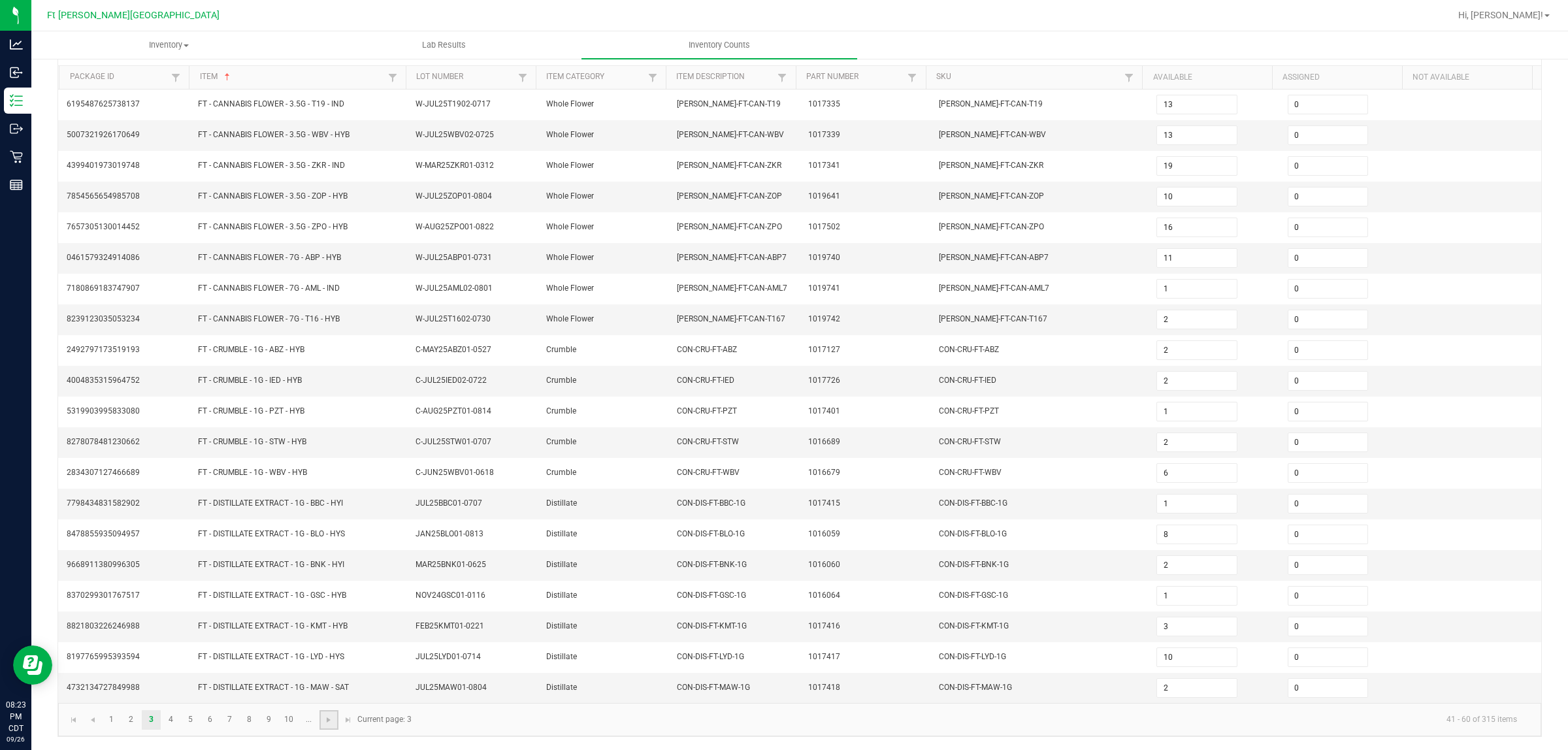
type input "2"
type input "9"
type input "4"
type input "8"
type input "4"
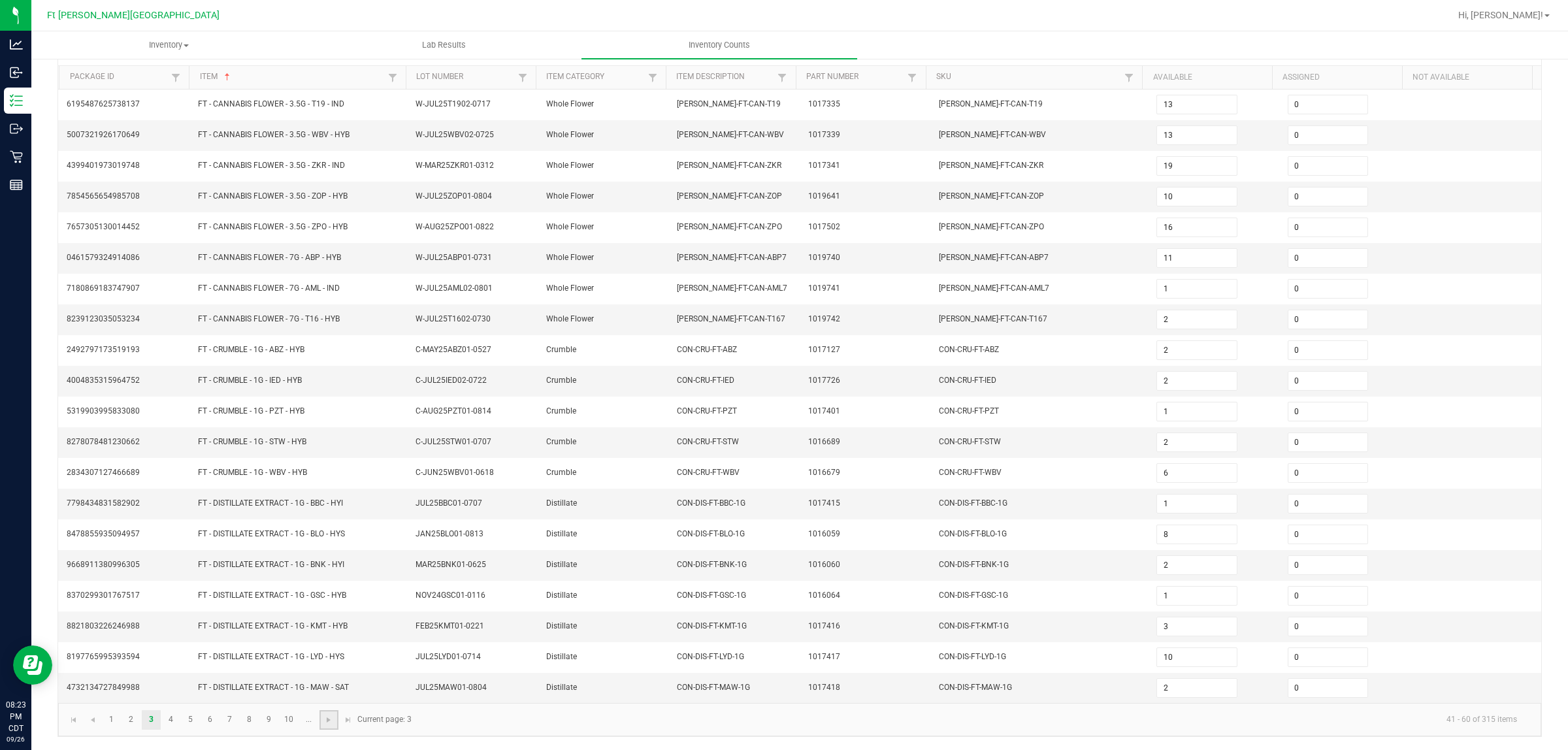
type input "3"
type input "7"
type input "3"
type input "7"
click at [322, 600] on link at bounding box center [328, 719] width 19 height 19
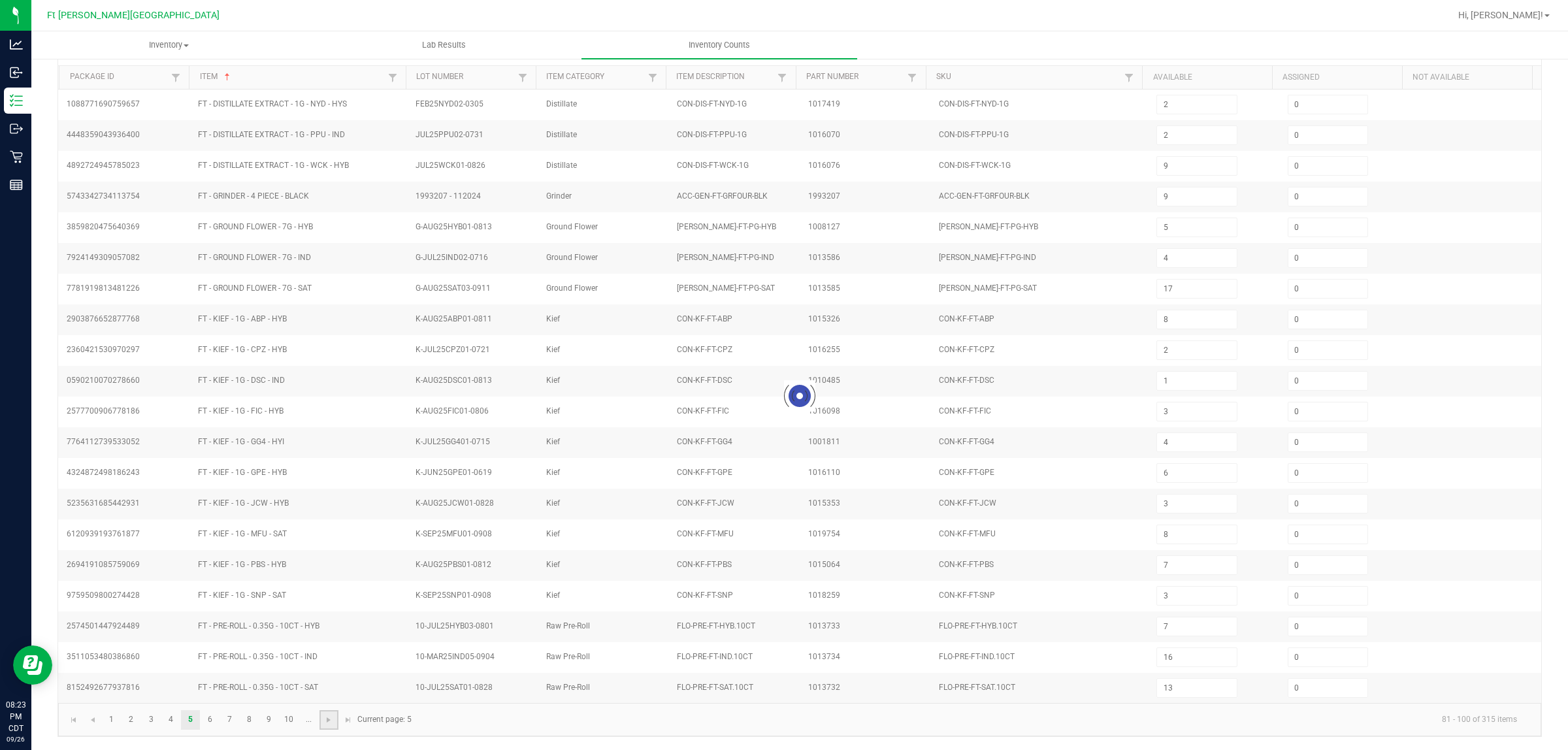
type input "2"
type input "20"
type input "18"
type input "10"
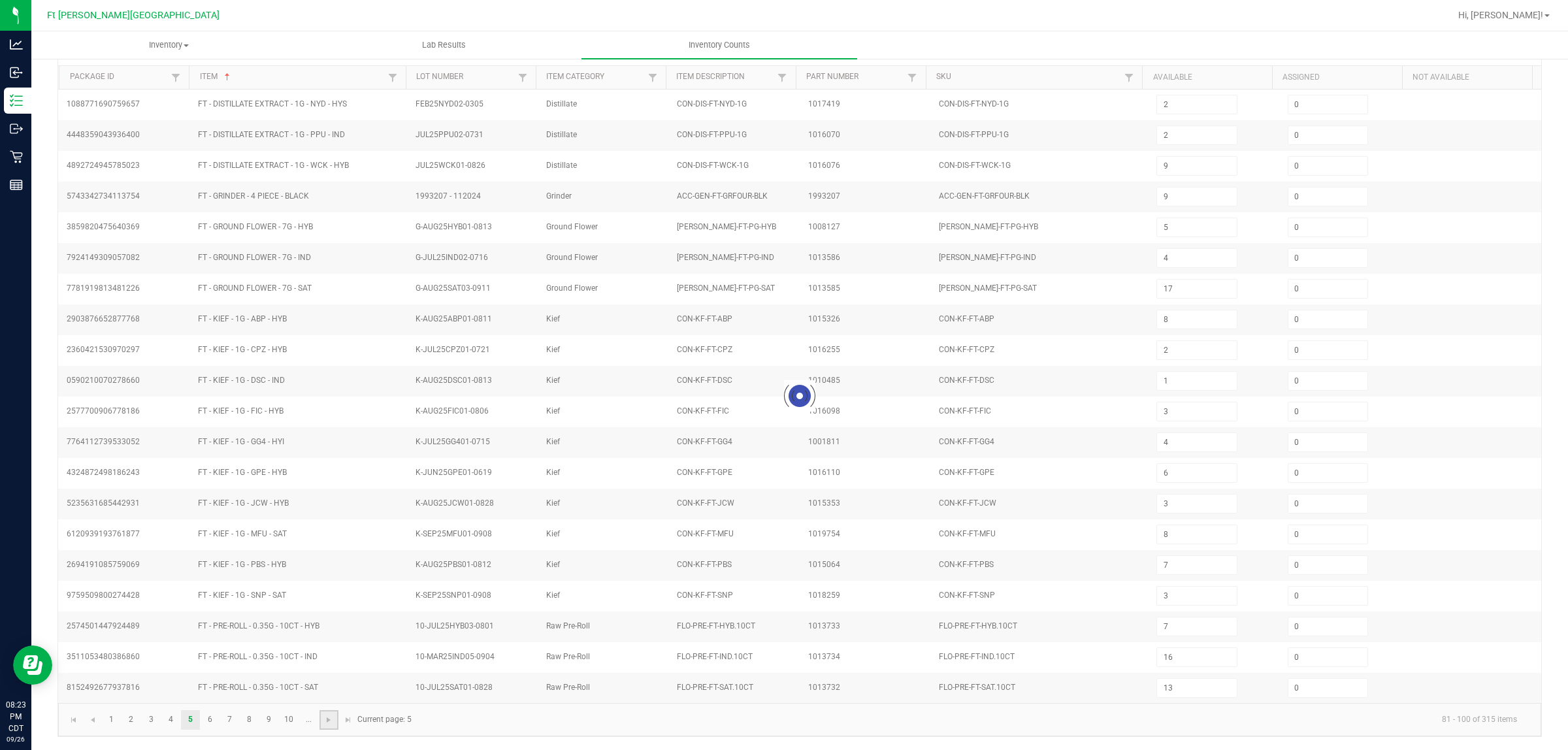
type input "8"
type input "10"
type input "21"
type input "13"
type input "22"
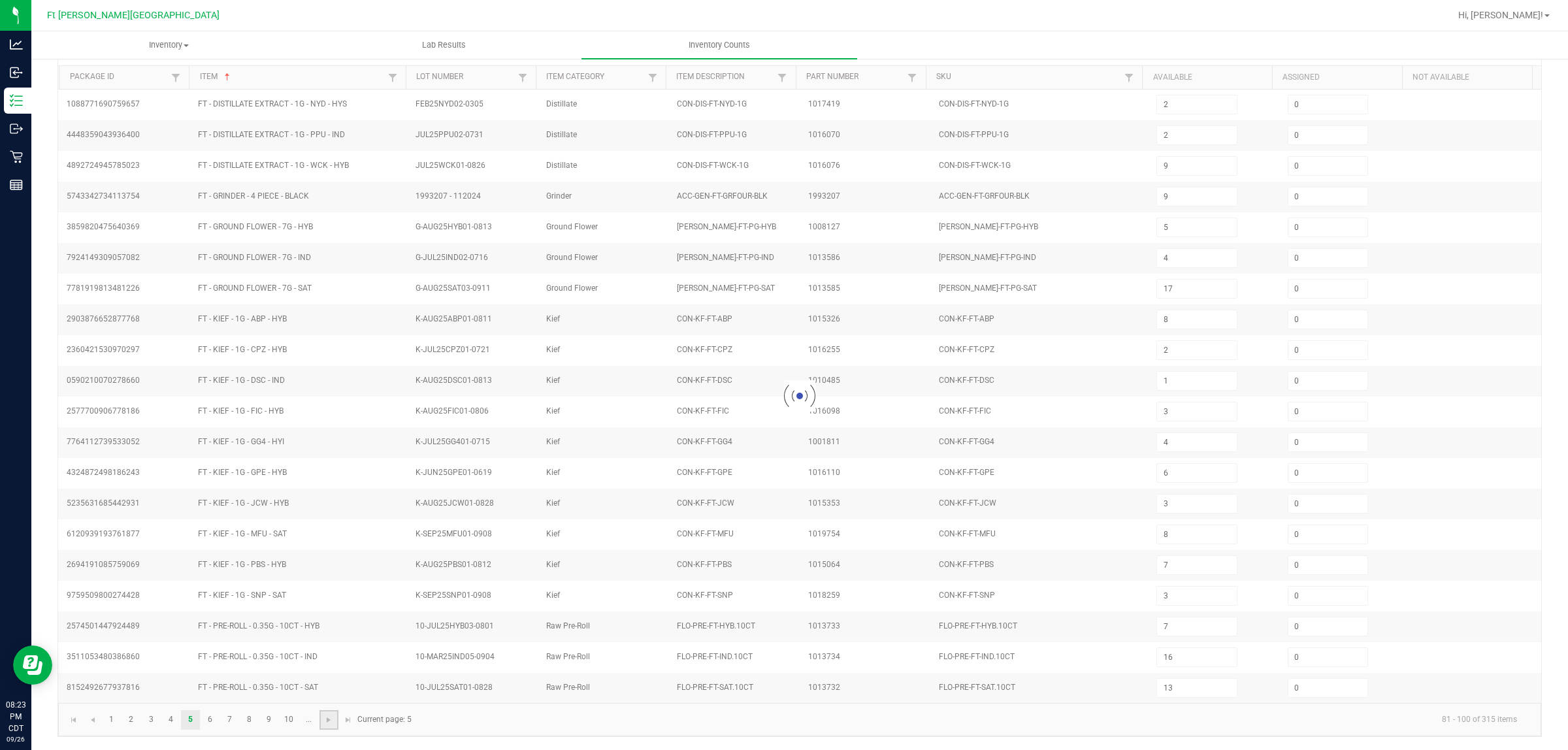
type input "25"
type input "10"
type input "5"
type input "2"
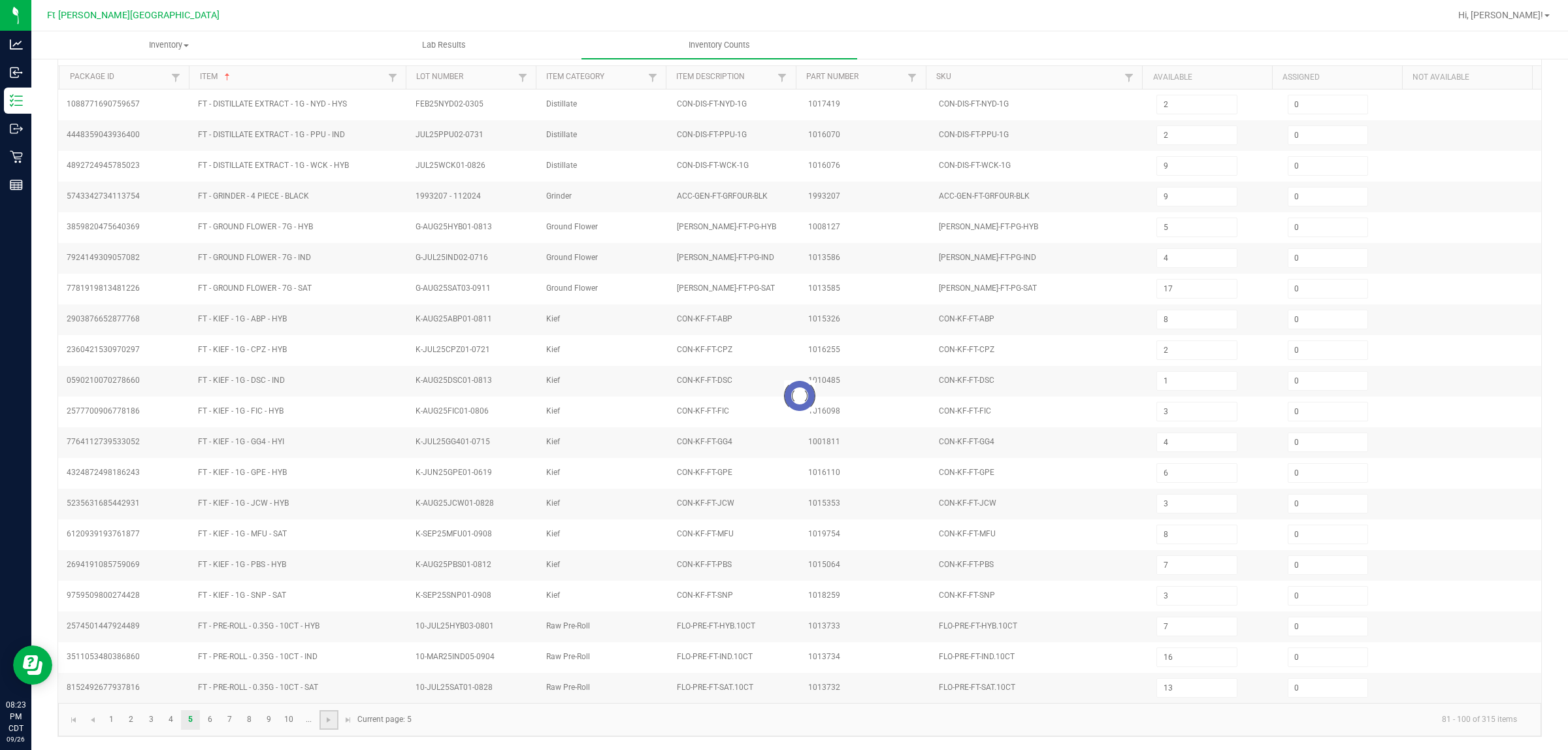
type input "9"
type input "11"
type input "6"
type input "4"
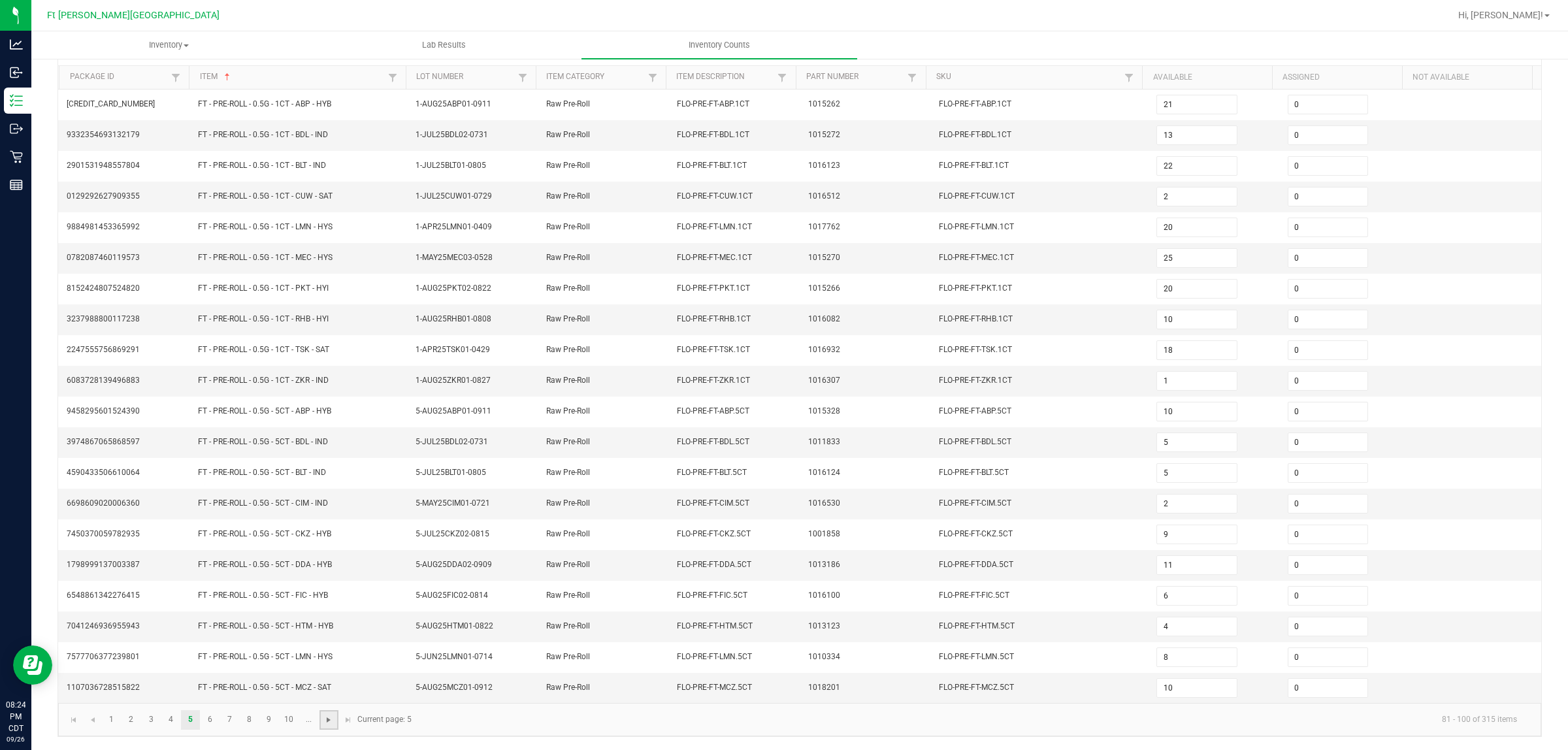
click at [327, 600] on span "Go to the next page" at bounding box center [328, 719] width 10 height 10
type input "12"
type input "5"
type input "22"
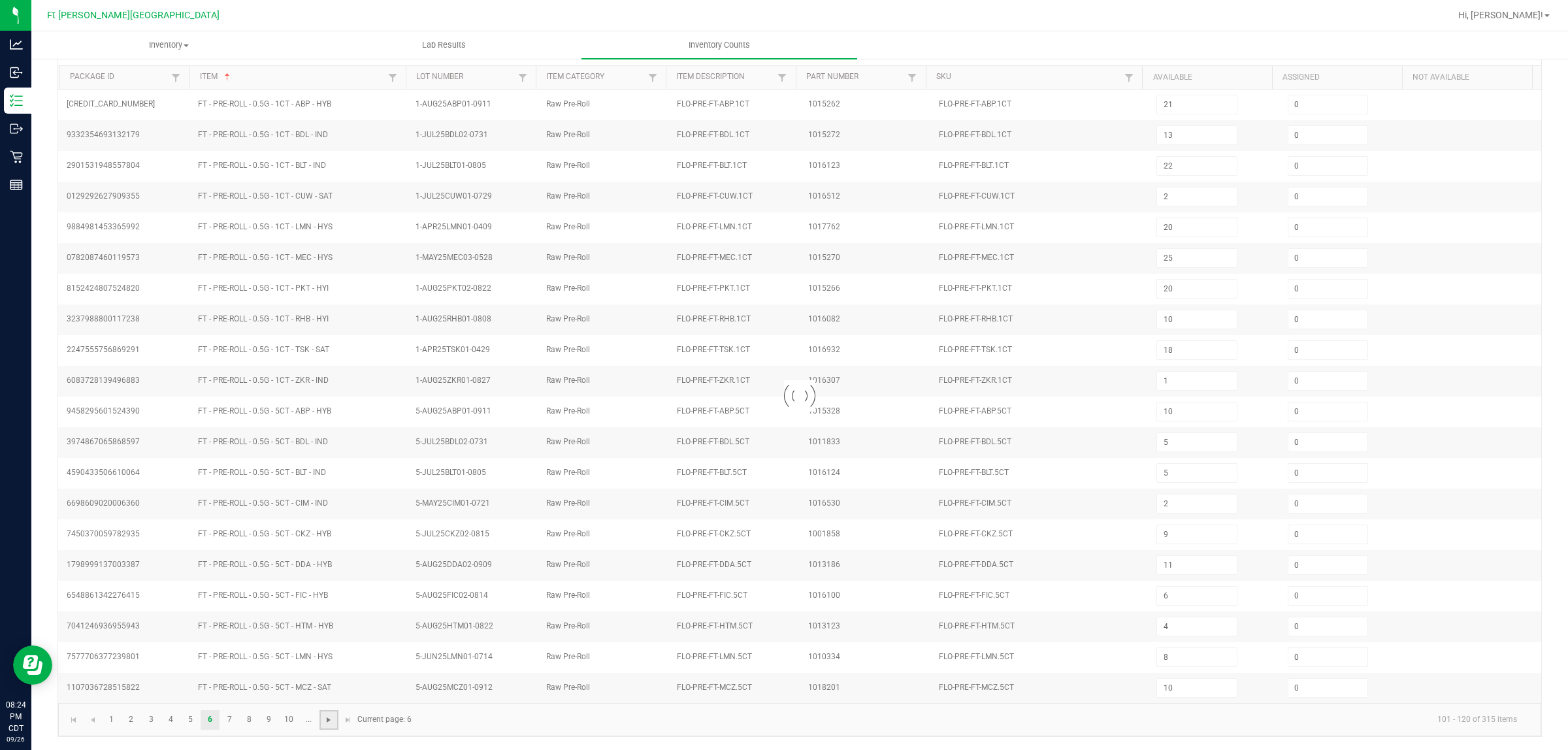
type input "24"
type input "1"
type input "3"
type input "1"
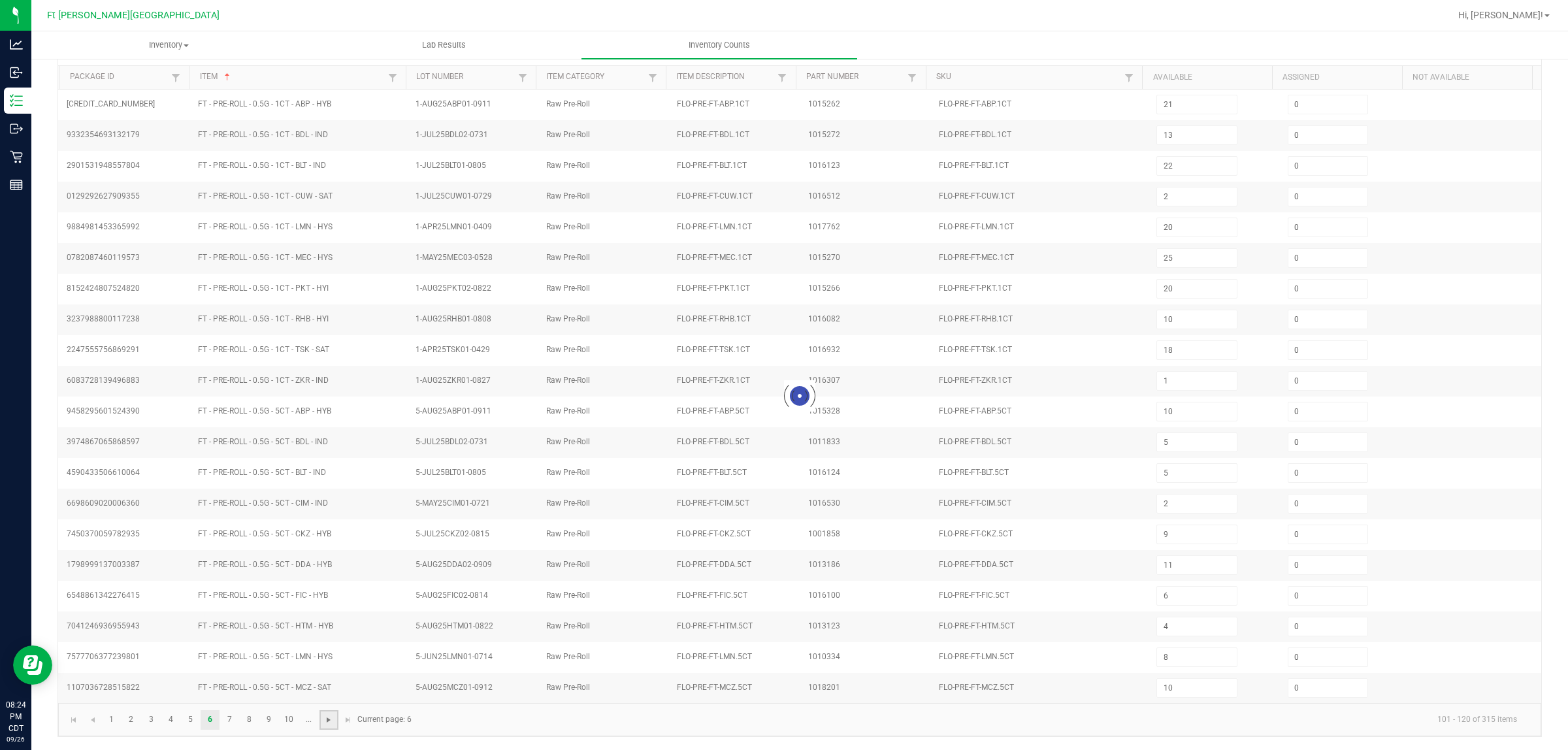
type input "2"
type input "1"
type input "12"
type input "20"
type input "13"
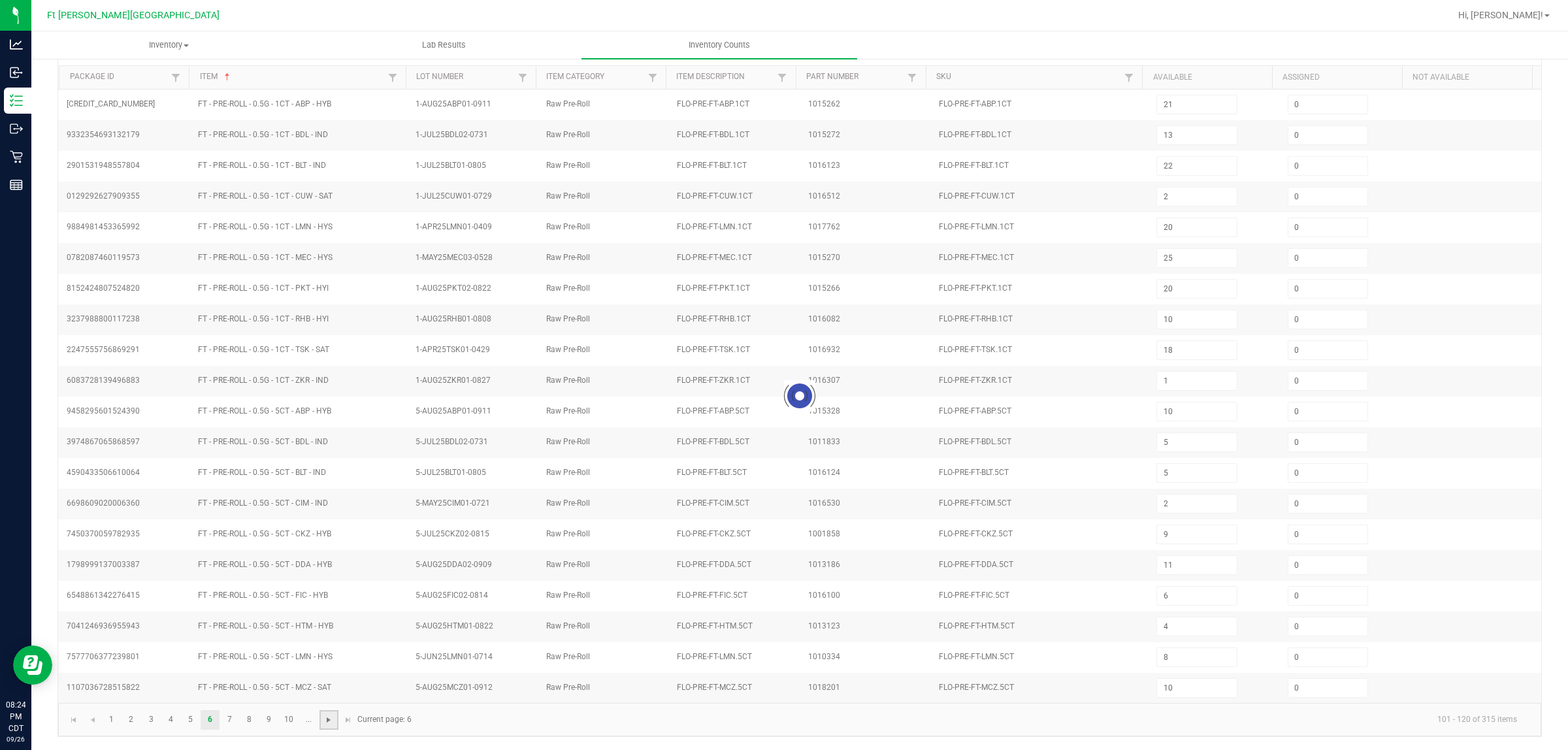
type input "18"
type input "17"
type input "24"
type input "7"
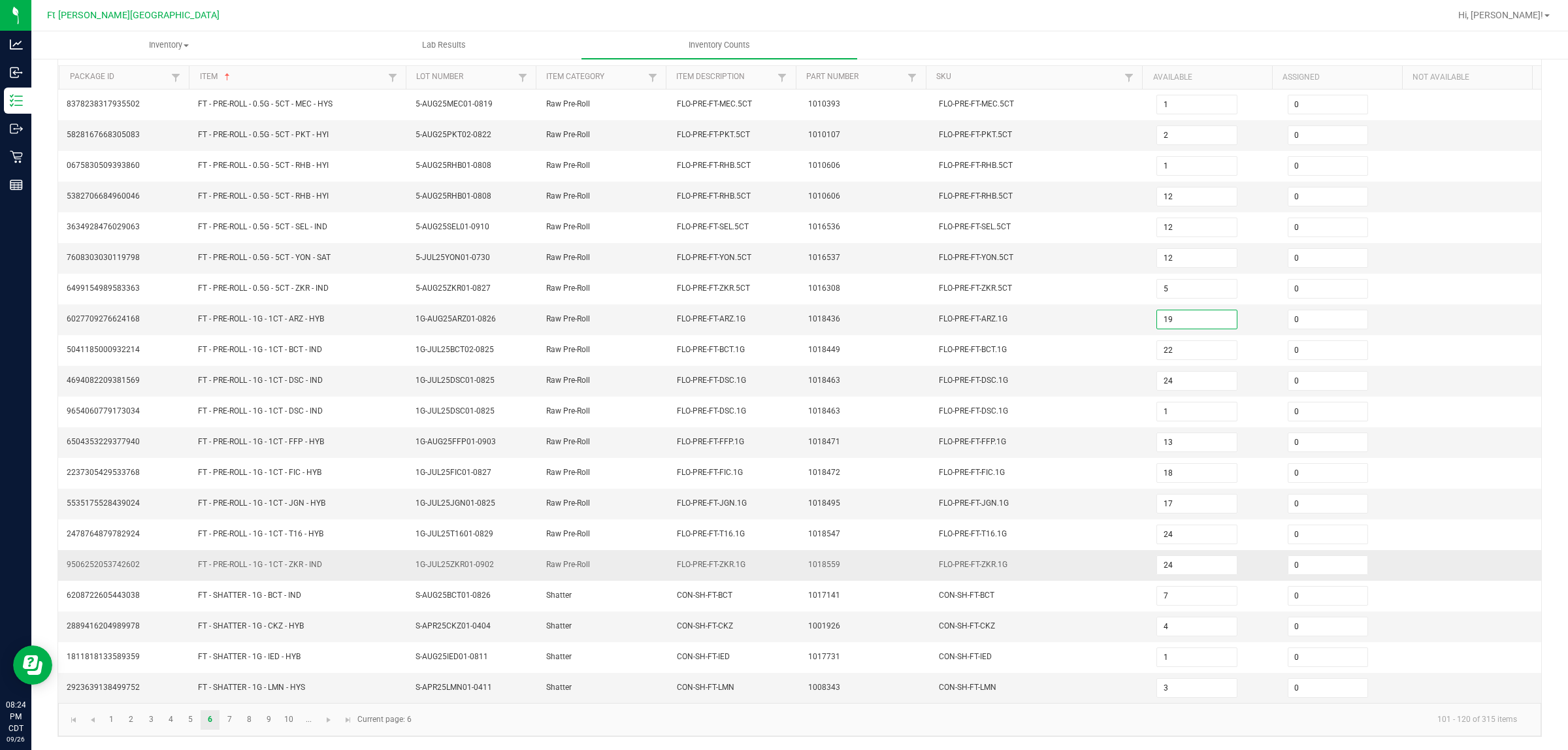
type input "19"
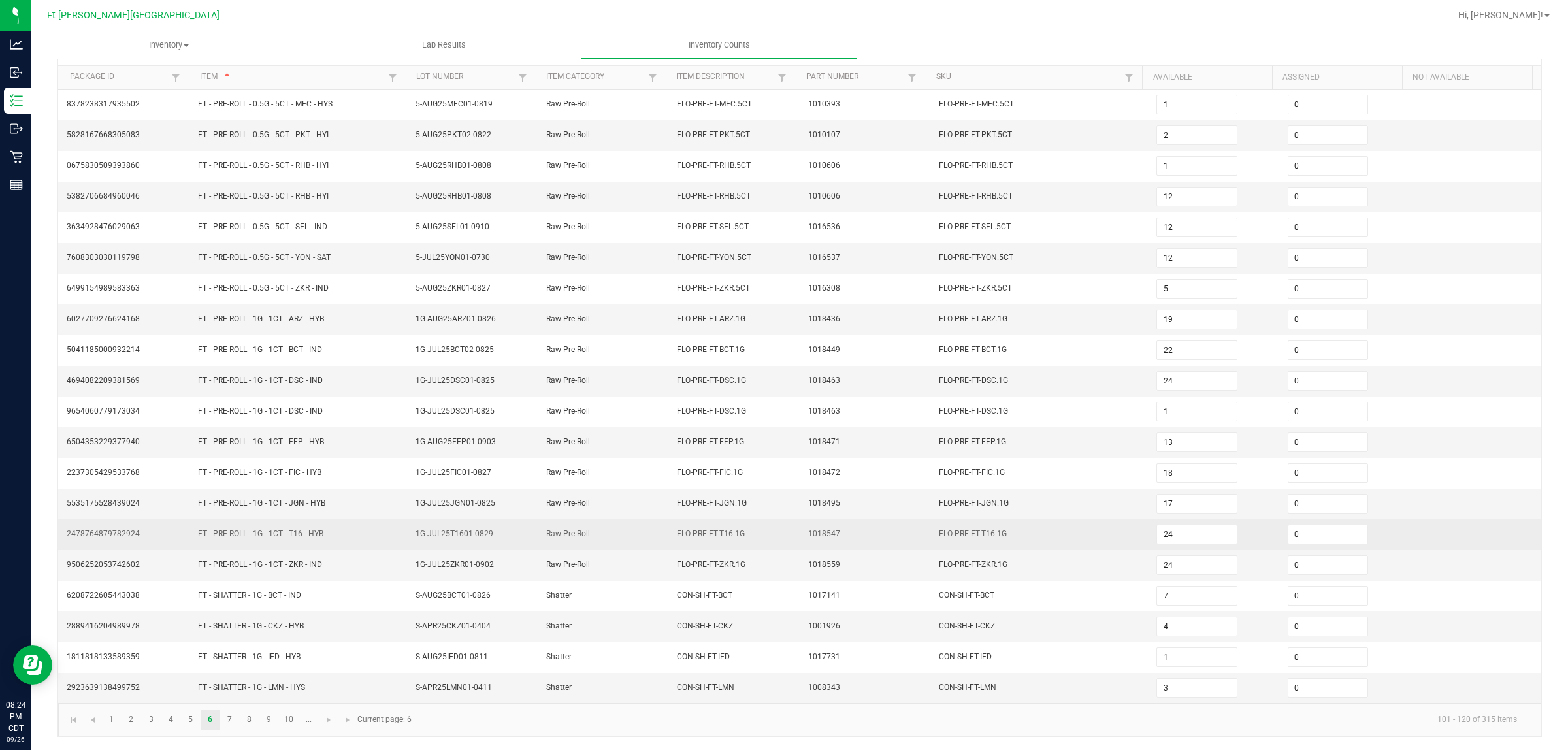
drag, startPoint x: 859, startPoint y: 548, endPoint x: 851, endPoint y: 534, distance: 16.1
click at [857, 550] on td "1018559" at bounding box center [865, 565] width 131 height 31
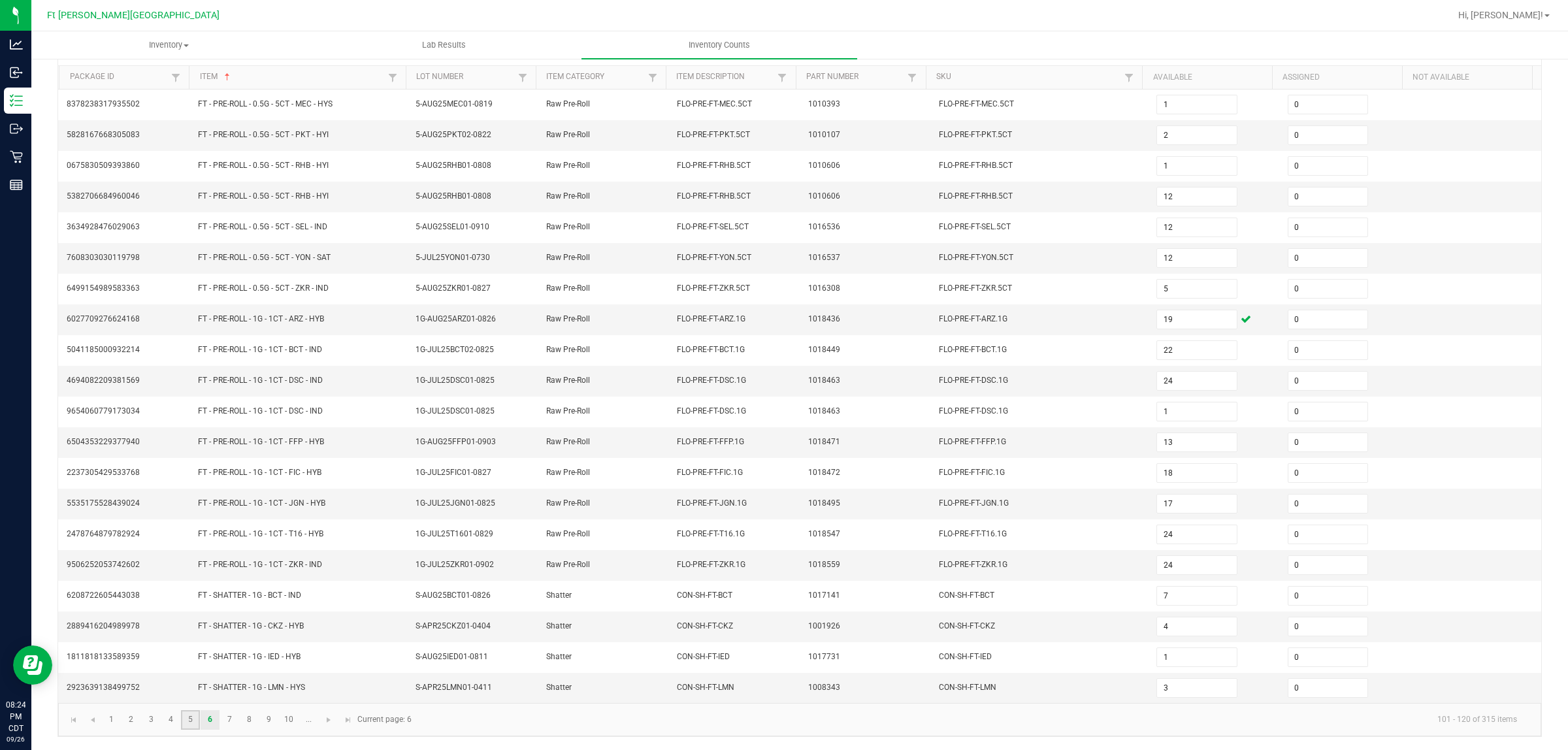
click at [194, 600] on link "5" at bounding box center [190, 719] width 19 height 19
type input "2"
type input "20"
type input "18"
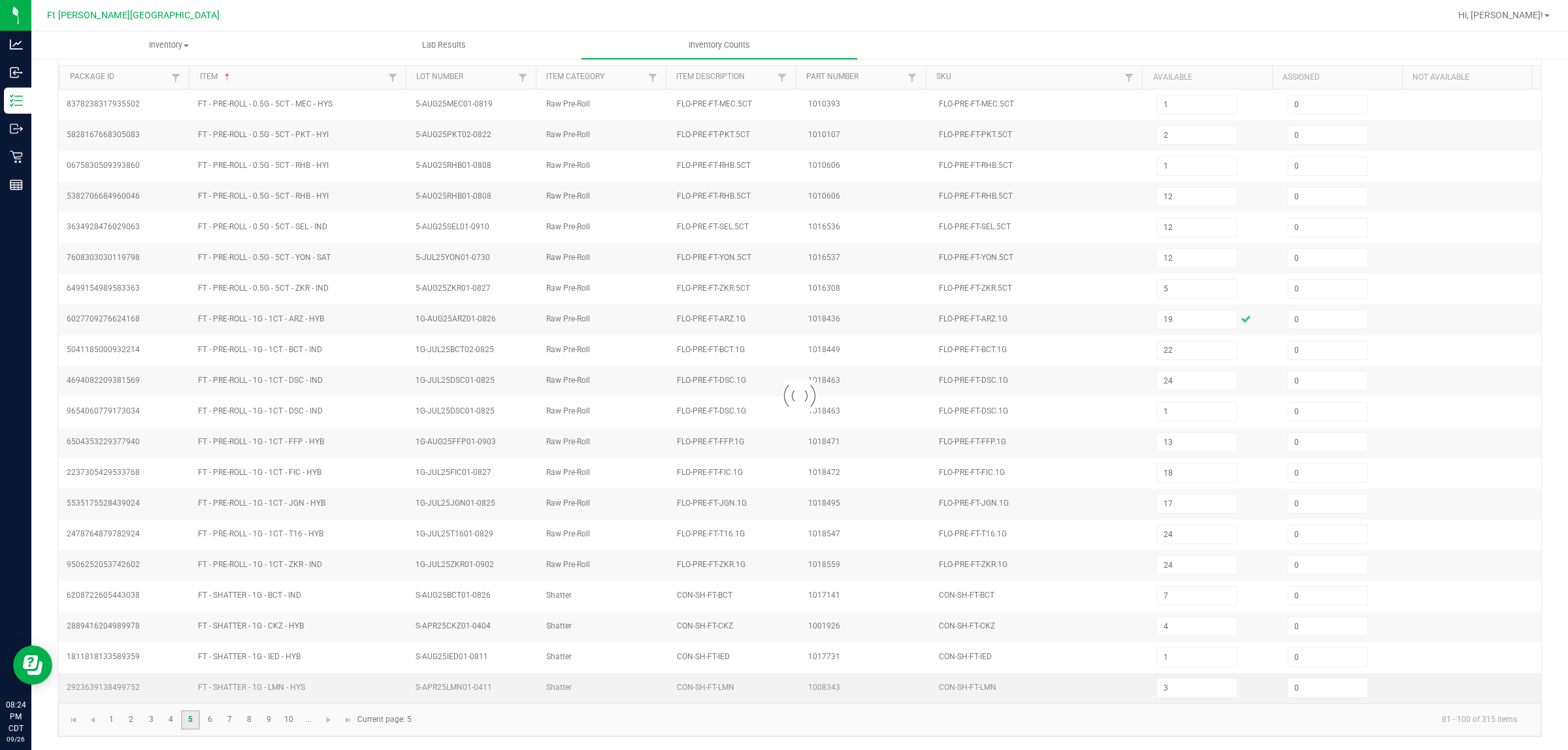
type input "1"
type input "10"
type input "8"
type input "10"
type input "21"
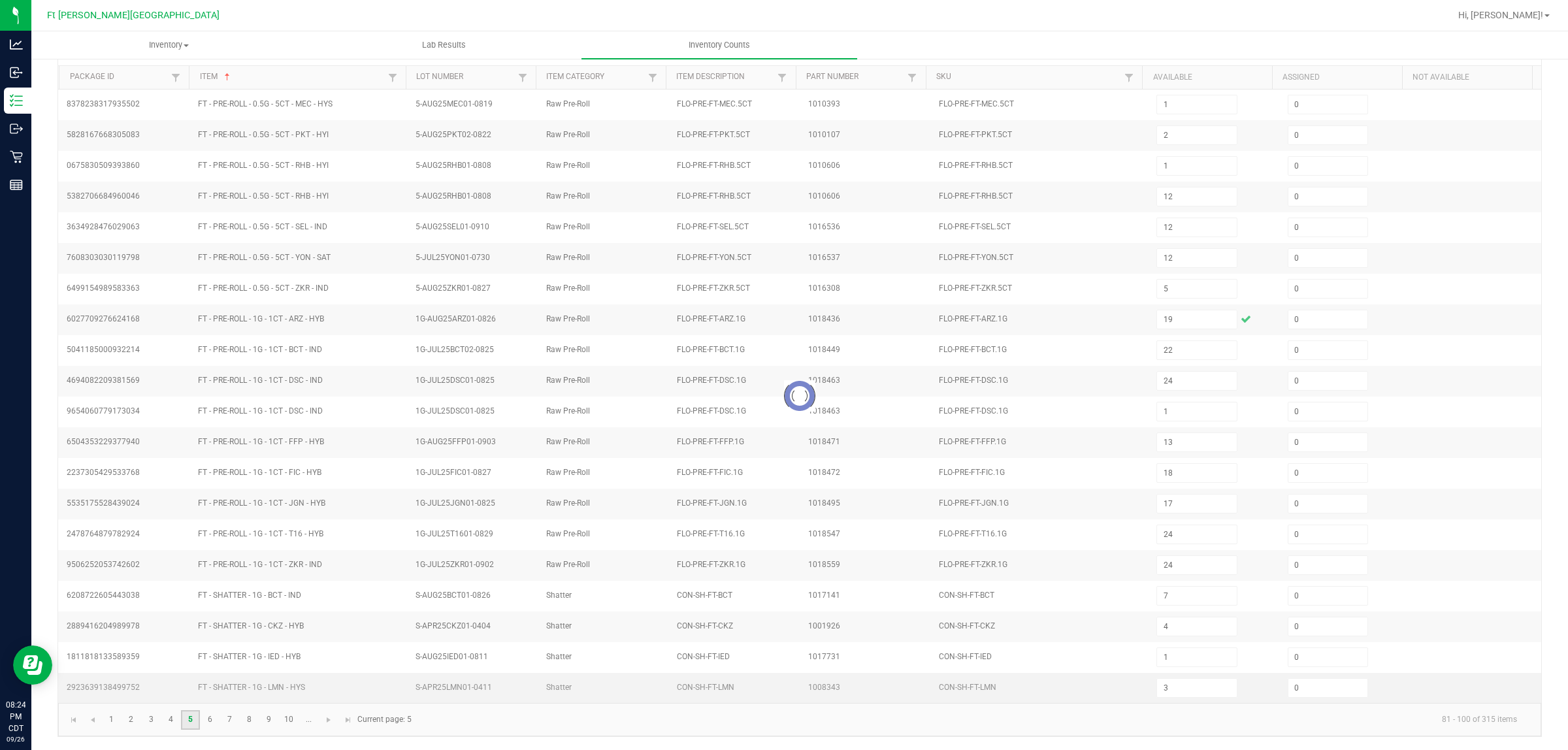
type input "13"
type input "22"
type input "25"
type input "10"
type input "5"
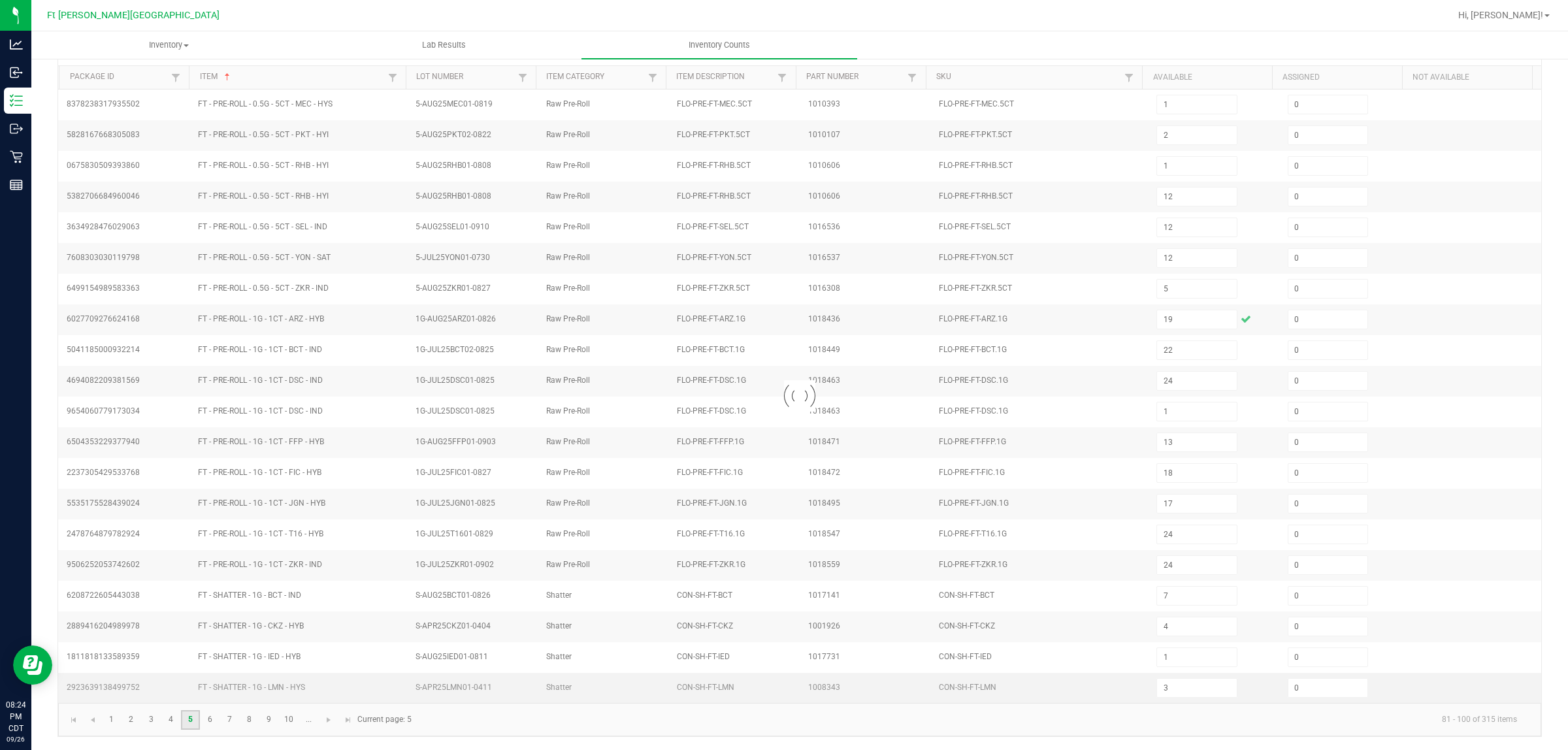
type input "5"
type input "2"
type input "9"
type input "11"
type input "6"
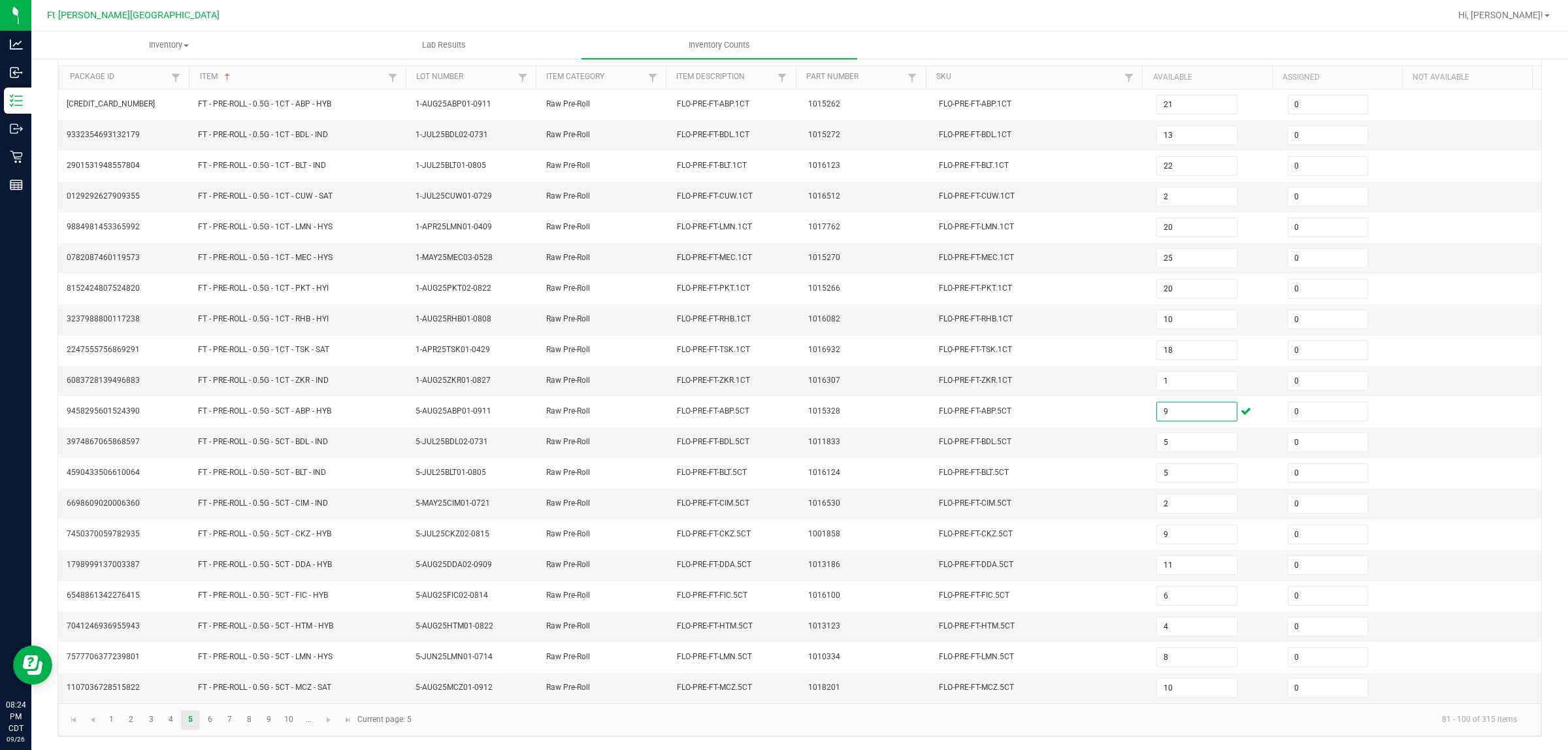
type input "9"
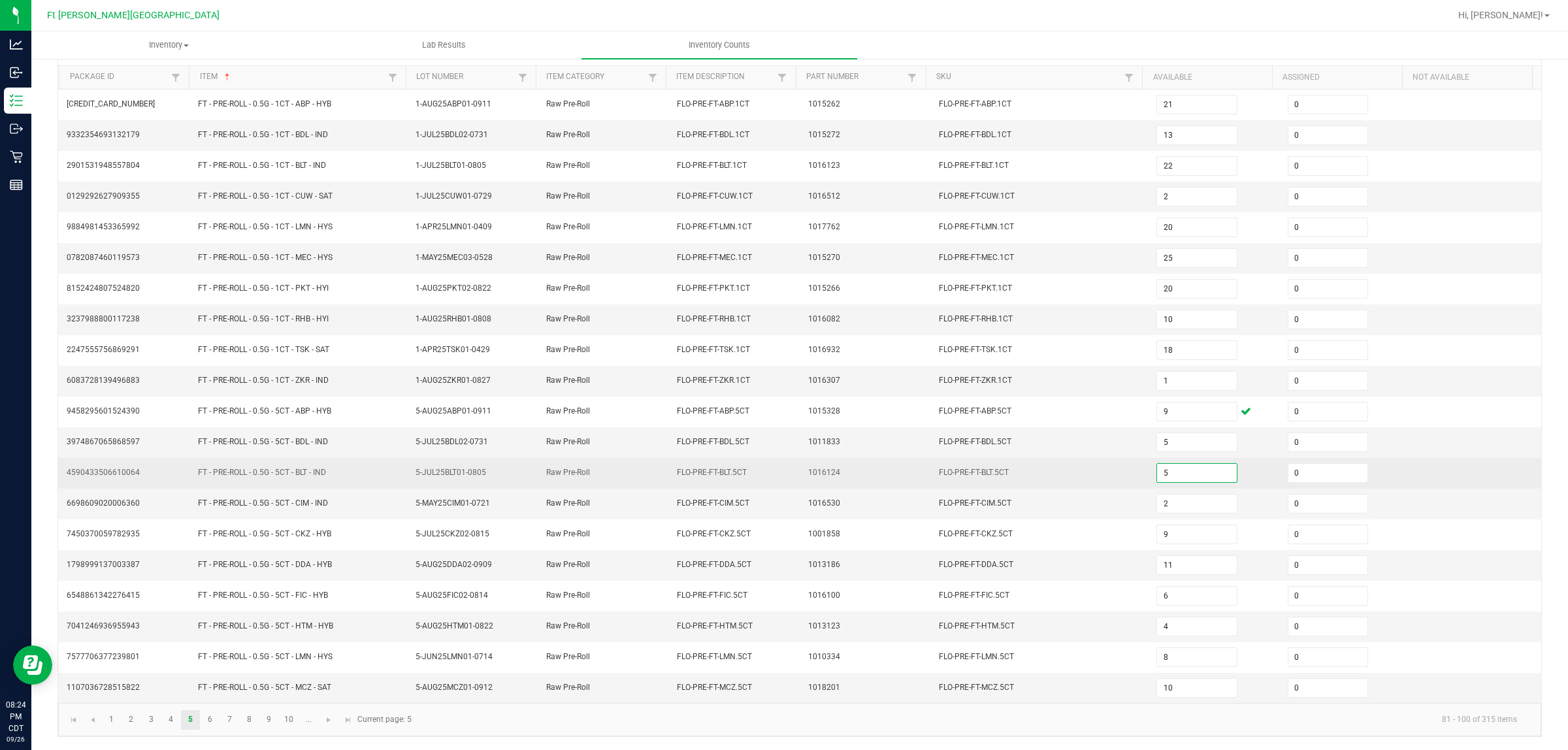
click at [1186, 469] on input "5" at bounding box center [1196, 473] width 79 height 19
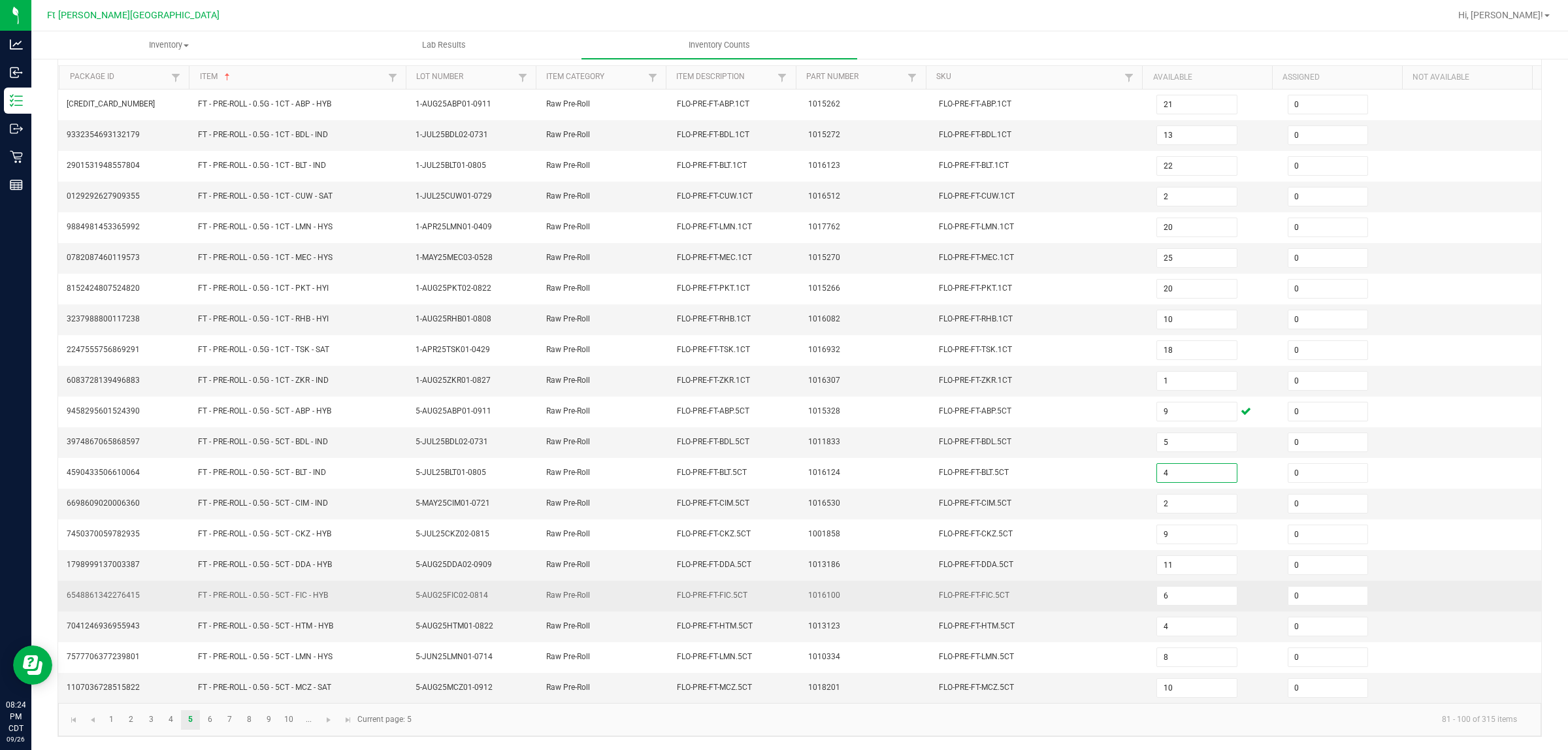
type input "4"
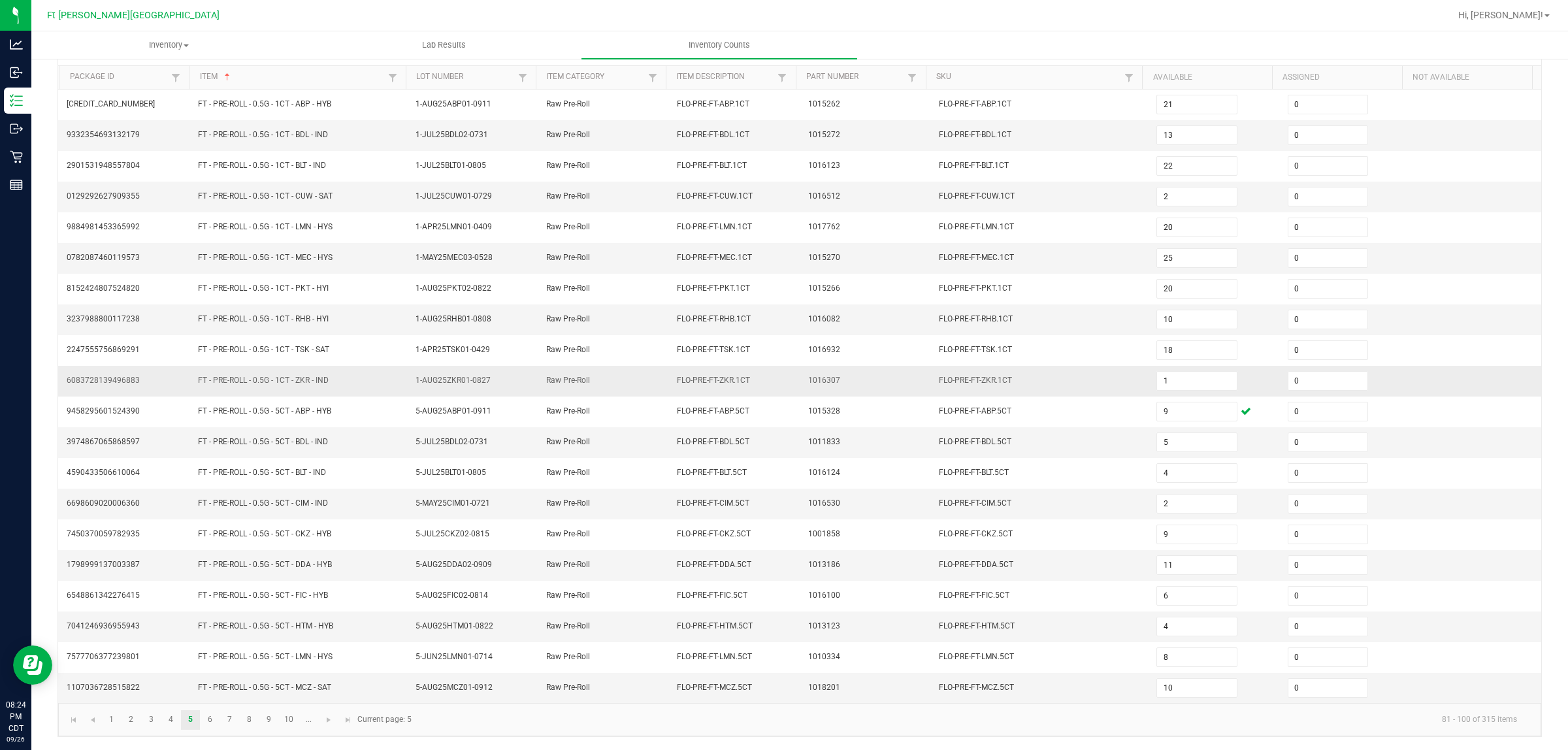
drag, startPoint x: 934, startPoint y: 605, endPoint x: 922, endPoint y: 369, distance: 236.3
click at [941, 599] on td "FLO-PRE-FT-FIC.5CT" at bounding box center [1040, 596] width 219 height 31
click at [115, 600] on link "1" at bounding box center [111, 719] width 19 height 19
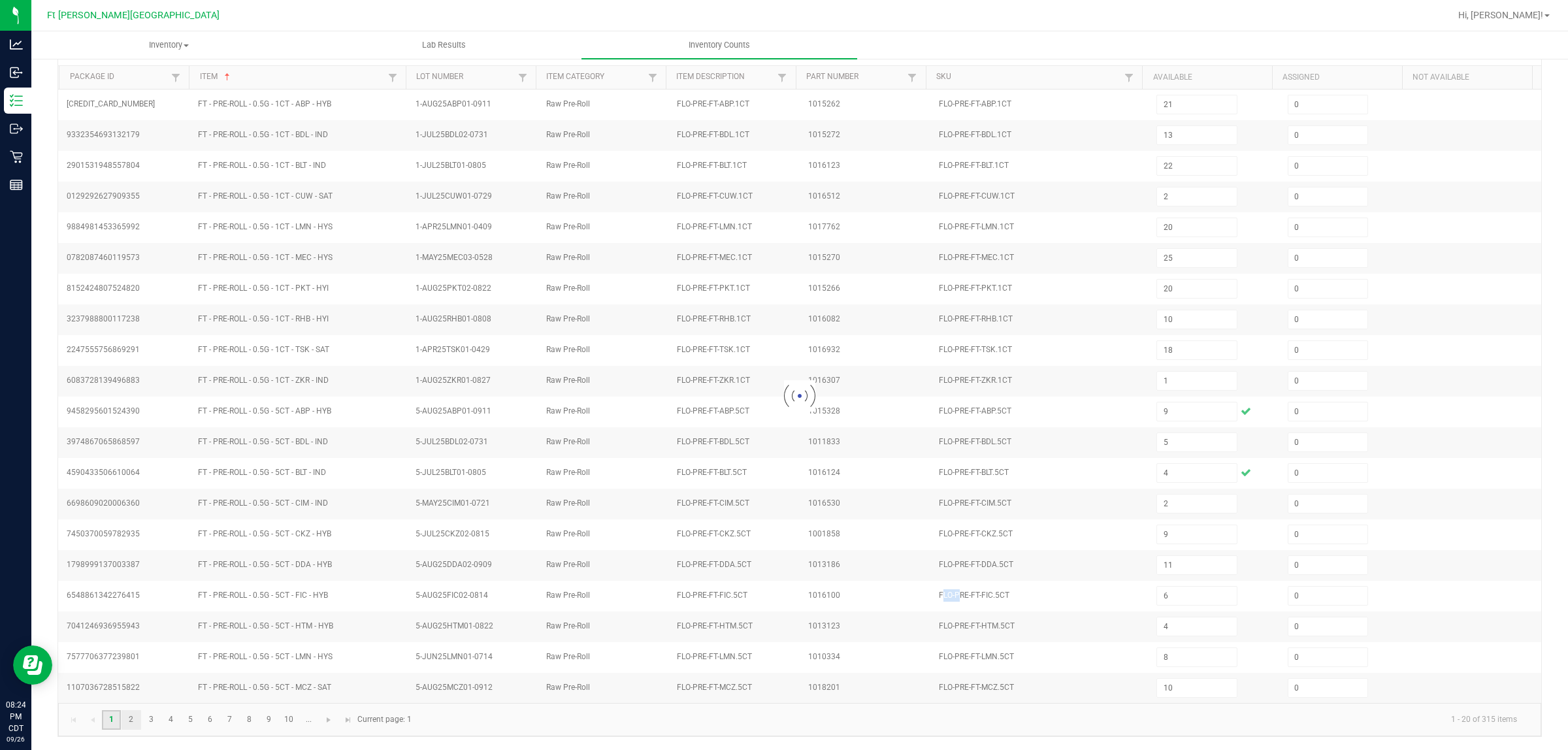
type input "11"
type input "9"
type input "5"
type input "7"
type input "3"
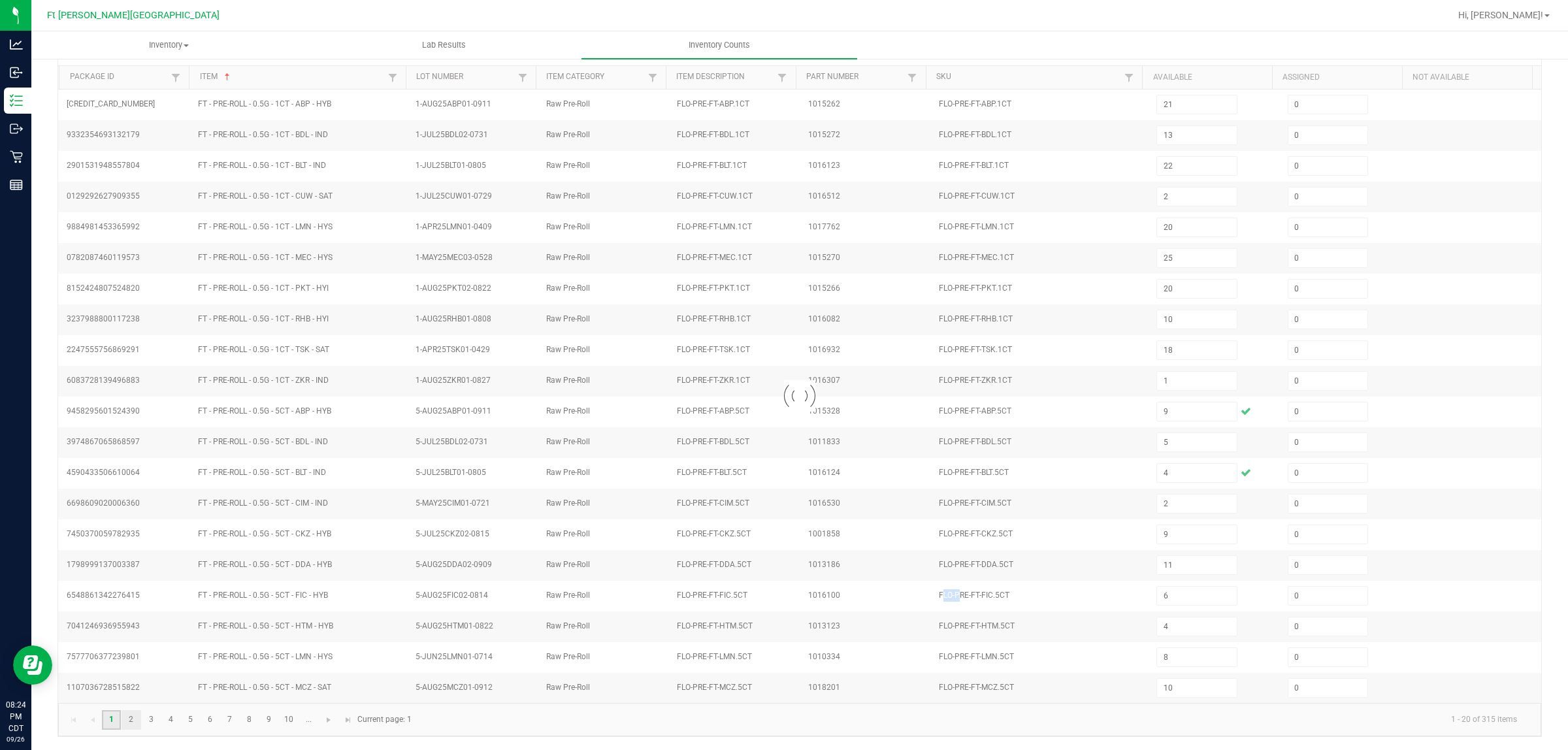
type input "16"
type input "3"
type input "18"
type input "3"
type input "12"
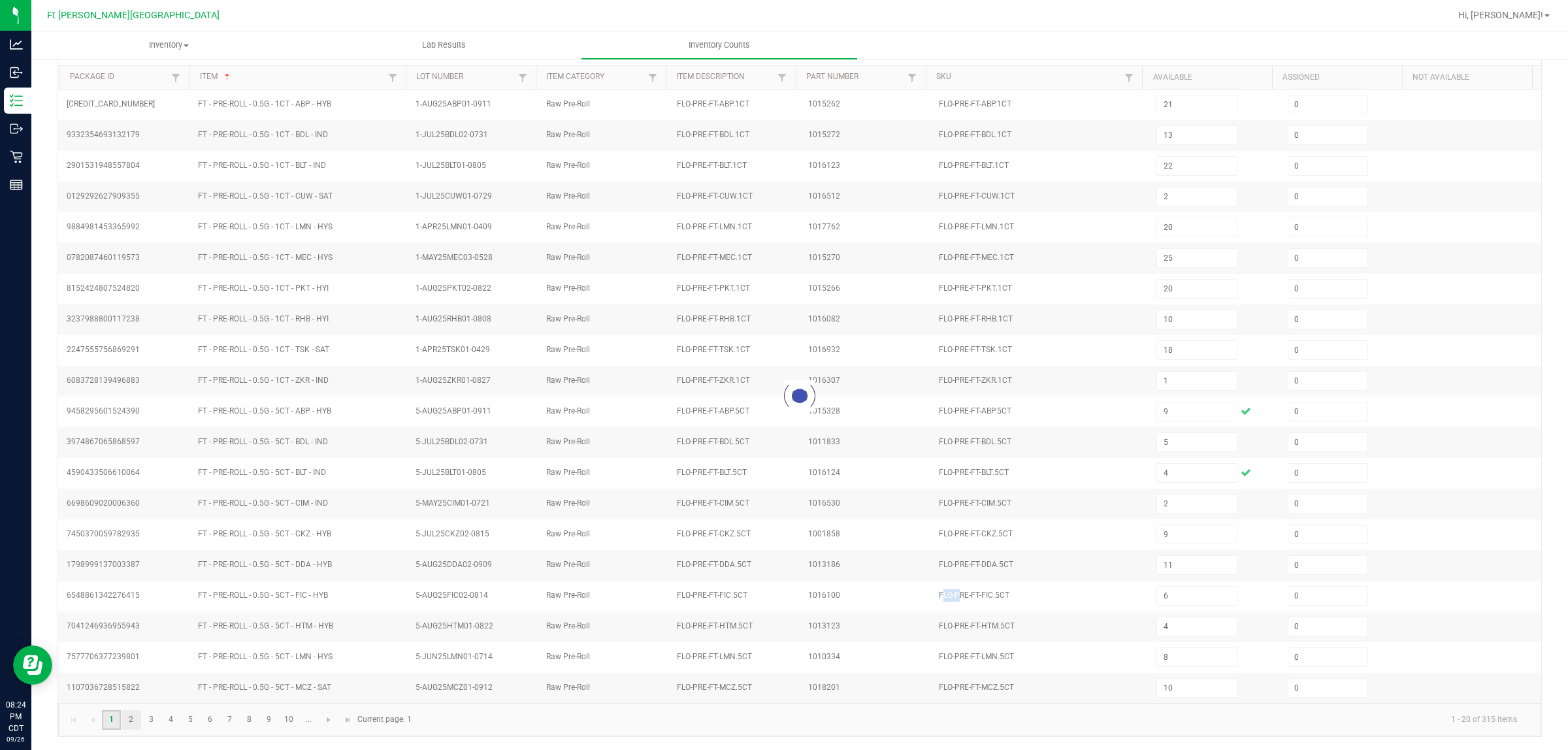
type input "16"
type input "18"
type input "6"
type input "1"
type input "7"
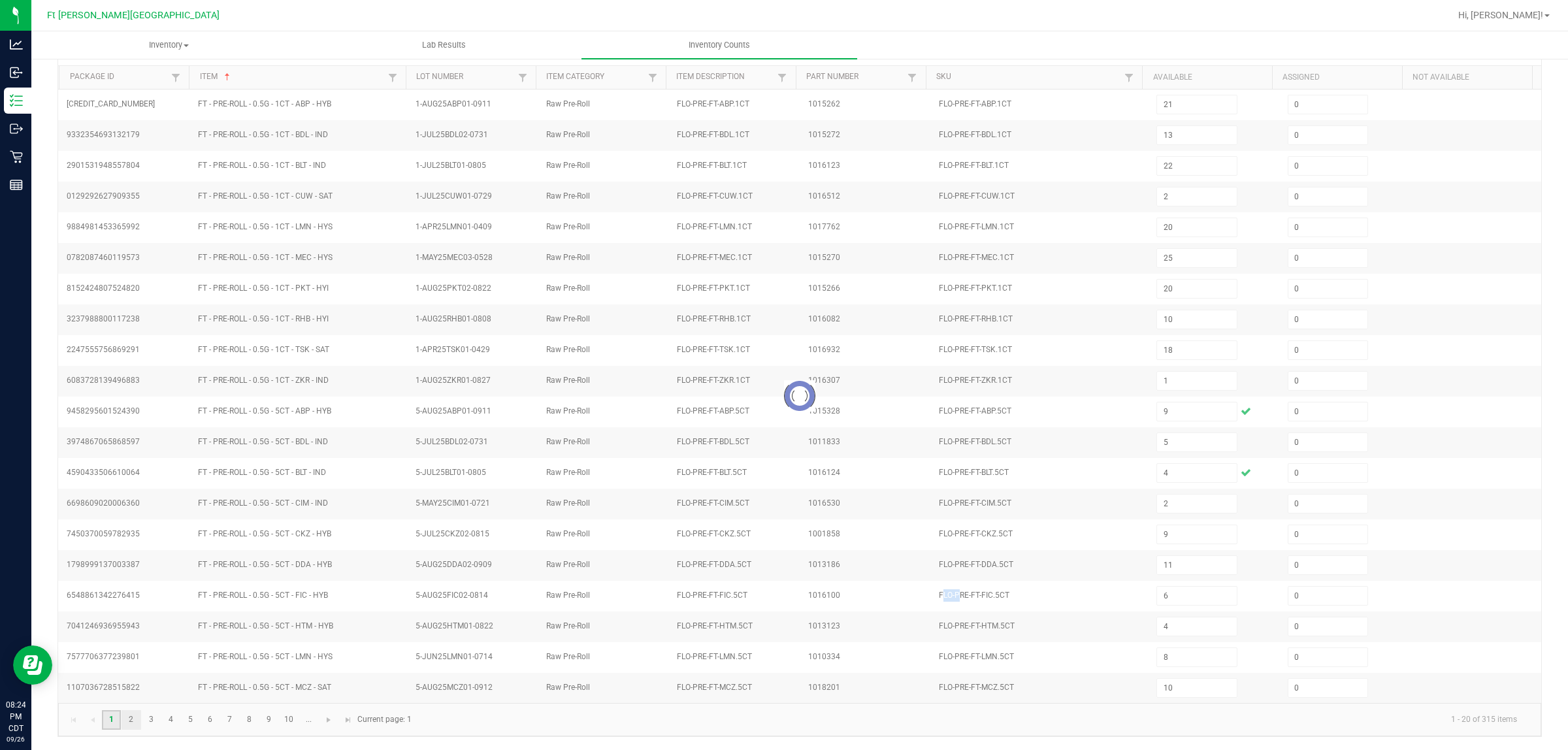
type input "15"
type input "1"
type input "13"
type input "18"
type input "8"
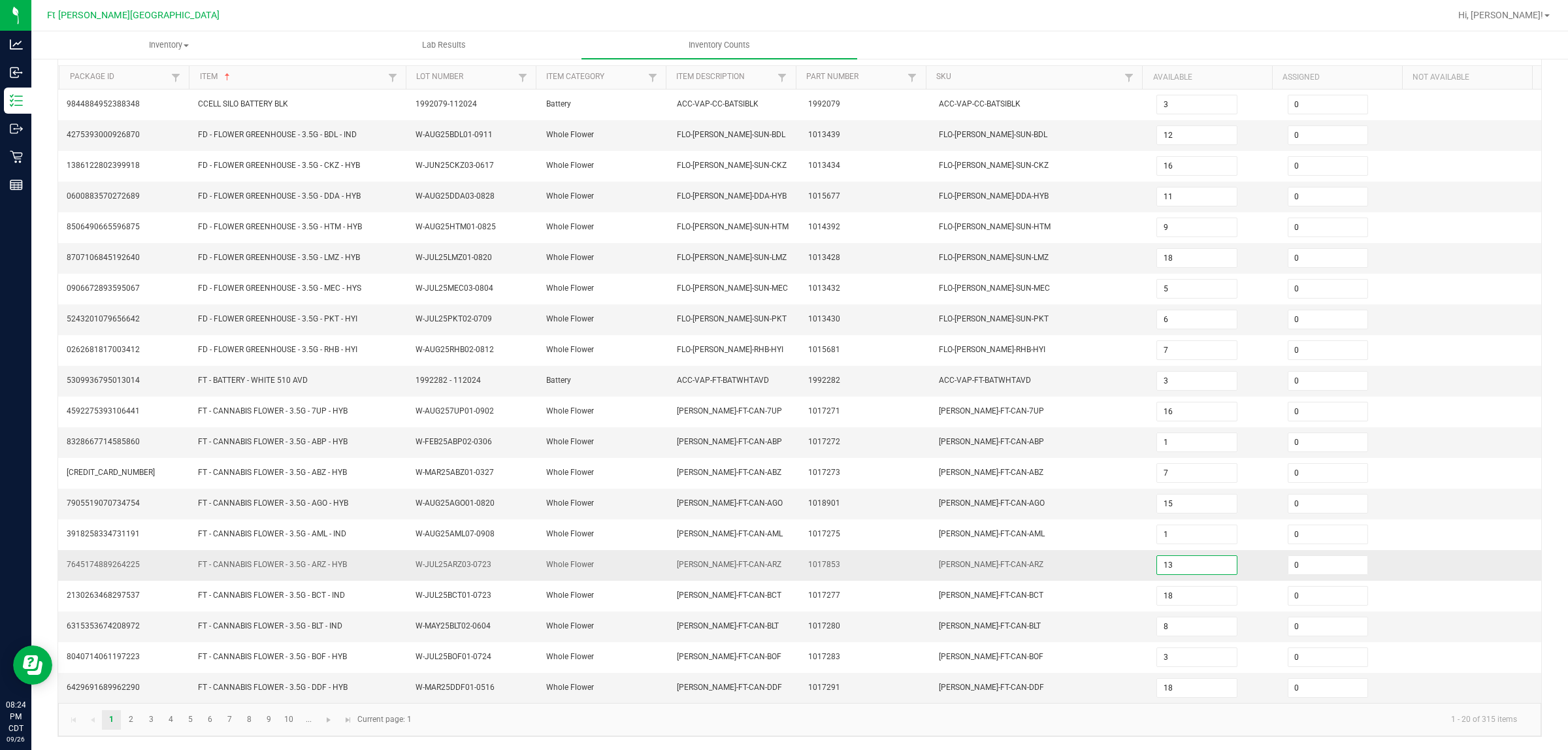
click at [1184, 562] on input "13" at bounding box center [1196, 565] width 79 height 19
type input "12"
click at [486, 551] on td "W-JUL25ARZ03-0723" at bounding box center [473, 565] width 131 height 31
click at [137, 600] on link "2" at bounding box center [131, 719] width 19 height 19
type input "3"
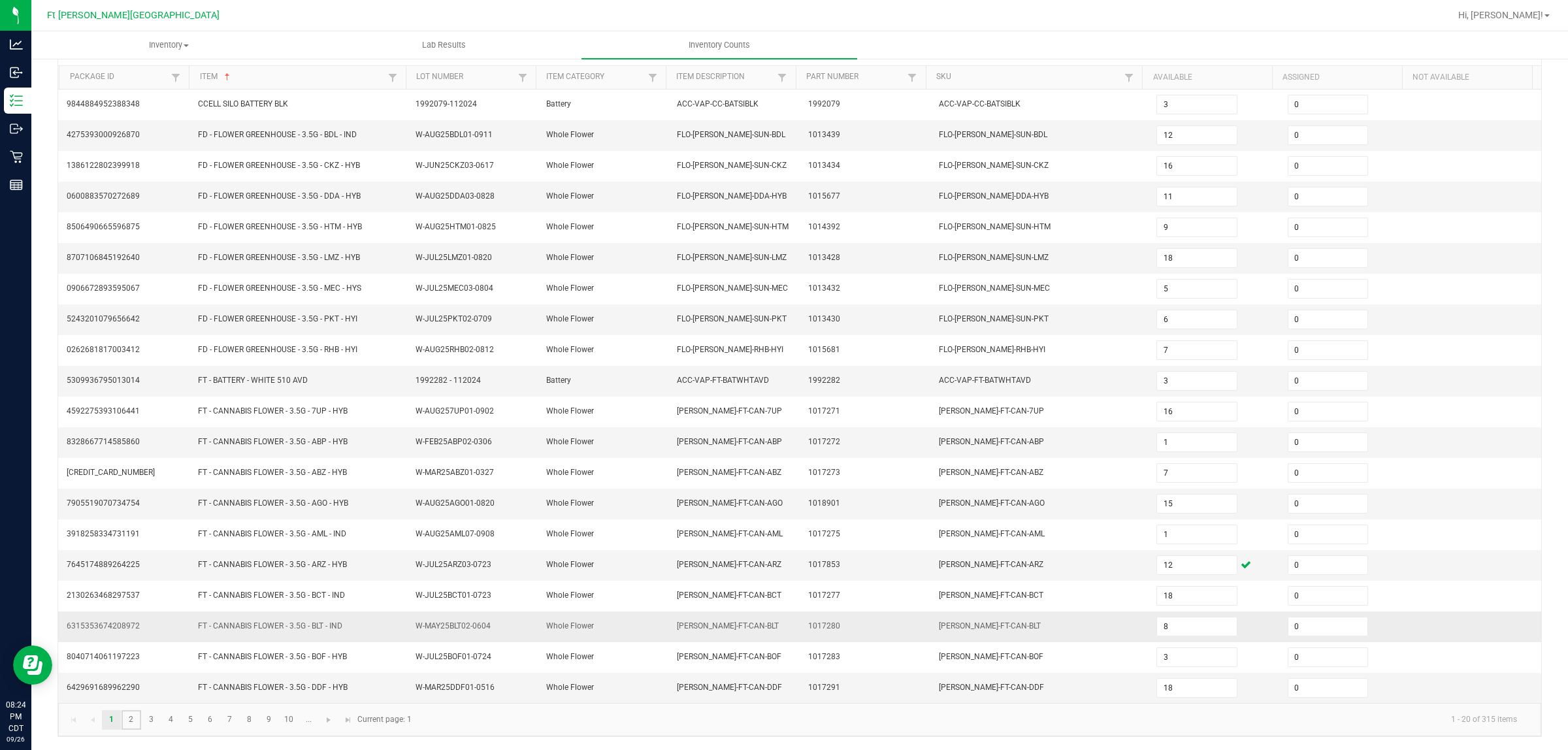
type input "17"
type input "4"
type input "20"
type input "6"
type input "5"
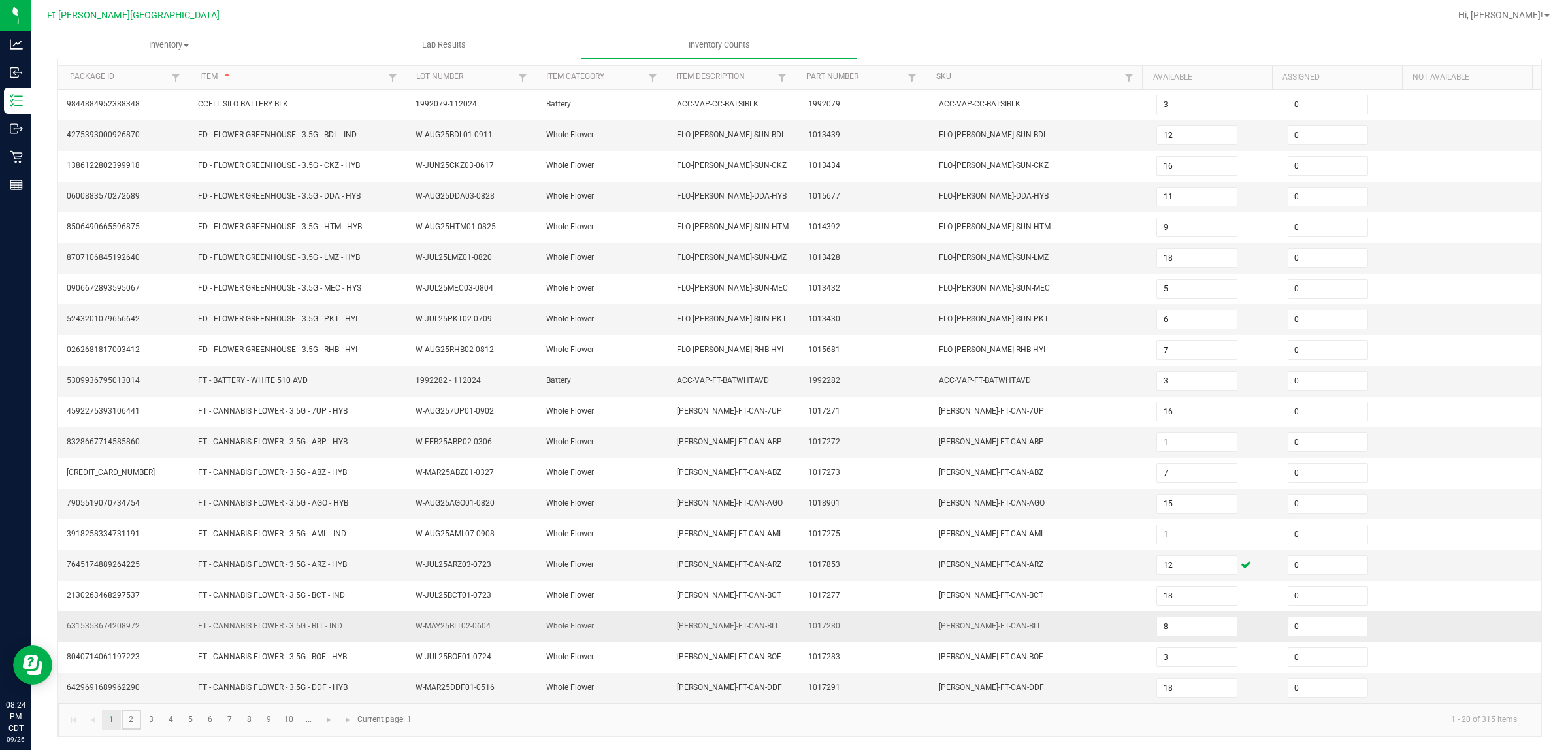
type input "6"
type input "4"
type input "8"
type input "11"
type input "20"
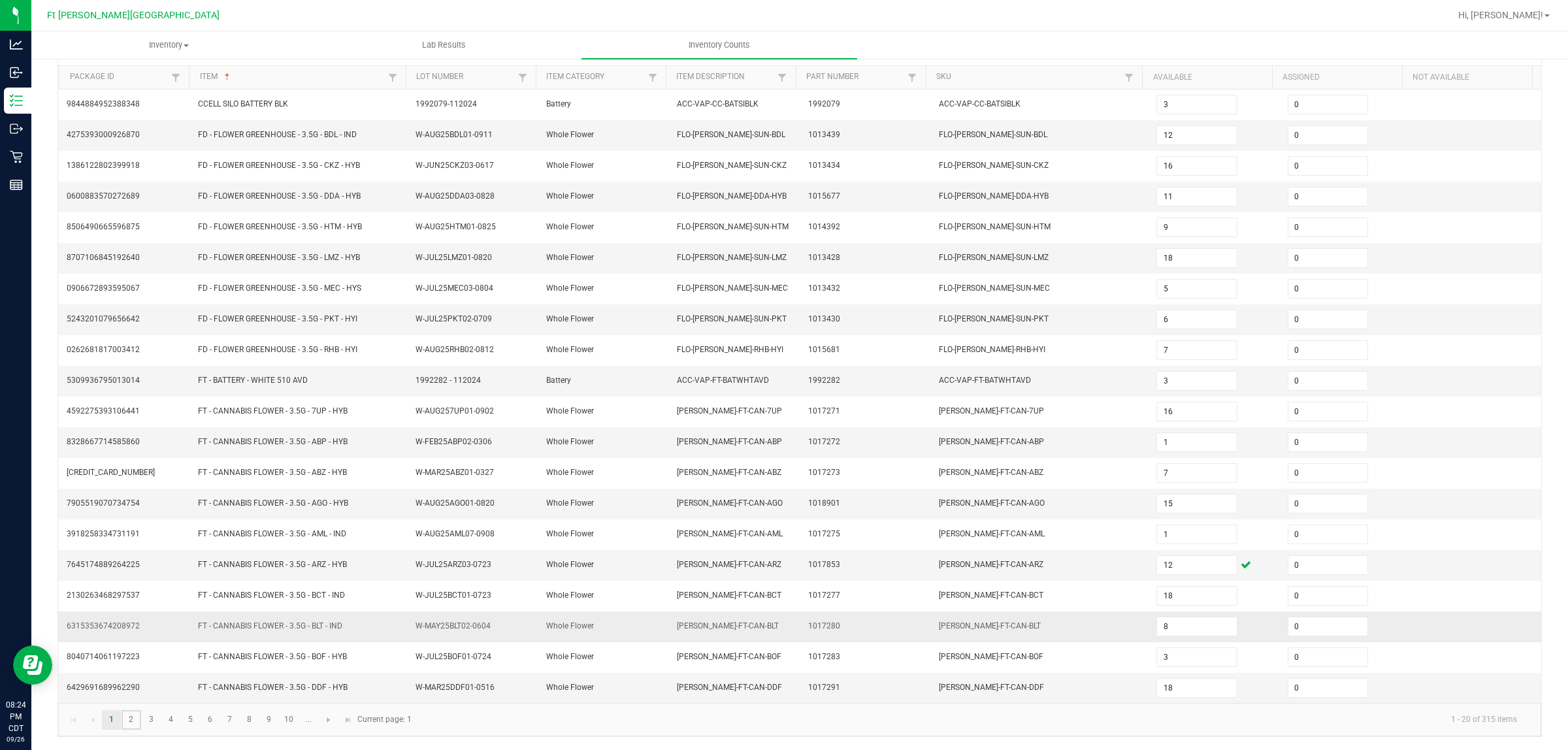
type input "17"
type input "1"
type input "16"
type input "9"
type input "11"
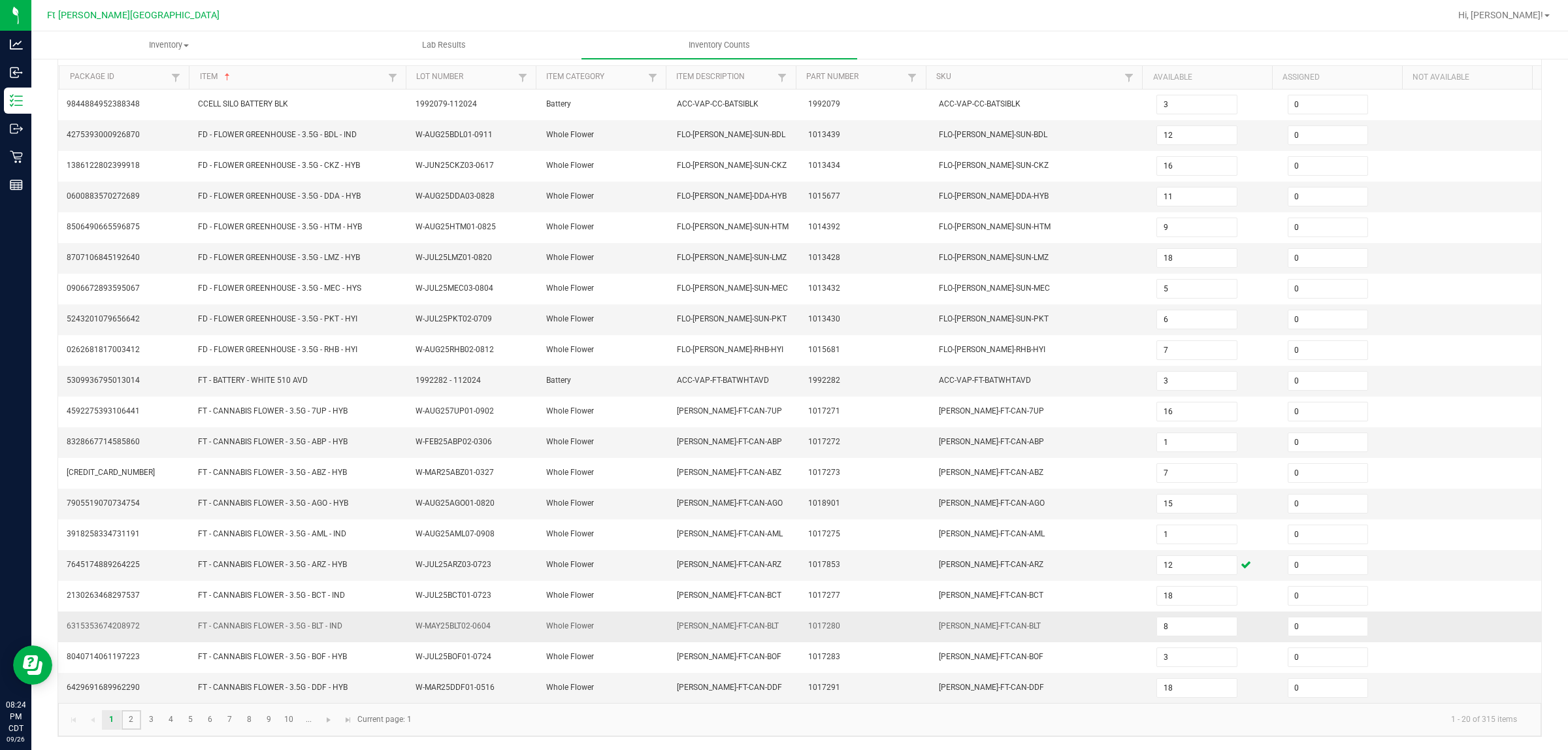
type input "16"
type input "2"
type input "20"
click at [1195, 249] on input "17" at bounding box center [1196, 258] width 79 height 19
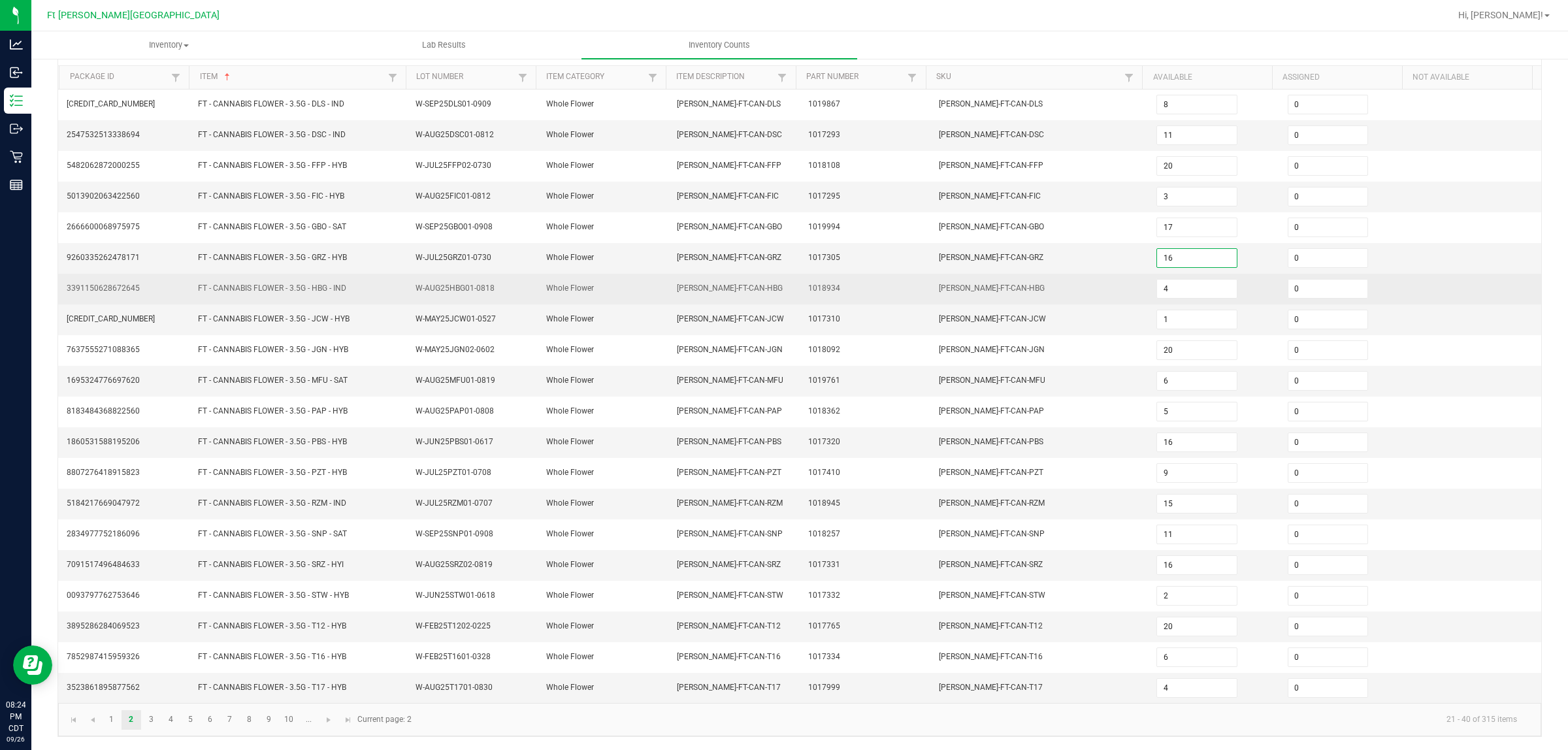
type input "16"
click at [1071, 285] on td "FLO-BUD-FT-CAN-HBG" at bounding box center [1040, 289] width 219 height 31
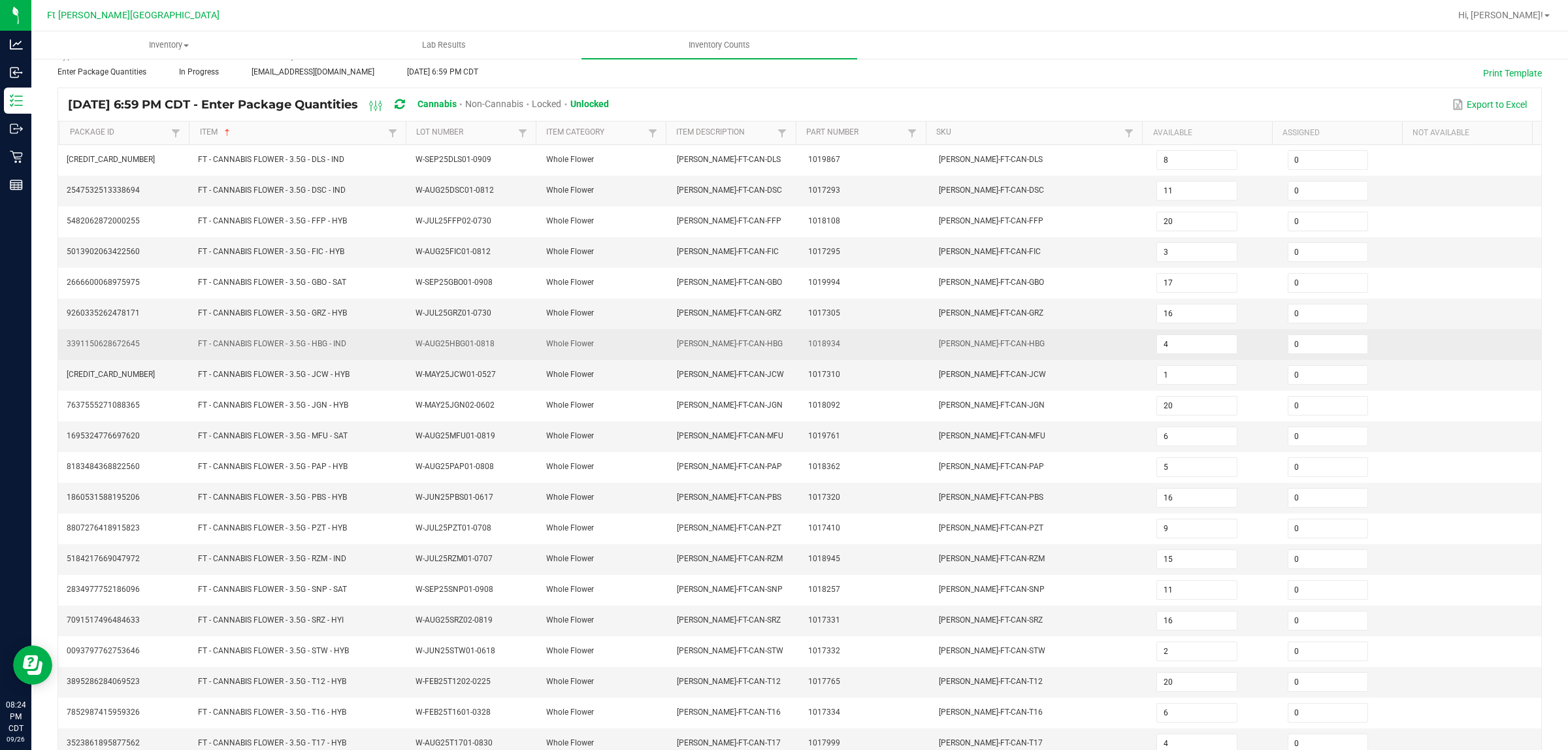
scroll to position [0, 0]
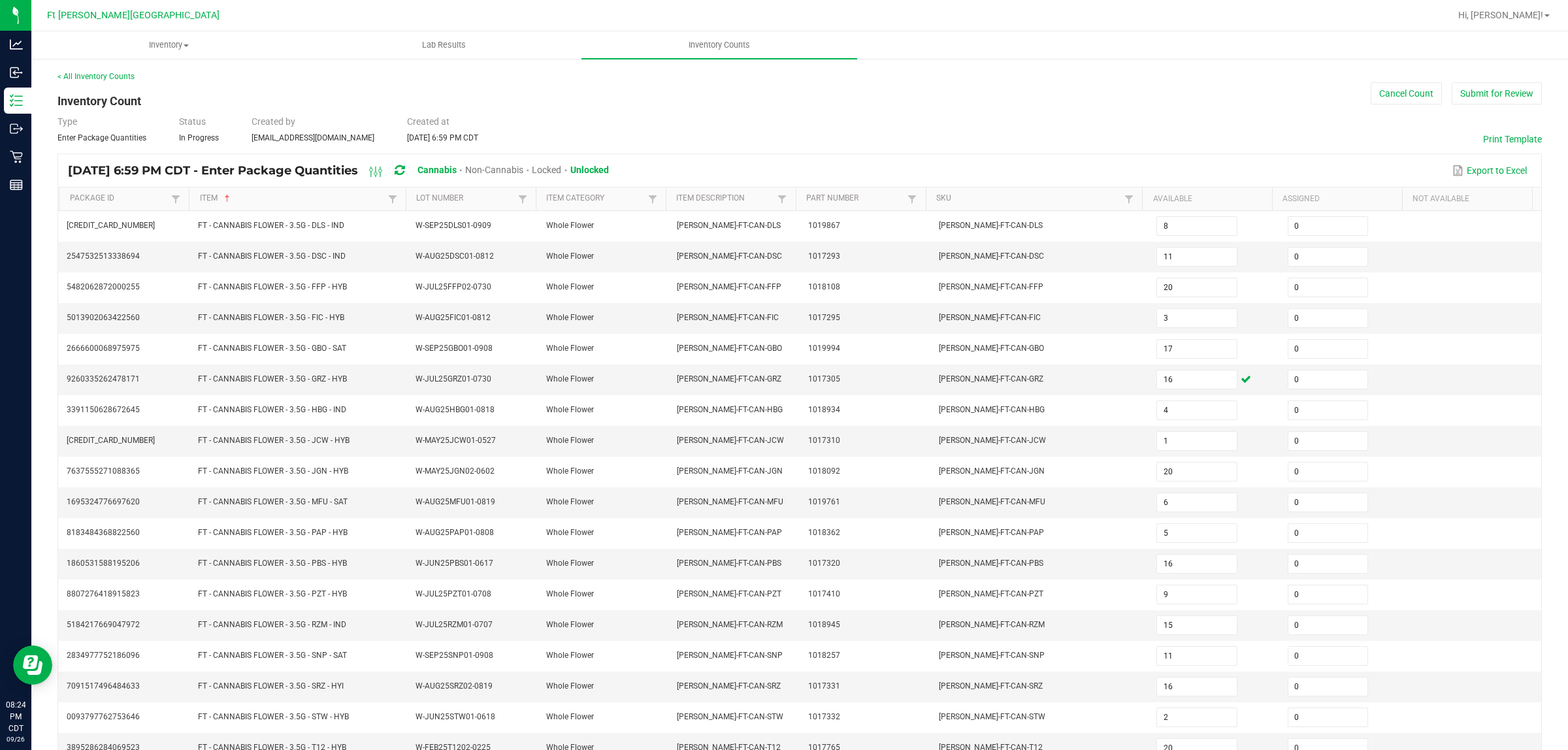
click at [609, 169] on span "Unlocked" at bounding box center [590, 169] width 39 height 10
type input "12"
type input "5"
type input "3"
type input "11"
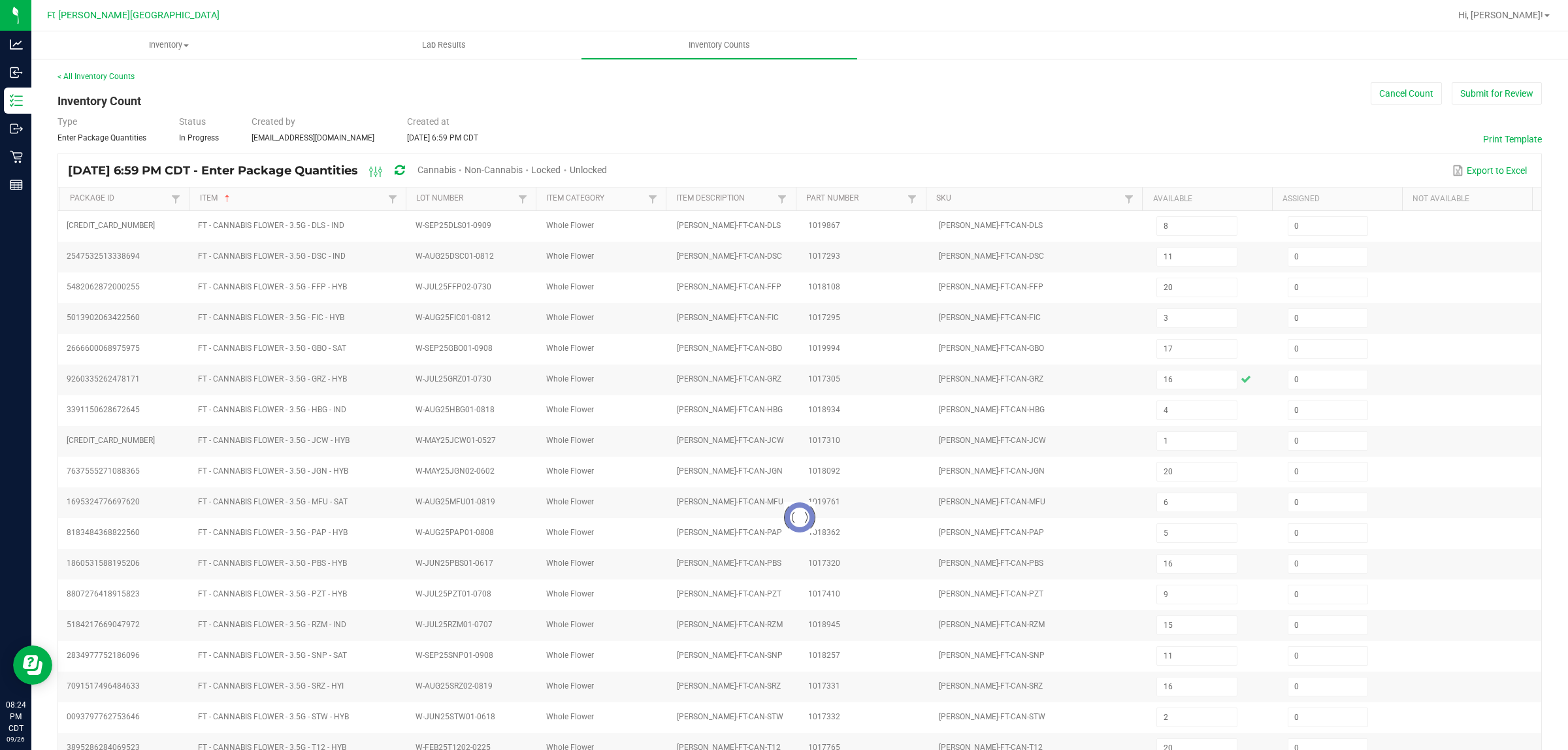
type input "18"
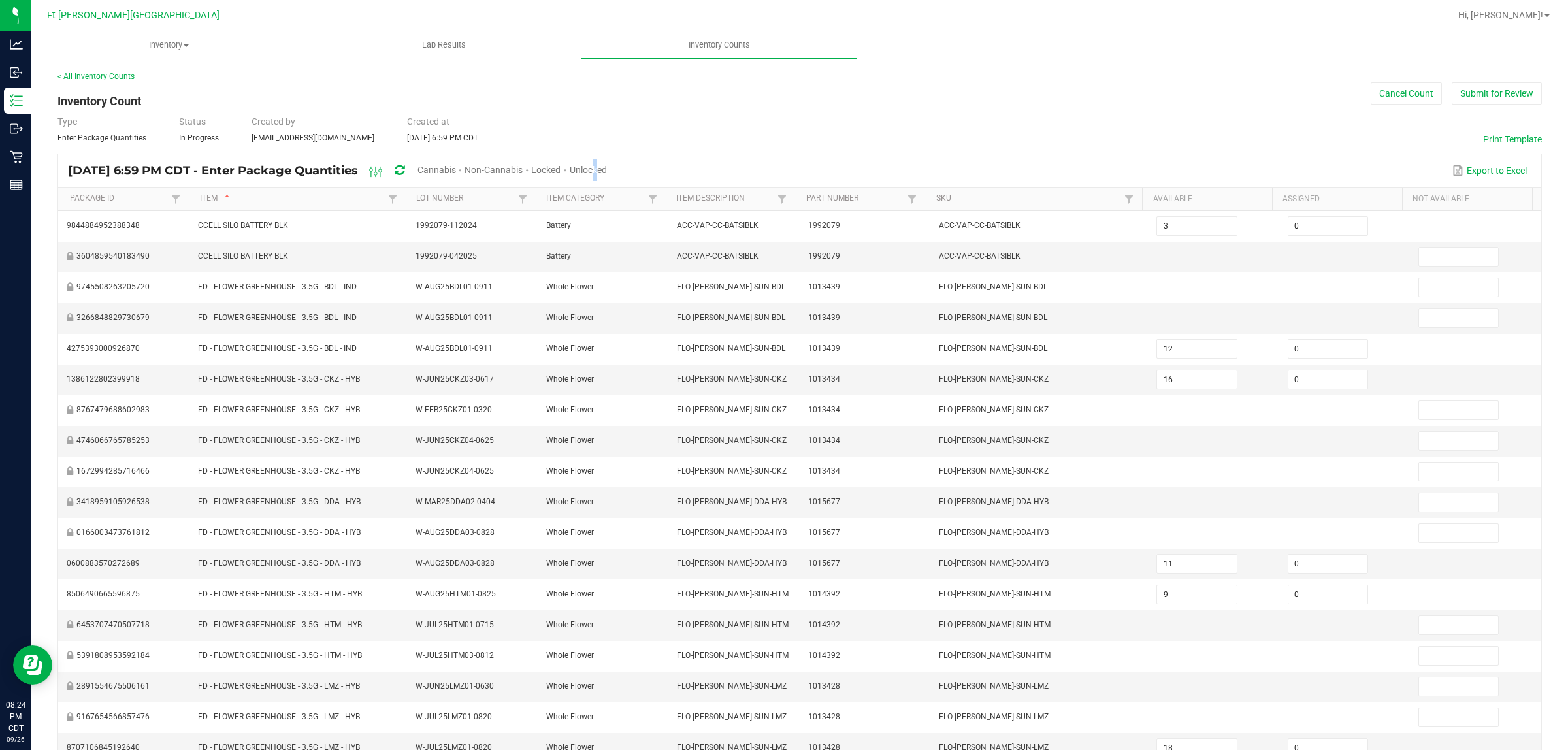
drag, startPoint x: 631, startPoint y: 171, endPoint x: 632, endPoint y: 163, distance: 8.1
click at [607, 165] on span "Unlocked" at bounding box center [588, 169] width 37 height 10
type input "9"
type input "3"
type input "18"
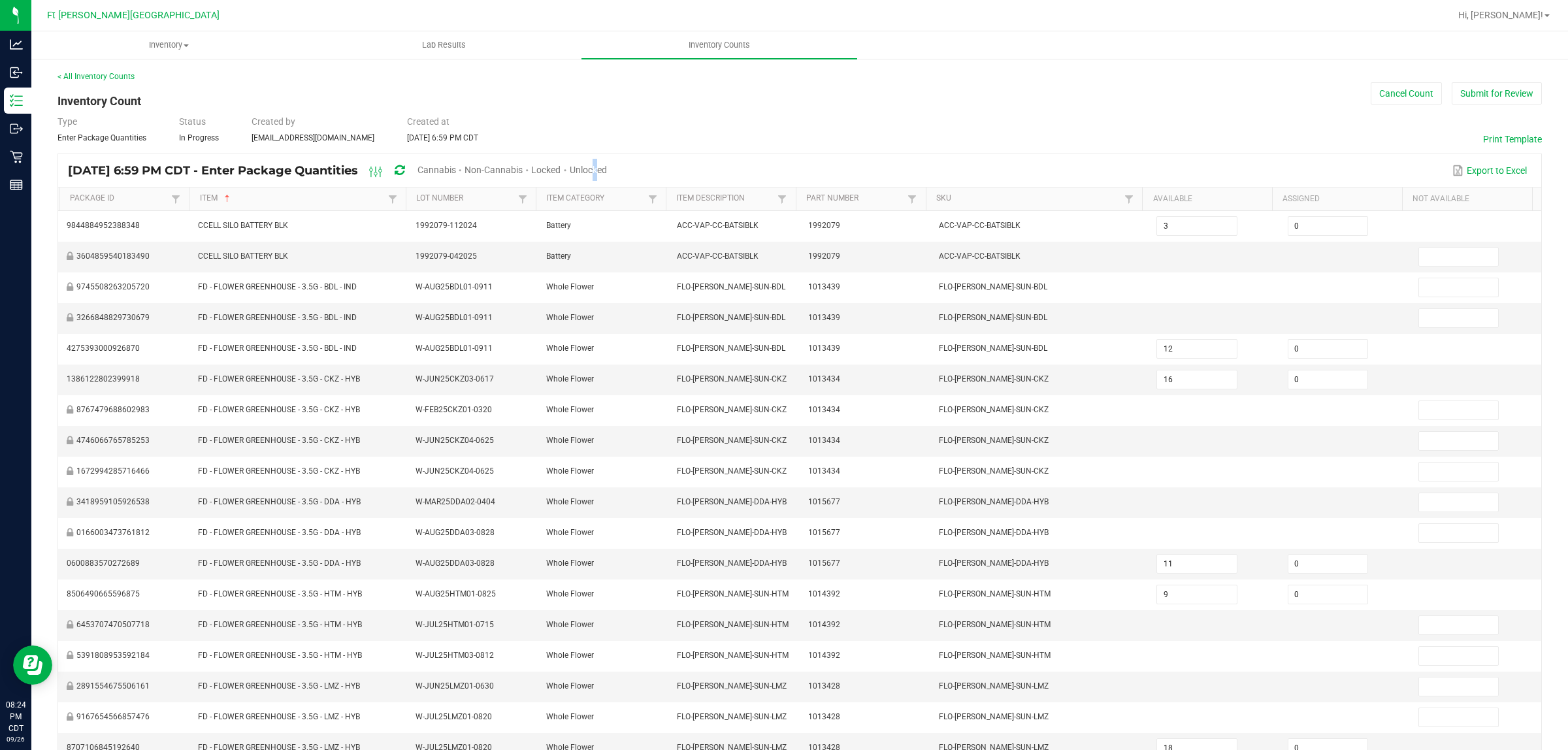
type input "1"
type input "7"
type input "8"
